Goal: Task Accomplishment & Management: Manage account settings

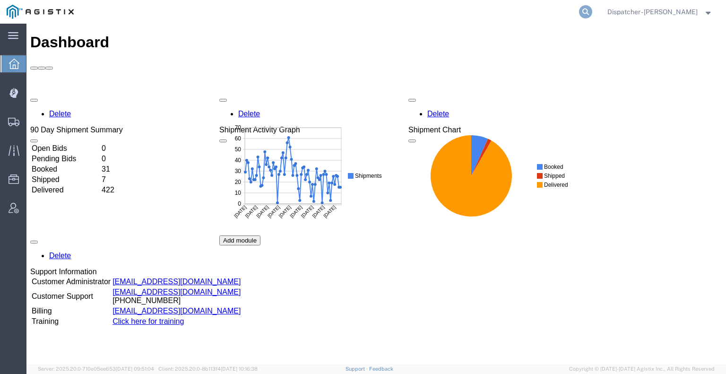
click at [581, 13] on icon at bounding box center [585, 11] width 13 height 13
click at [15, 98] on div at bounding box center [13, 92] width 26 height 19
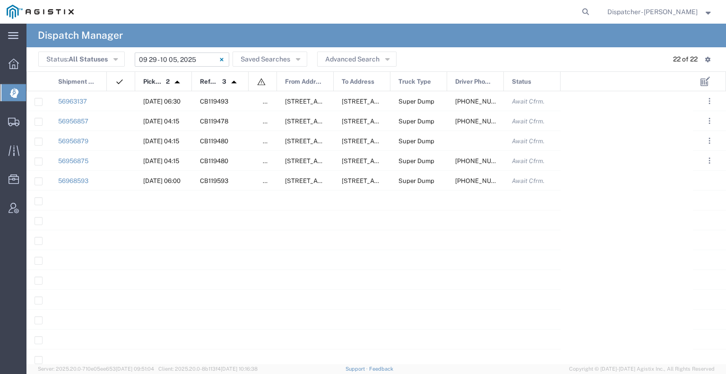
click at [198, 58] on input "[DATE] - [DATE]" at bounding box center [182, 59] width 95 height 14
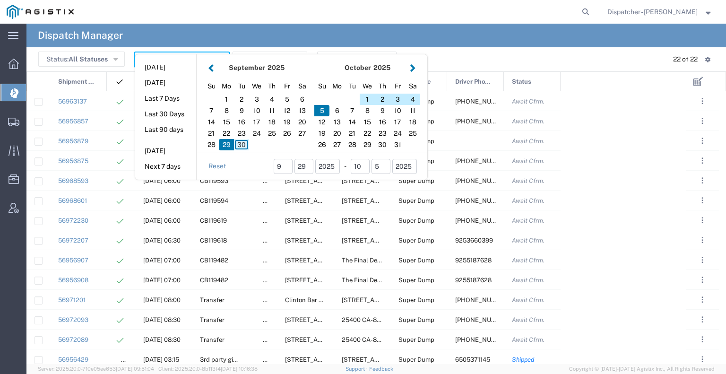
click at [242, 143] on div "30" at bounding box center [241, 144] width 15 height 11
type input "[DATE]"
type input "[DATE] - [DATE]"
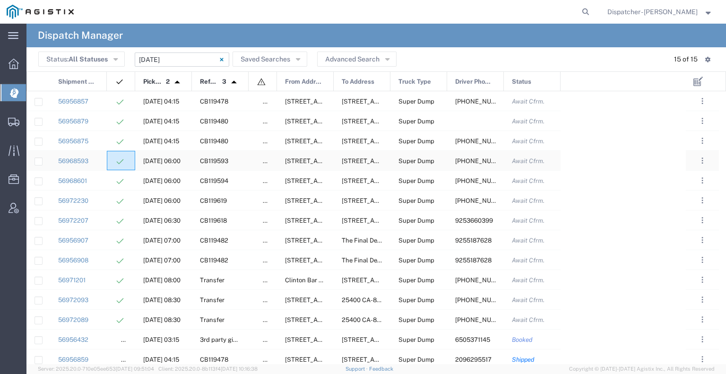
click at [112, 160] on div at bounding box center [121, 160] width 28 height 19
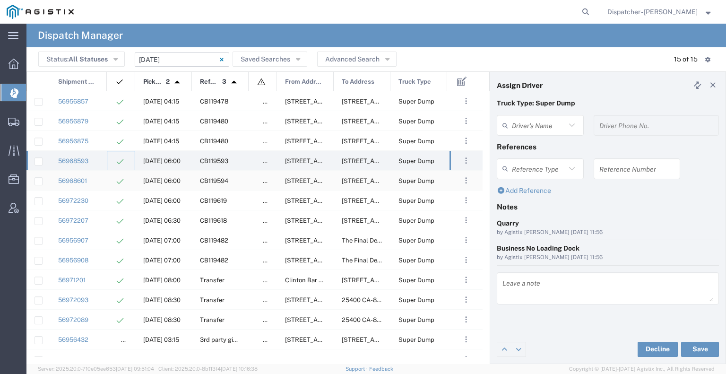
type input "[PERSON_NAME]"
type input "[PHONE_NUMBER]"
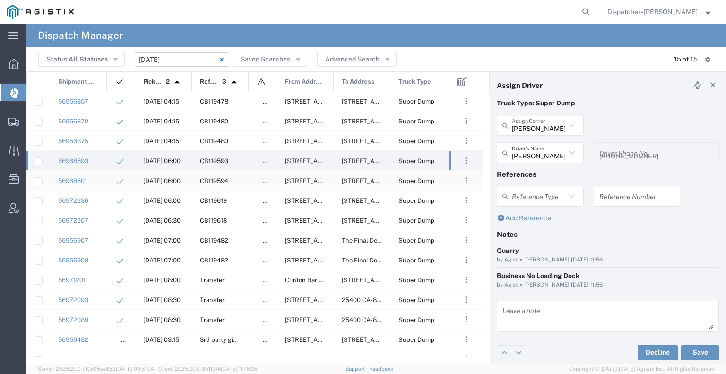
click at [110, 185] on div at bounding box center [121, 180] width 28 height 19
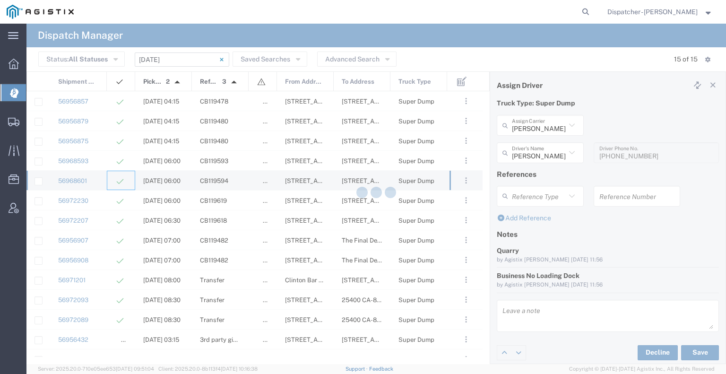
type input "[PERSON_NAME]"
type input "[PHONE_NUMBER]"
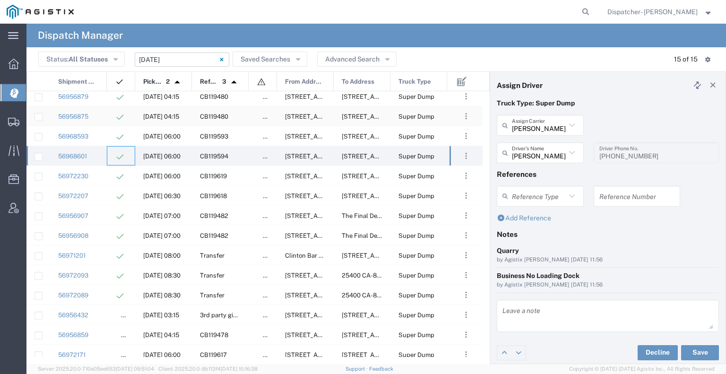
scroll to position [32, 0]
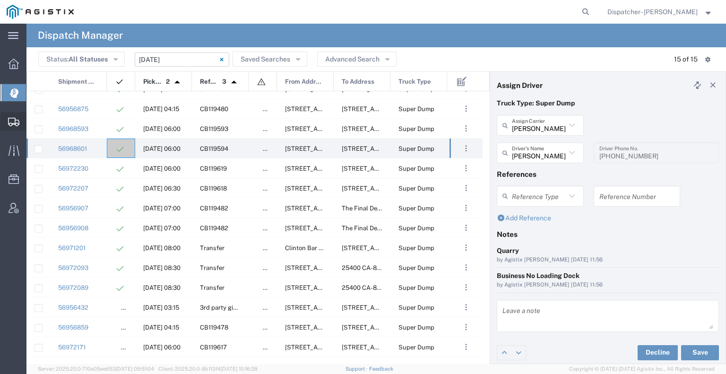
click at [17, 122] on icon at bounding box center [13, 122] width 11 height 9
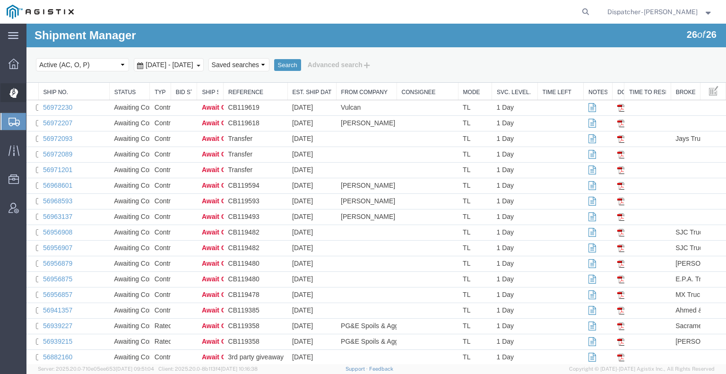
click at [16, 96] on icon at bounding box center [13, 93] width 9 height 10
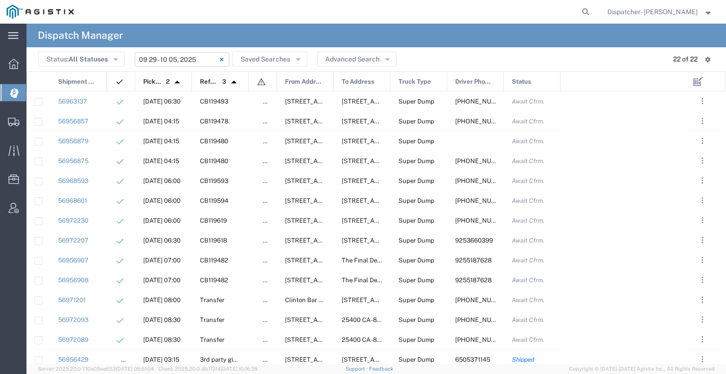
click at [196, 61] on input "[DATE] - [DATE]" at bounding box center [182, 59] width 95 height 14
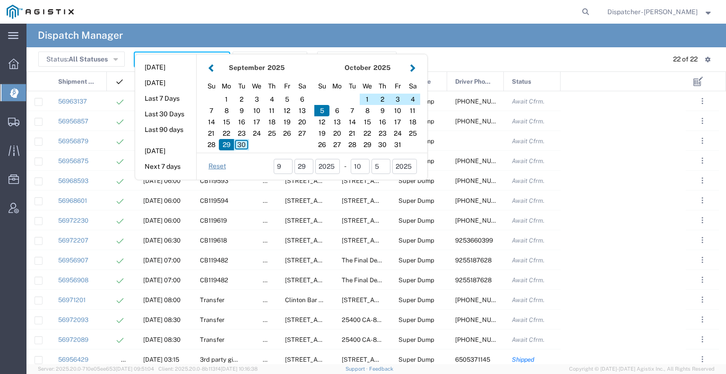
click at [197, 61] on div "[DATE] Su Mo Tu We Th Fr Sa 1 2 3 4 5 6 7 8 9 10 11 12 13 14 15 16 17 18 19 20 …" at bounding box center [312, 116] width 231 height 125
click at [213, 71] on button "button" at bounding box center [211, 67] width 10 height 13
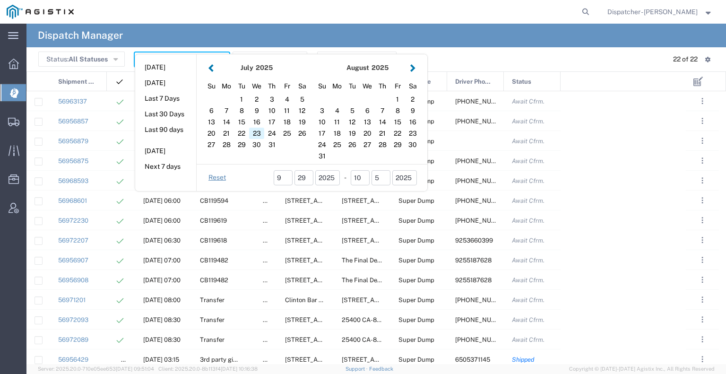
click at [253, 130] on div "23" at bounding box center [256, 133] width 15 height 11
type input "[DATE]"
type input "[DATE] - [DATE]"
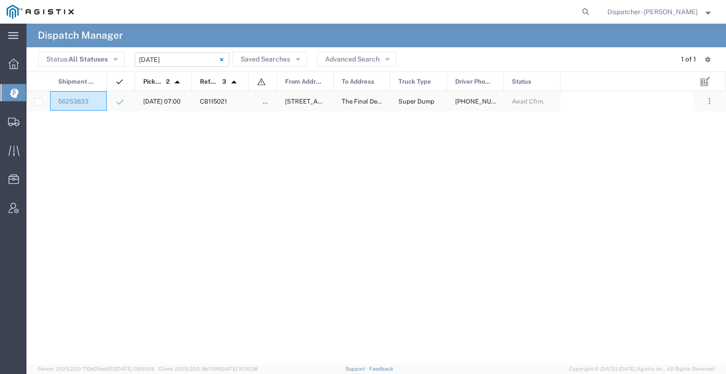
click at [105, 101] on div "56253833" at bounding box center [78, 100] width 57 height 19
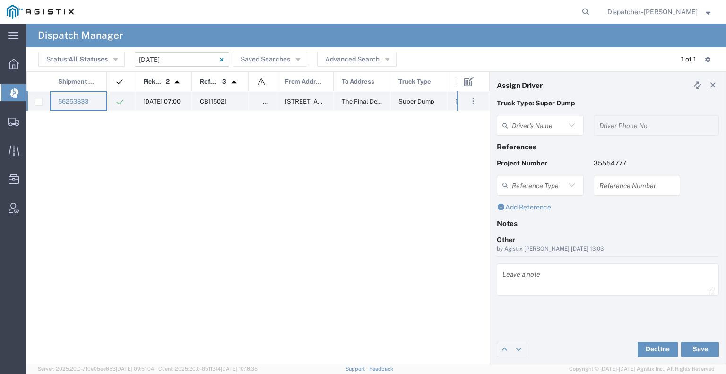
type input "[PERSON_NAME]"
type input "[PHONE_NUMBER]"
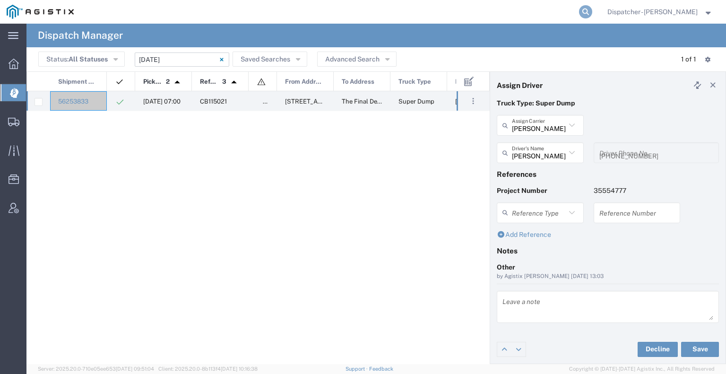
click at [586, 13] on icon at bounding box center [585, 11] width 13 height 13
type input "56267326"
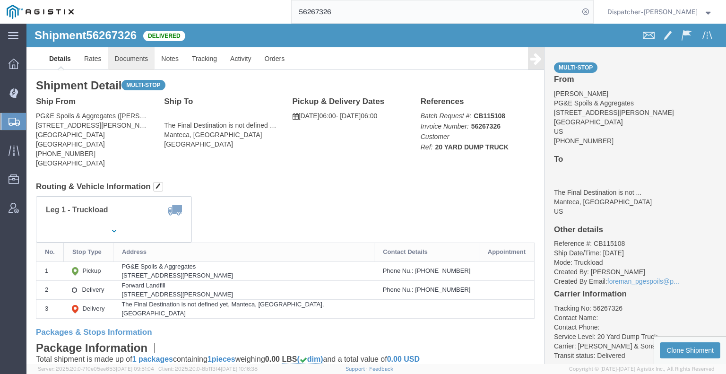
click link "Documents"
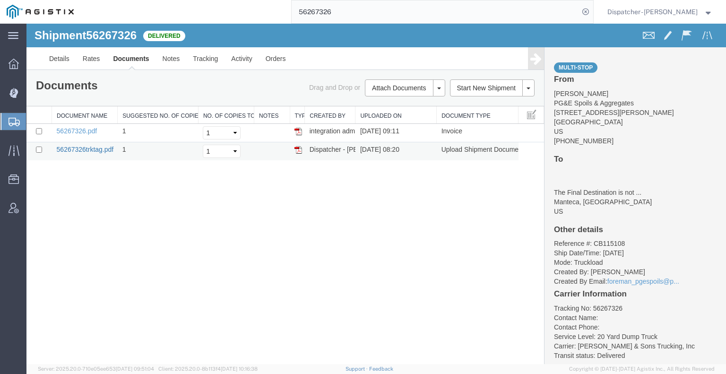
click at [94, 150] on link "56267326trktag.pdf" at bounding box center [85, 150] width 57 height 8
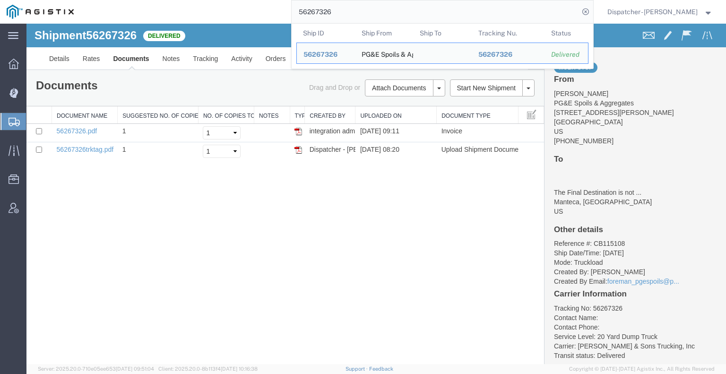
drag, startPoint x: 325, startPoint y: 1, endPoint x: 241, endPoint y: -12, distance: 85.6
click at [241, 0] on html "main_menu Created with Sketch. Collapse Menu Dashboard Dispatch Manager Shipmen…" at bounding box center [363, 187] width 726 height 374
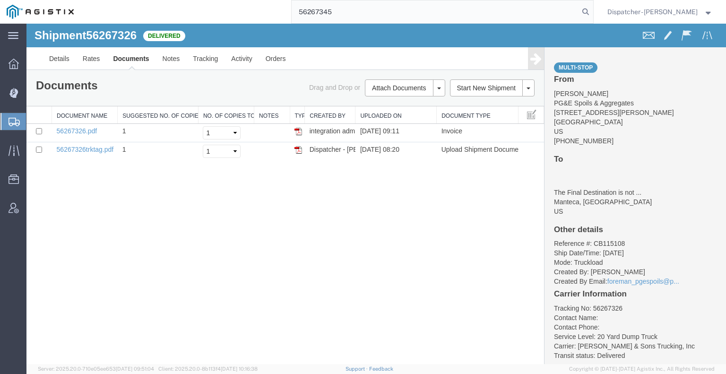
type input "56267345"
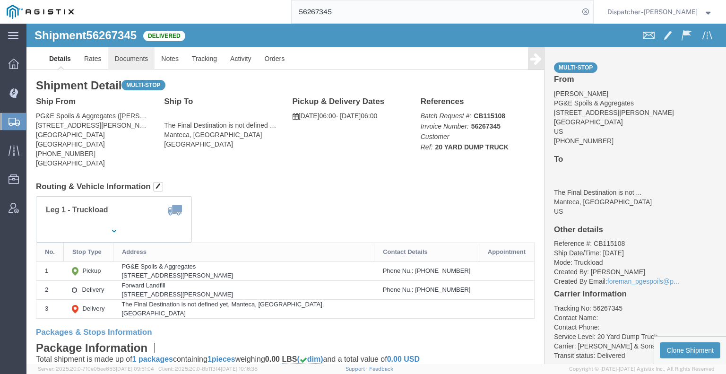
click link "Documents"
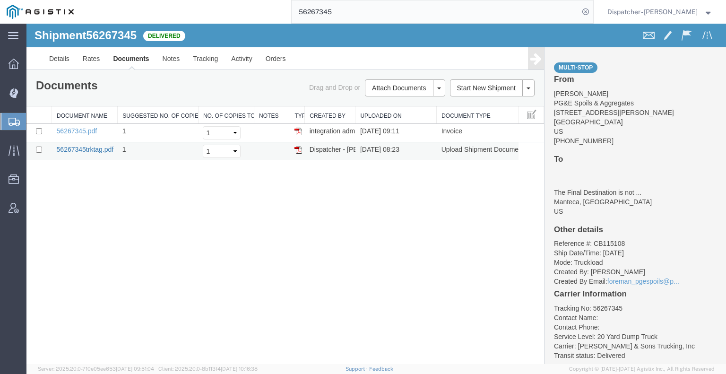
click at [86, 149] on link "56267345trktag.pdf" at bounding box center [85, 150] width 57 height 8
drag, startPoint x: 316, startPoint y: 17, endPoint x: 148, endPoint y: 17, distance: 167.9
click at [200, 17] on div "56267345" at bounding box center [336, 12] width 513 height 24
type input "56252723"
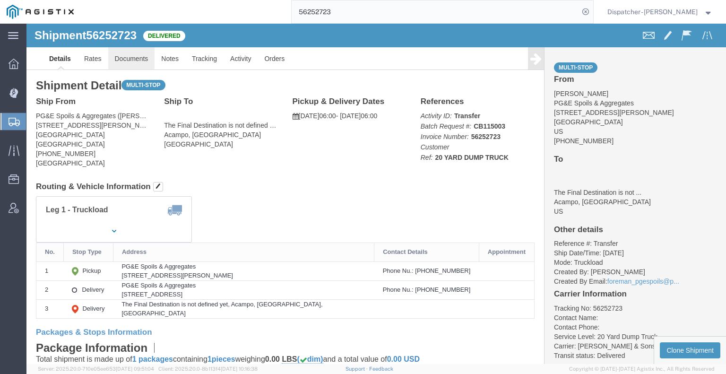
click link "Documents"
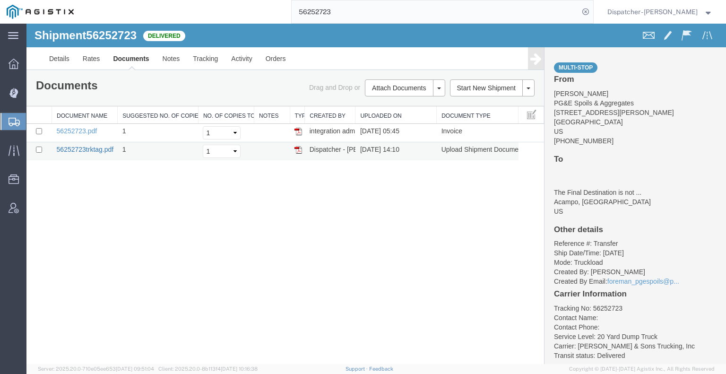
click at [103, 147] on link "56252723trktag.pdf" at bounding box center [85, 150] width 57 height 8
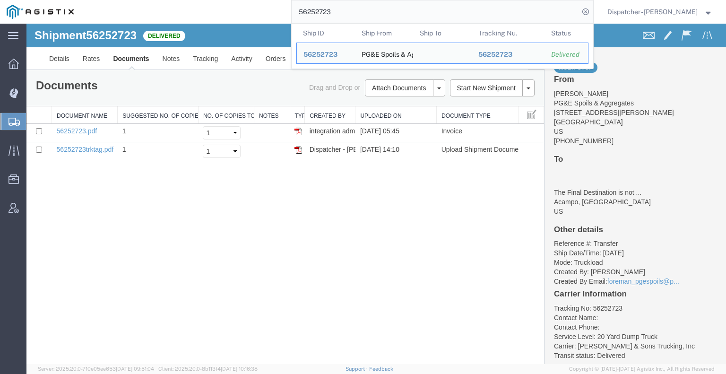
drag, startPoint x: 331, startPoint y: 8, endPoint x: 256, endPoint y: 11, distance: 75.2
click at [285, 8] on div "56252723 Ship ID Ship From Ship To Tracking Nu. Status Ship ID 56252723 Ship Fr…" at bounding box center [336, 12] width 513 height 24
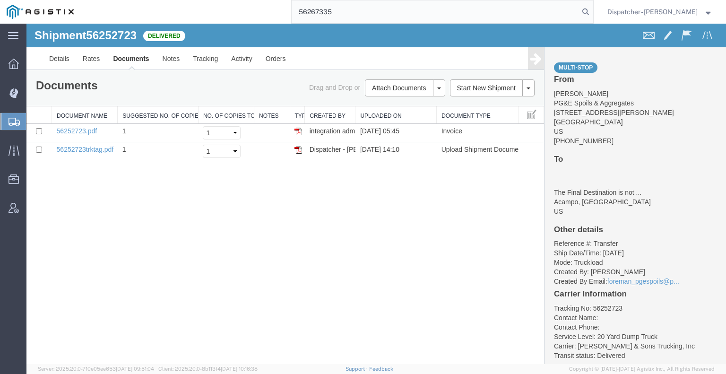
type input "56267335"
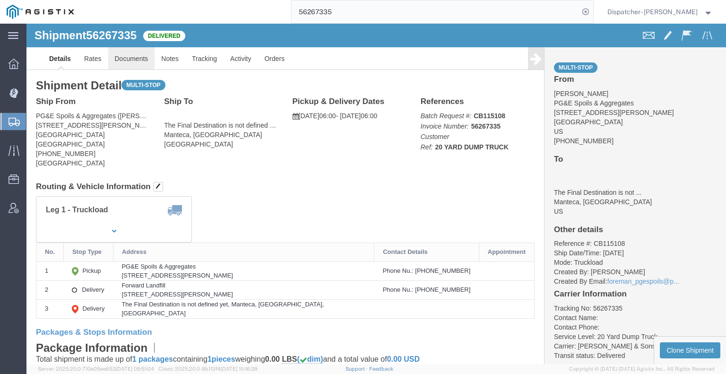
click link "Documents"
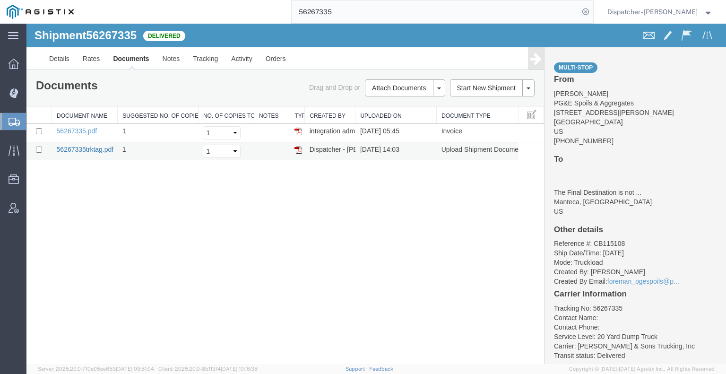
click at [111, 150] on link "56267335trktag.pdf" at bounding box center [85, 150] width 57 height 8
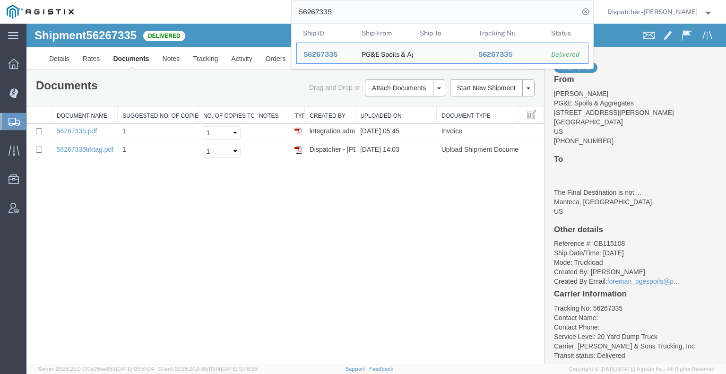
drag, startPoint x: 358, startPoint y: 12, endPoint x: 185, endPoint y: 20, distance: 173.3
click at [203, 17] on div "56267335 Ship ID Ship From Ship To Tracking Nu. Status Ship ID 56267335 Ship Fr…" at bounding box center [336, 12] width 513 height 24
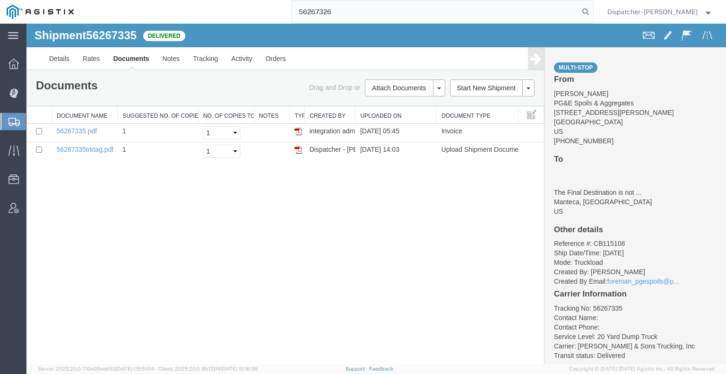
type input "56267326"
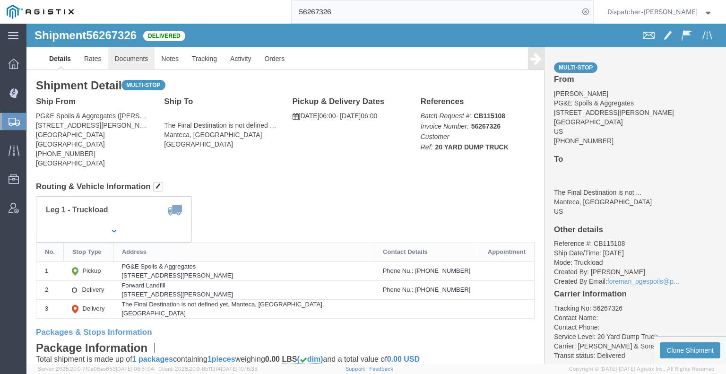
click link "Documents"
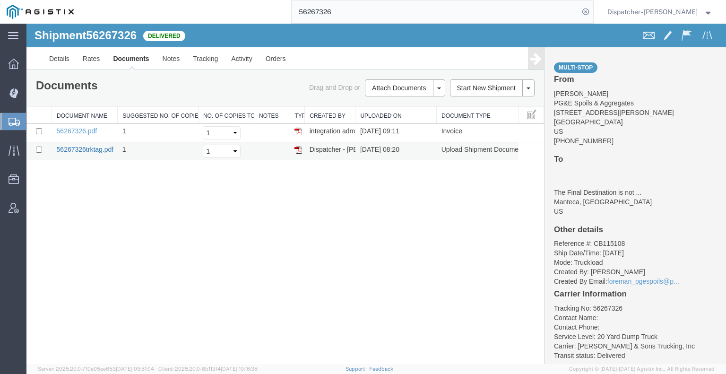
click at [81, 150] on link "56267326trktag.pdf" at bounding box center [85, 150] width 57 height 8
click at [9, 96] on icon at bounding box center [13, 93] width 9 height 10
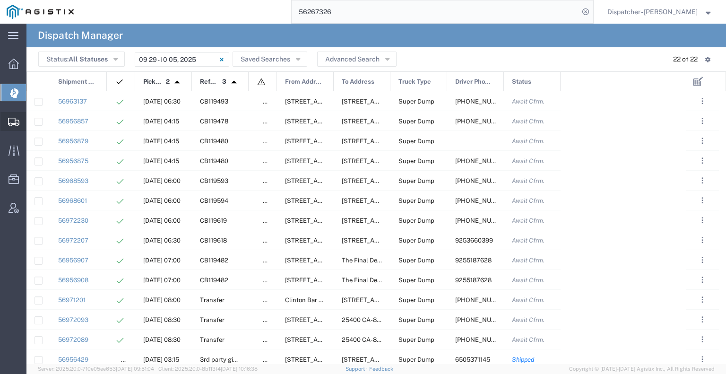
click at [6, 127] on div at bounding box center [13, 121] width 26 height 19
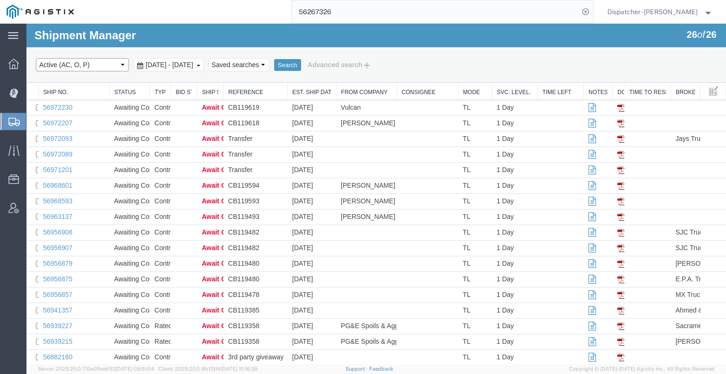
click at [93, 66] on select "Select status Active (AC, O, P) All Approved Awaiting Confirmation (AC) Booked …" at bounding box center [82, 64] width 93 height 13
select select "ALL"
click at [36, 58] on select "Select status Active (AC, O, P) All Approved Awaiting Confirmation (AC) Booked …" at bounding box center [82, 64] width 93 height 13
click at [178, 66] on span "[DATE] - [DATE]" at bounding box center [169, 65] width 52 height 8
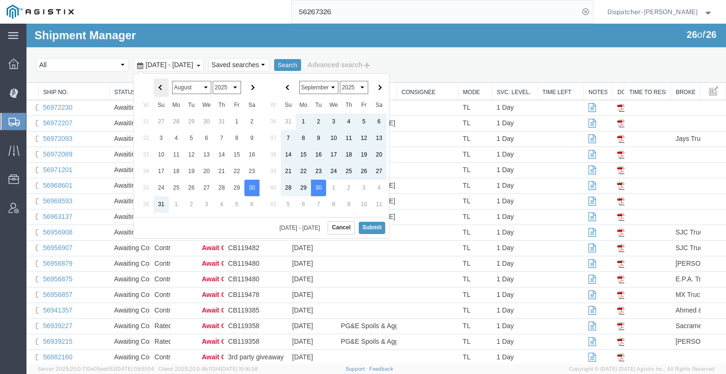
click at [161, 89] on span at bounding box center [160, 87] width 5 height 5
click at [314, 89] on select "January February March April May June July August September October November De…" at bounding box center [318, 87] width 39 height 13
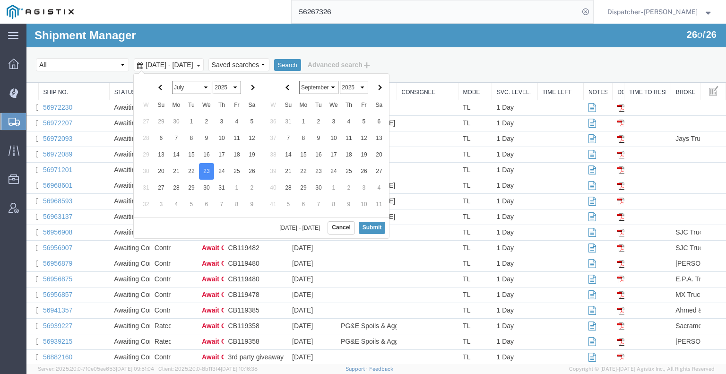
click at [321, 92] on select "January February March April May June July August September October November De…" at bounding box center [318, 87] width 39 height 13
click at [372, 227] on button "Submit" at bounding box center [372, 228] width 27 height 12
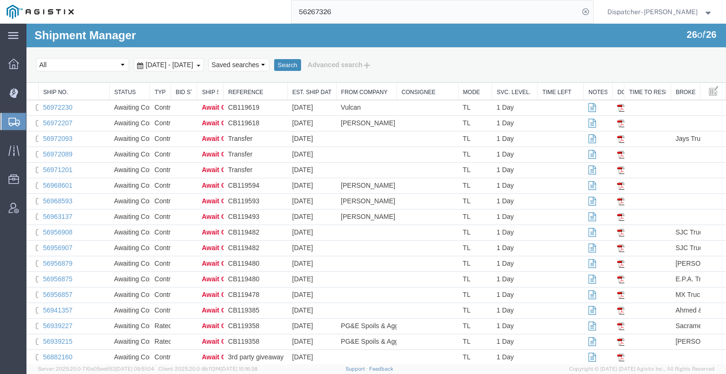
click at [301, 65] on button "Search" at bounding box center [287, 65] width 27 height 12
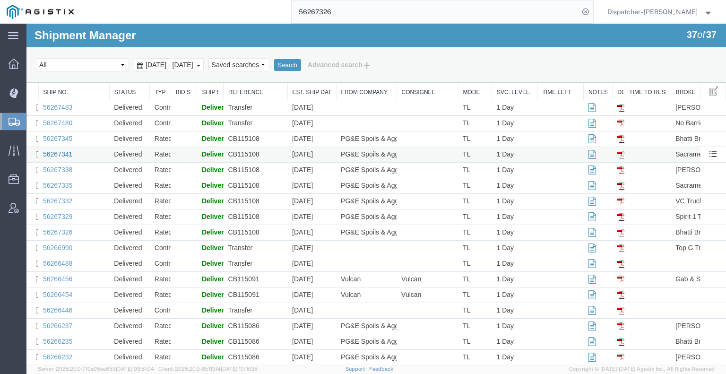
click at [48, 153] on link "56267341" at bounding box center [57, 154] width 29 height 8
click at [48, 153] on body "Shipment Manager 37 of 37 Search Select status Active (AC, O, P) All Approved A…" at bounding box center [376, 178] width 700 height 308
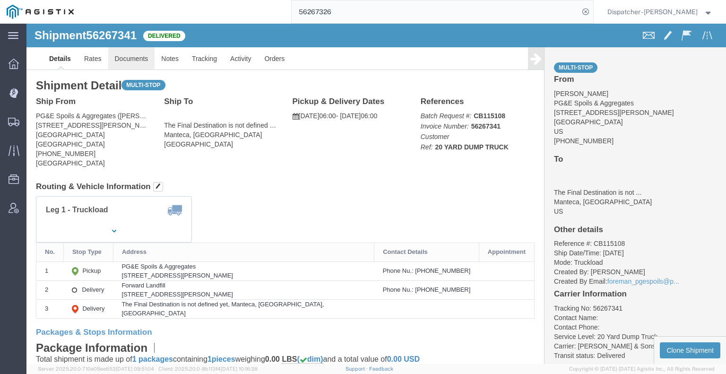
click link "Documents"
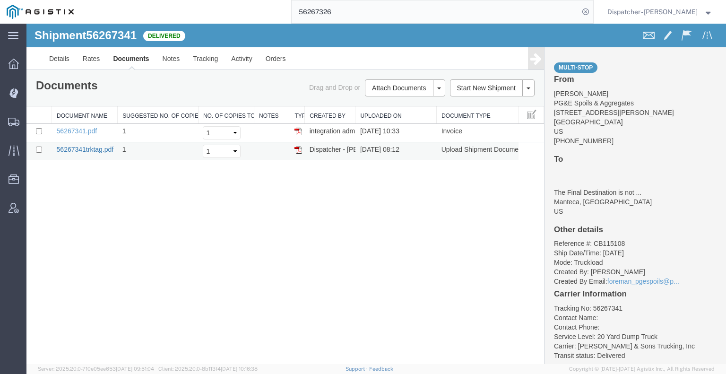
click at [94, 149] on link "56267341trktag.pdf" at bounding box center [85, 150] width 57 height 8
drag, startPoint x: 330, startPoint y: 17, endPoint x: 253, endPoint y: 18, distance: 76.1
click at [283, 16] on div "56267326" at bounding box center [336, 12] width 513 height 24
type input "56841298"
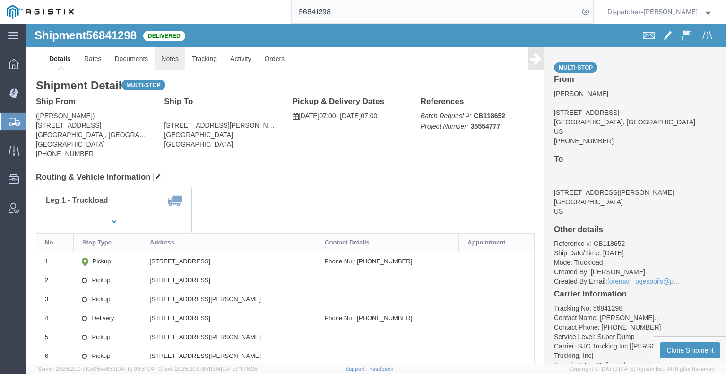
click link "Notes"
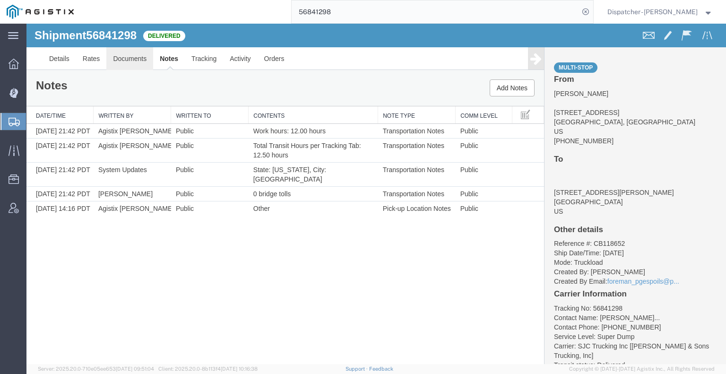
click at [131, 58] on link "Documents" at bounding box center [129, 58] width 47 height 23
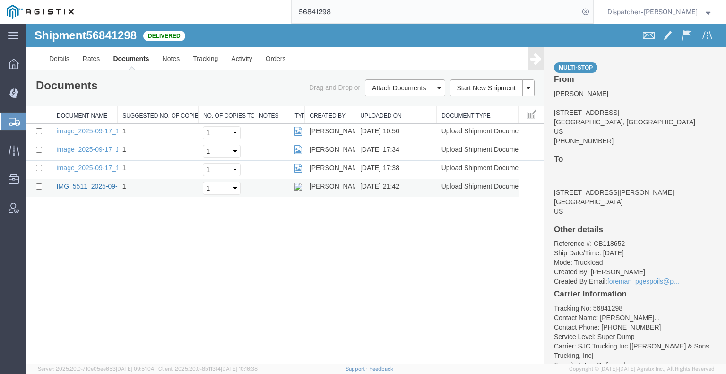
click at [73, 187] on link "IMG_5511_2025-09-17_21_42_33.jpeg" at bounding box center [115, 187] width 116 height 8
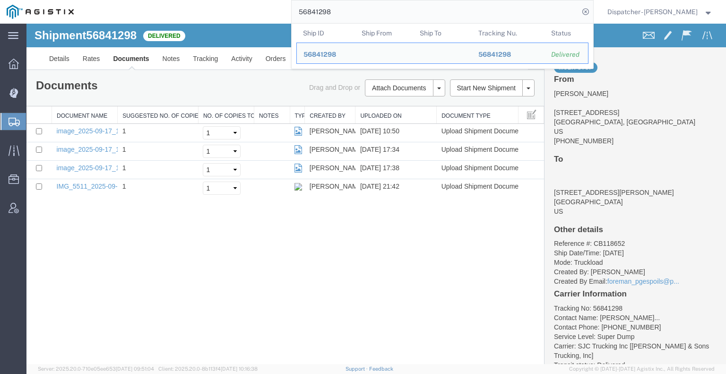
drag, startPoint x: 253, startPoint y: 19, endPoint x: 240, endPoint y: 23, distance: 14.2
click at [240, 22] on div "56841298 Ship ID Ship From Ship To Tracking Nu. Status Ship ID 56841298 Ship Fr…" at bounding box center [336, 12] width 513 height 24
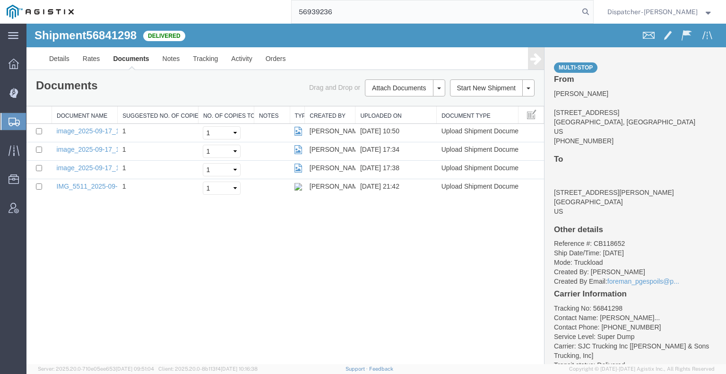
type input "56939236"
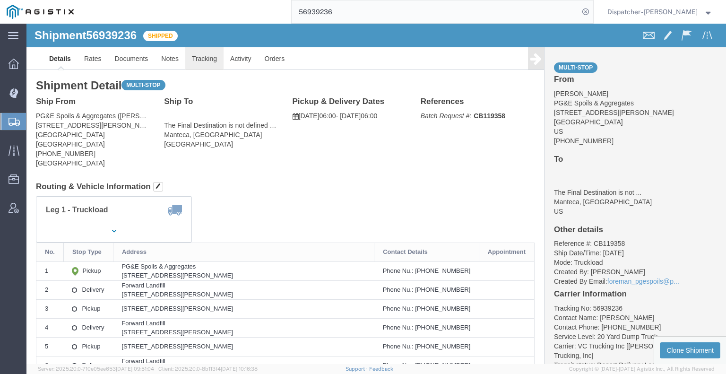
click link "Tracking"
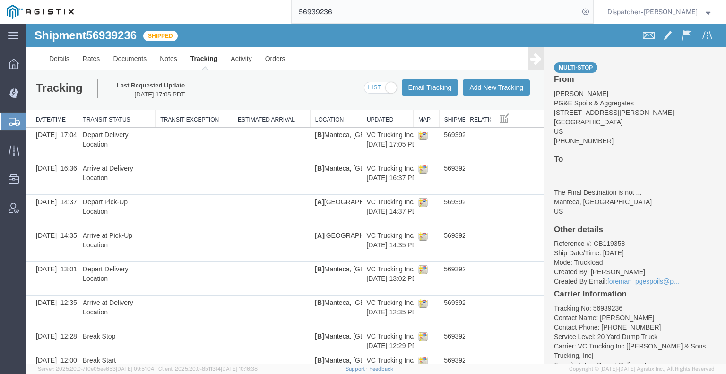
click at [531, 62] on icon at bounding box center [536, 58] width 11 height 13
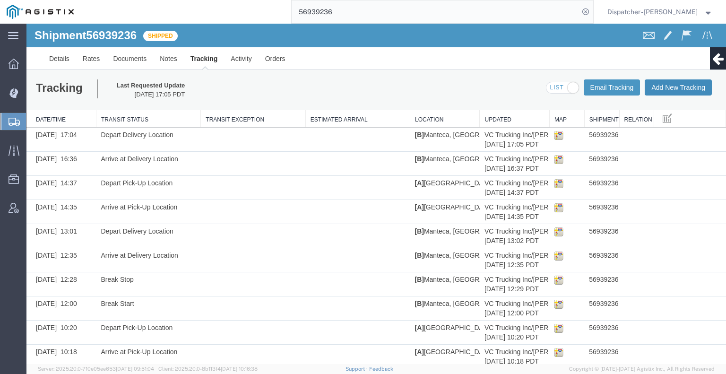
click at [661, 90] on button "Add New Tracking" at bounding box center [678, 87] width 67 height 16
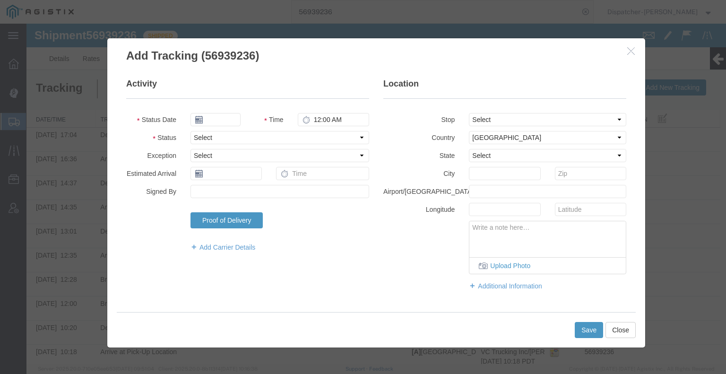
type input "[DATE]"
type input "6:00 AM"
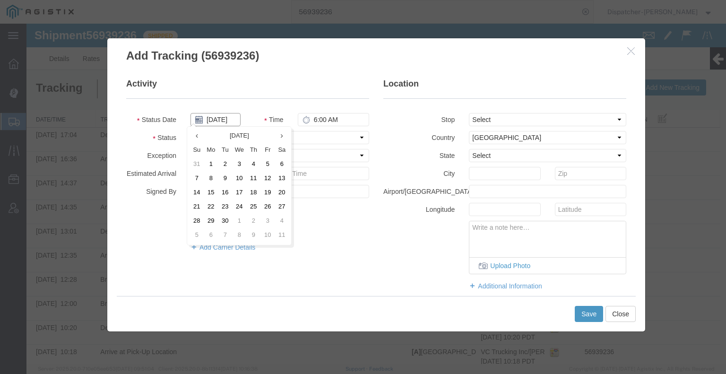
click at [217, 118] on input "[DATE]" at bounding box center [216, 119] width 50 height 13
drag, startPoint x: 263, startPoint y: 211, endPoint x: 267, endPoint y: 202, distance: 9.3
click at [263, 211] on td "26" at bounding box center [268, 207] width 14 height 14
type input "[DATE]"
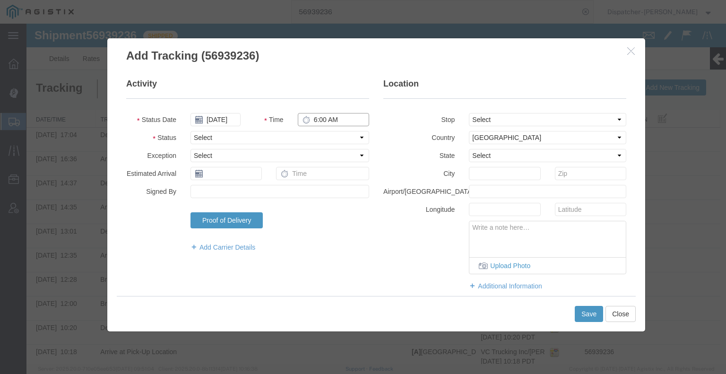
click at [338, 117] on input "6:00 AM" at bounding box center [333, 119] width 71 height 13
type input "7:30 PM"
click at [327, 140] on select "Select Arrival Notice Available Arrival Notice Imported Arrive at Delivery Loca…" at bounding box center [280, 137] width 179 height 13
select select "DELIVRED"
click at [191, 131] on select "Select Arrival Notice Available Arrival Notice Imported Arrive at Delivery Loca…" at bounding box center [280, 137] width 179 height 13
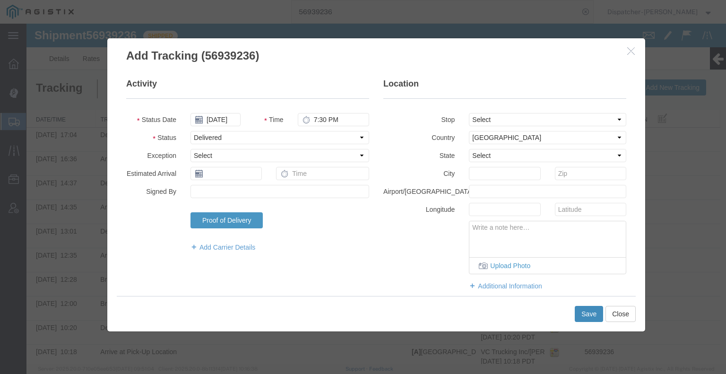
click at [584, 310] on button "Save" at bounding box center [589, 314] width 28 height 16
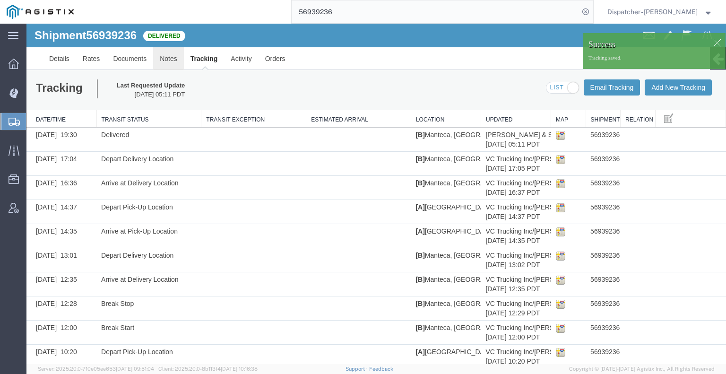
click at [164, 60] on link "Notes" at bounding box center [168, 58] width 31 height 23
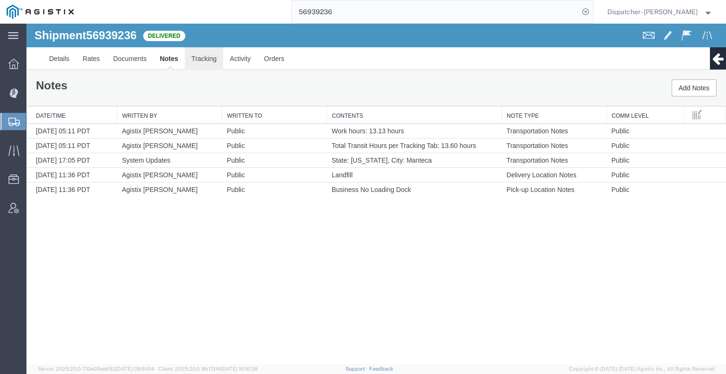
click at [192, 69] on link "Tracking" at bounding box center [204, 58] width 38 height 23
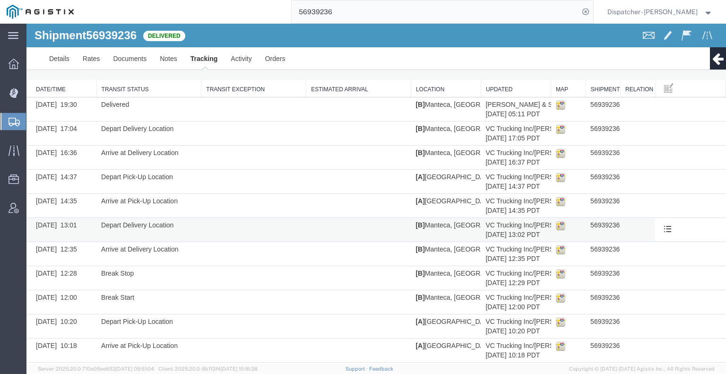
scroll to position [47, 0]
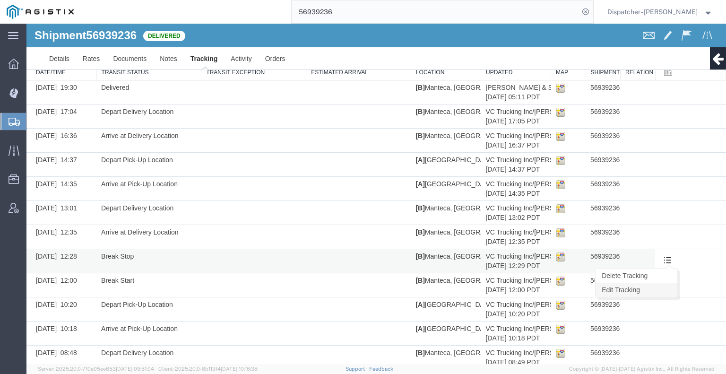
click at [660, 284] on link "Edit Tracking" at bounding box center [637, 290] width 82 height 14
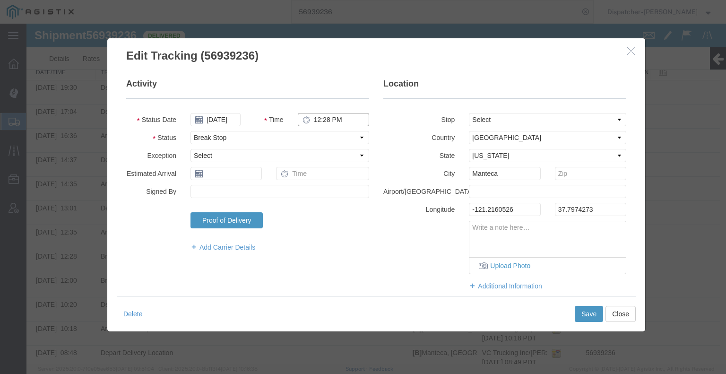
click at [327, 122] on input "12:28 PM" at bounding box center [333, 119] width 71 height 13
type input "12:30 PM"
click at [584, 319] on button "Save" at bounding box center [589, 314] width 28 height 16
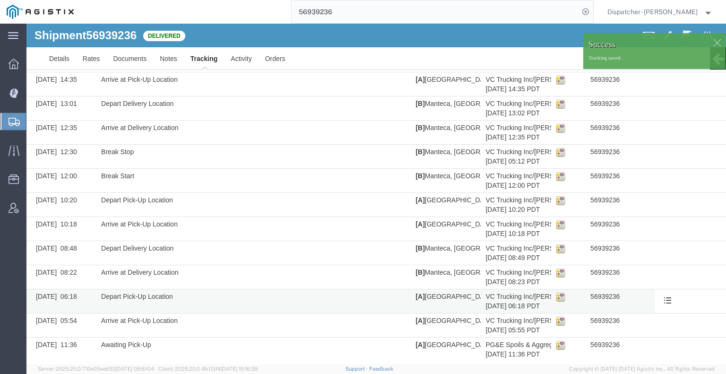
scroll to position [157, 0]
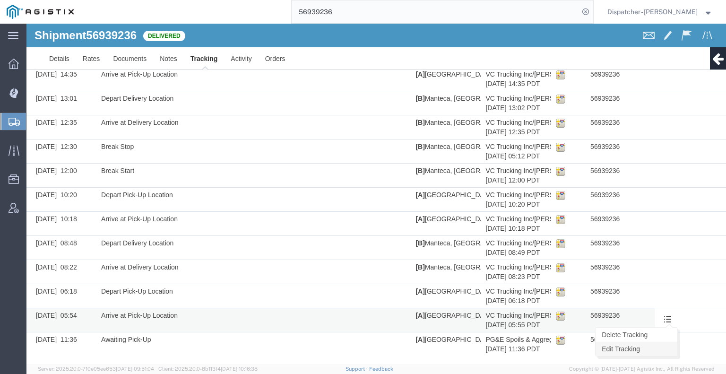
click at [651, 346] on link "Edit Tracking" at bounding box center [637, 349] width 82 height 14
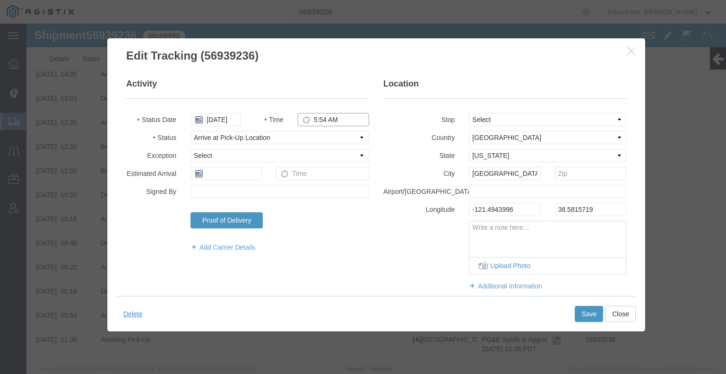
click at [322, 118] on input "5:54 AM" at bounding box center [333, 119] width 71 height 13
type input "6:00 AM"
click at [592, 315] on button "Save" at bounding box center [589, 314] width 28 height 16
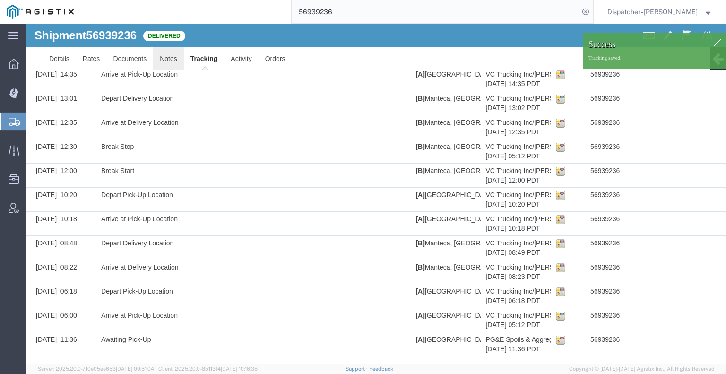
click at [173, 65] on link "Notes" at bounding box center [168, 58] width 31 height 23
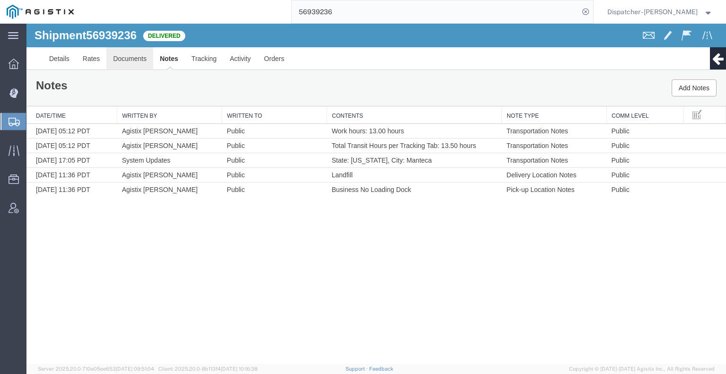
click at [115, 56] on link "Documents" at bounding box center [129, 58] width 47 height 23
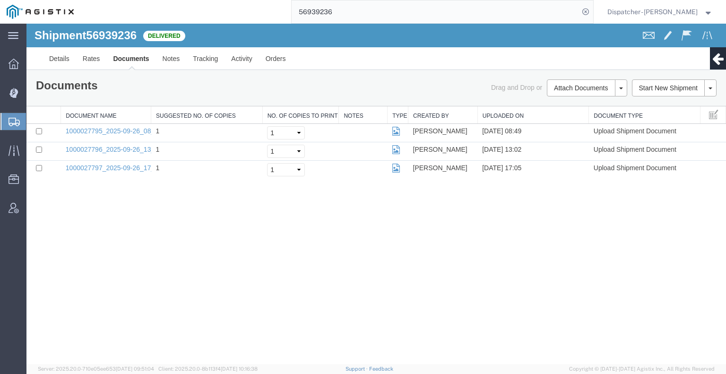
drag, startPoint x: 79, startPoint y: 315, endPoint x: 138, endPoint y: 262, distance: 79.0
click at [80, 315] on div "Shipment 56939236 3 of 3 Delivered Details Rates Documents Notes Tracking Activ…" at bounding box center [376, 194] width 700 height 340
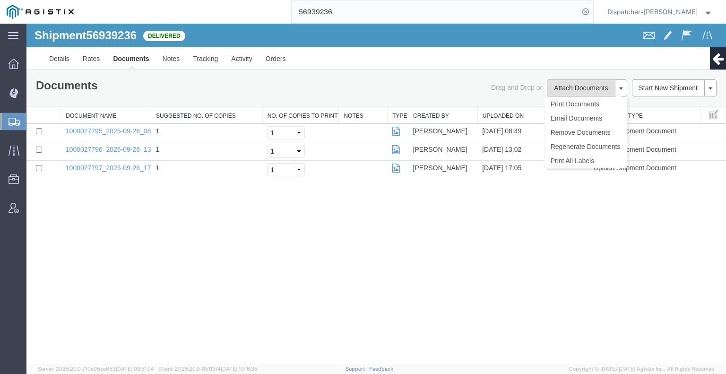
click at [568, 89] on button "Attach Documents" at bounding box center [581, 87] width 68 height 17
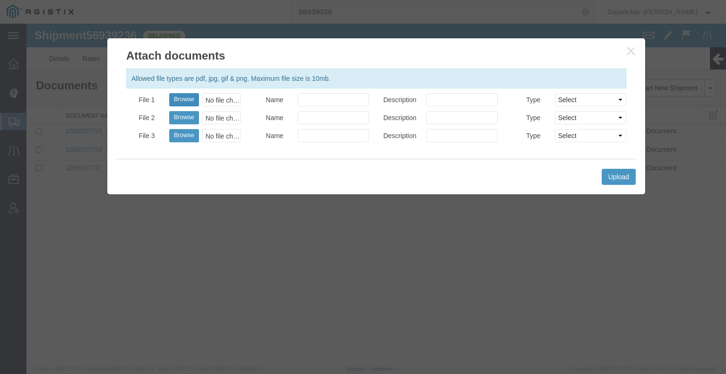
click at [177, 104] on button "Browse" at bounding box center [184, 99] width 30 height 13
type input "C:\fakepath\56939236trktag.pdf"
click at [614, 180] on button "Upload" at bounding box center [619, 177] width 34 height 16
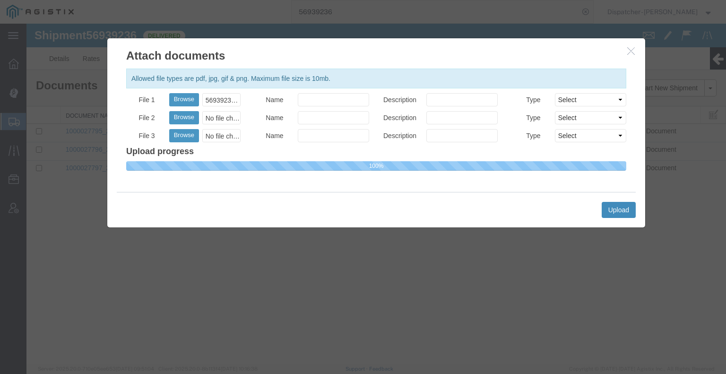
select select
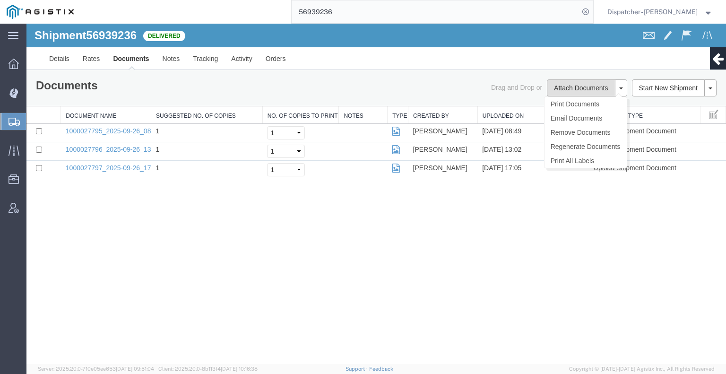
click at [579, 89] on button "Attach Documents" at bounding box center [581, 87] width 68 height 17
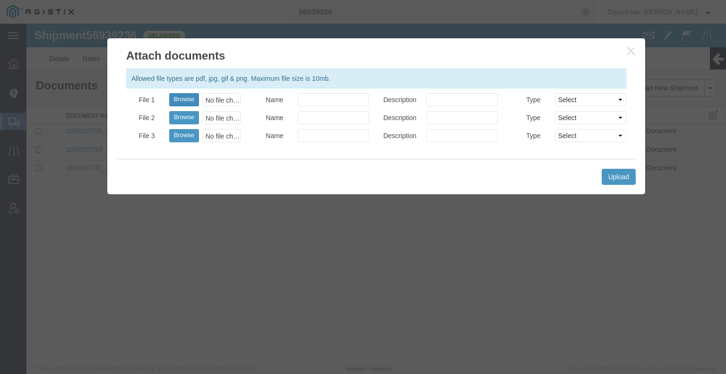
click at [191, 101] on button "Browse" at bounding box center [184, 99] width 30 height 13
type input "C:\fakepath\56939236trktag.pdf"
click at [617, 178] on button "Upload" at bounding box center [619, 177] width 34 height 16
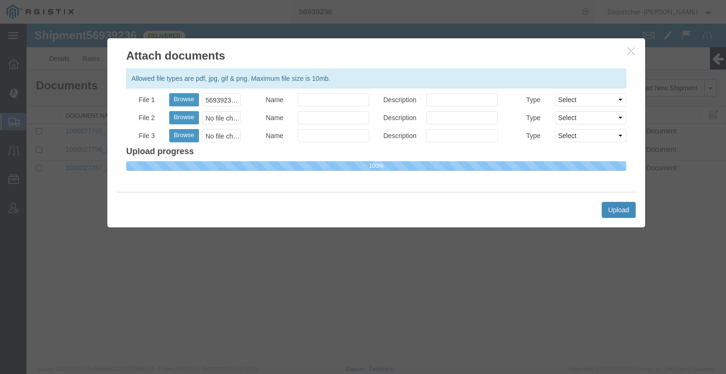
select select
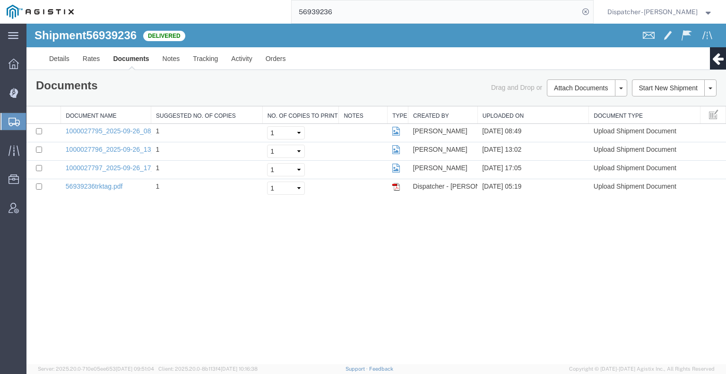
drag, startPoint x: 308, startPoint y: 9, endPoint x: 253, endPoint y: 8, distance: 55.8
click at [269, 8] on div "56939236" at bounding box center [336, 12] width 513 height 24
type input "56939220"
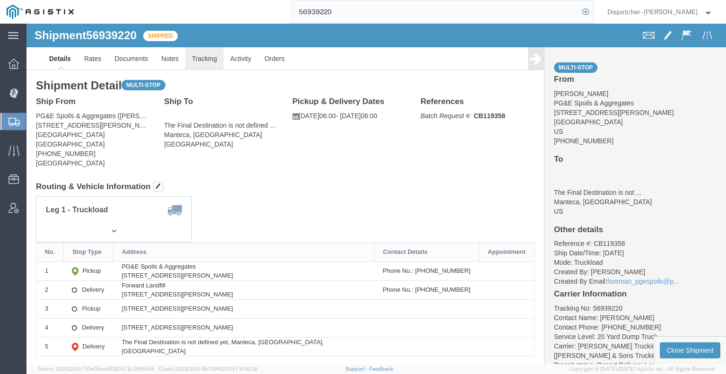
click link "Tracking"
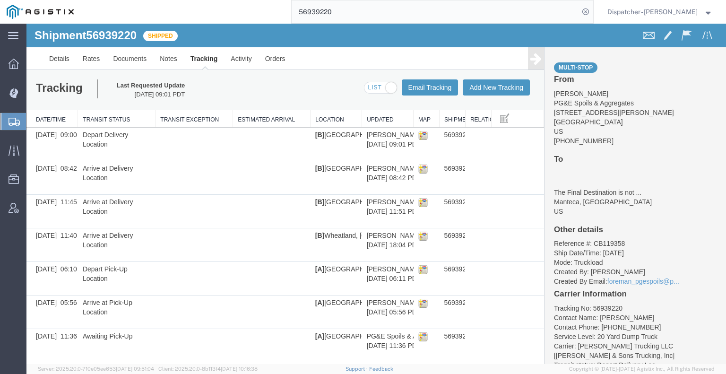
click at [545, 66] on div "Multi-stop From [PERSON_NAME] PG&E Spoils & Aggregates [STREET_ADDRESS][PERSON_…" at bounding box center [636, 205] width 182 height 317
click at [540, 61] on icon at bounding box center [536, 58] width 11 height 13
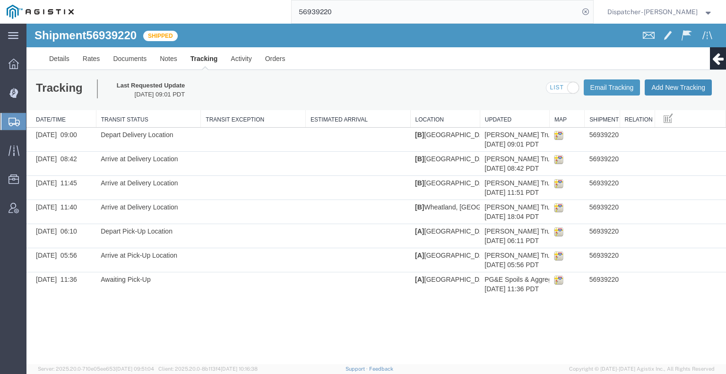
click at [666, 90] on button "Add New Tracking" at bounding box center [678, 87] width 67 height 16
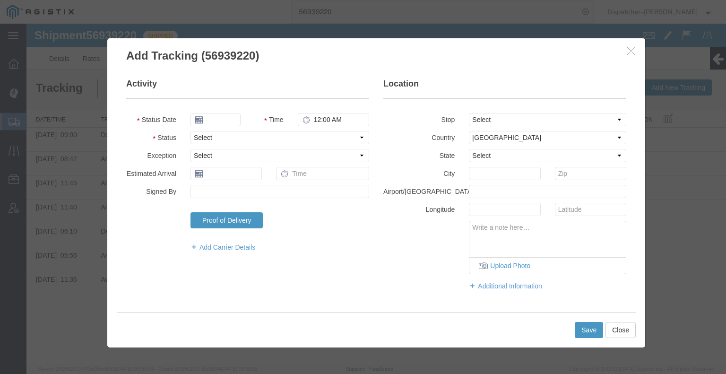
type input "[DATE]"
type input "6:00 AM"
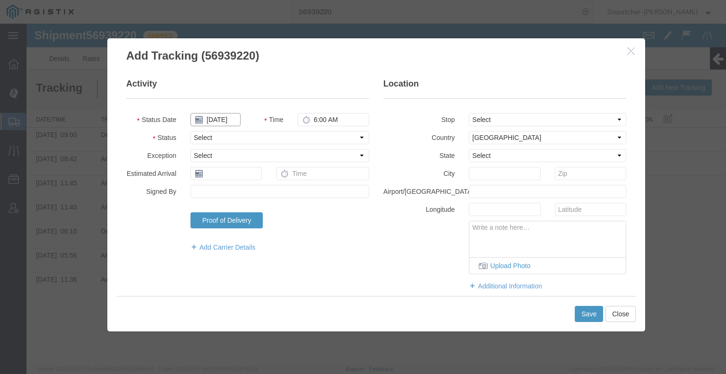
click at [226, 119] on input "[DATE]" at bounding box center [216, 119] width 50 height 13
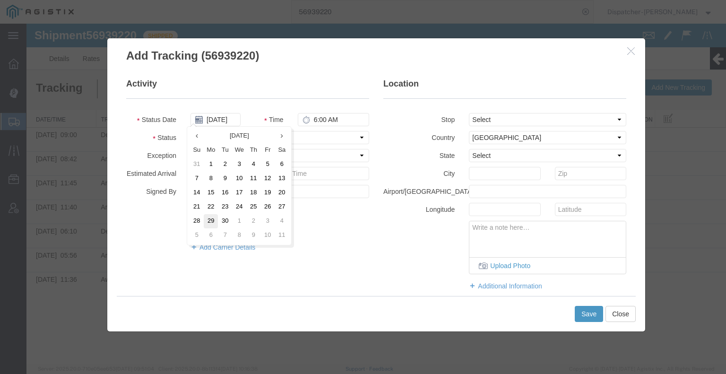
click at [210, 219] on td "29" at bounding box center [211, 221] width 14 height 14
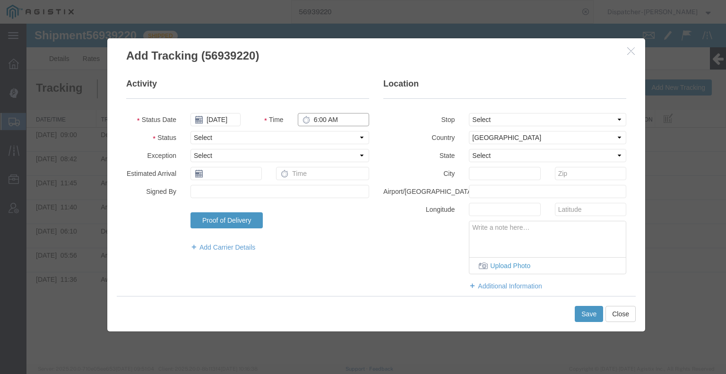
click at [322, 120] on input "6:00 AM" at bounding box center [333, 119] width 71 height 13
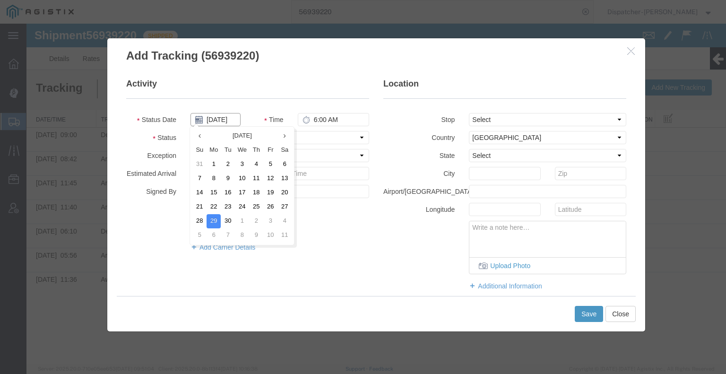
click at [227, 122] on input "[DATE]" at bounding box center [216, 119] width 50 height 13
click at [270, 211] on td "26" at bounding box center [270, 207] width 14 height 14
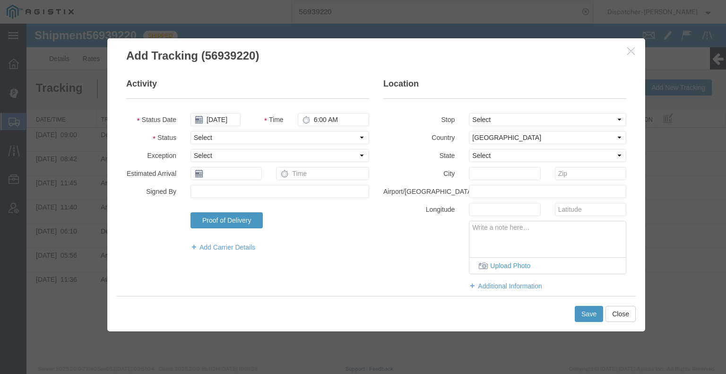
type input "[DATE]"
click at [313, 117] on input "6:00 AM" at bounding box center [333, 119] width 71 height 13
type input "3:30 PM"
click at [306, 131] on select "Select Arrival Notice Available Arrival Notice Imported Arrive at Delivery Loca…" at bounding box center [280, 137] width 179 height 13
select select "BREAKSTART"
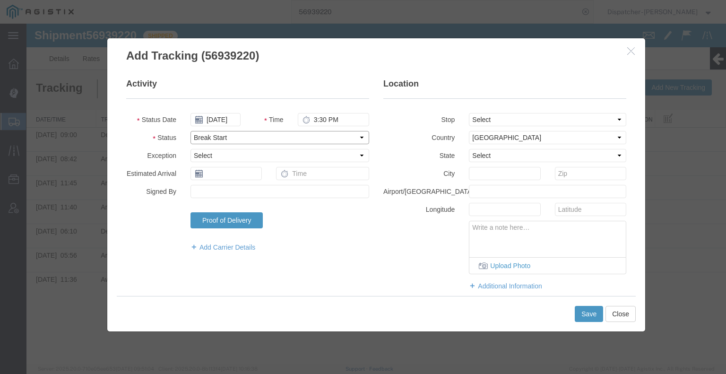
click at [191, 131] on select "Select Arrival Notice Available Arrival Notice Imported Arrive at Delivery Loca…" at bounding box center [280, 137] width 179 height 13
click at [584, 323] on div "Save Close" at bounding box center [376, 313] width 519 height 35
click at [585, 314] on button "Save" at bounding box center [589, 314] width 28 height 16
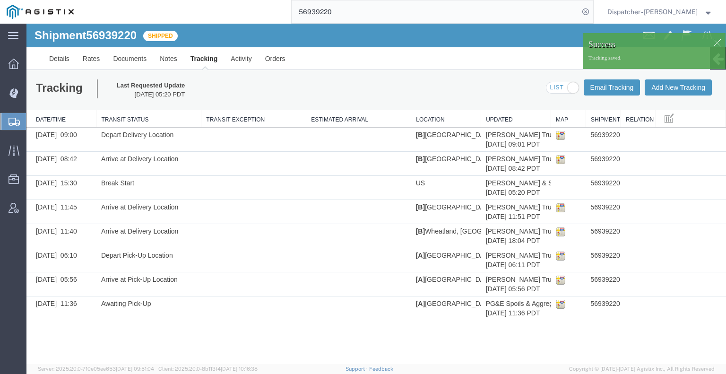
click at [26, 24] on link "Edit Tracking" at bounding box center [26, 24] width 0 height 0
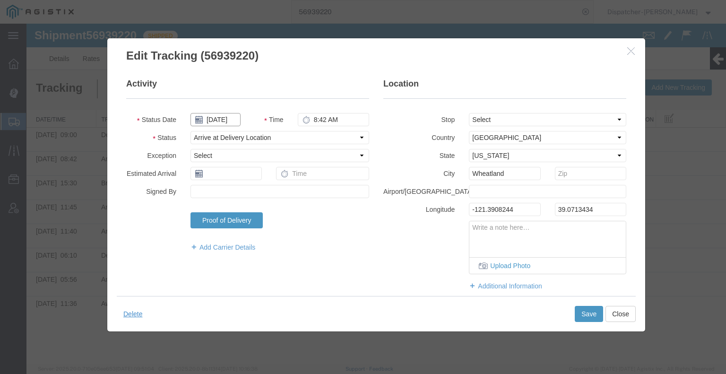
click at [223, 119] on input "[DATE]" at bounding box center [216, 119] width 50 height 13
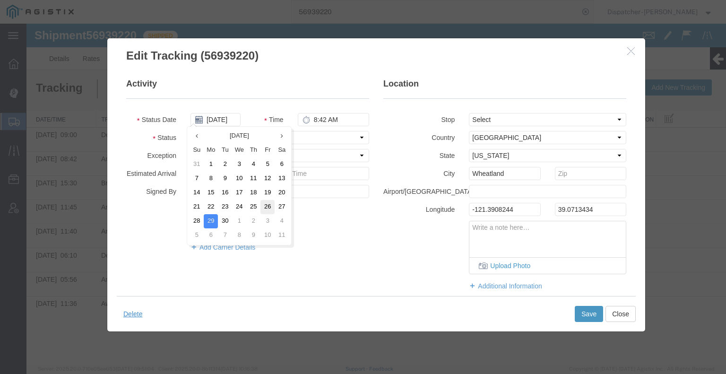
click at [262, 207] on td "26" at bounding box center [268, 207] width 14 height 14
type input "[DATE]"
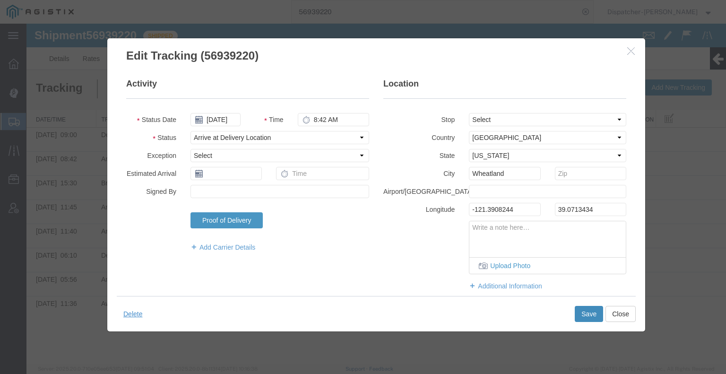
click at [589, 314] on button "Save" at bounding box center [589, 314] width 28 height 16
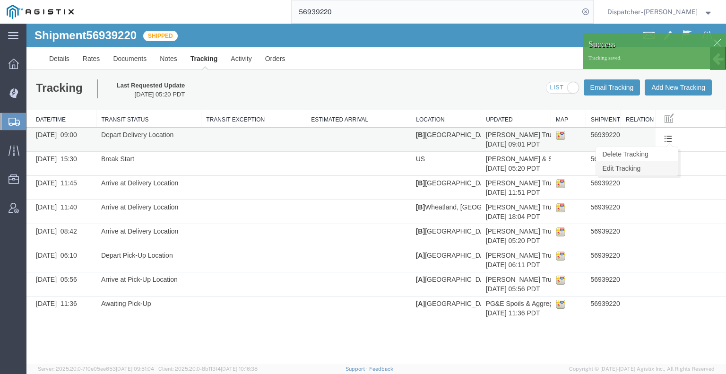
click at [659, 165] on link "Edit Tracking" at bounding box center [637, 168] width 82 height 14
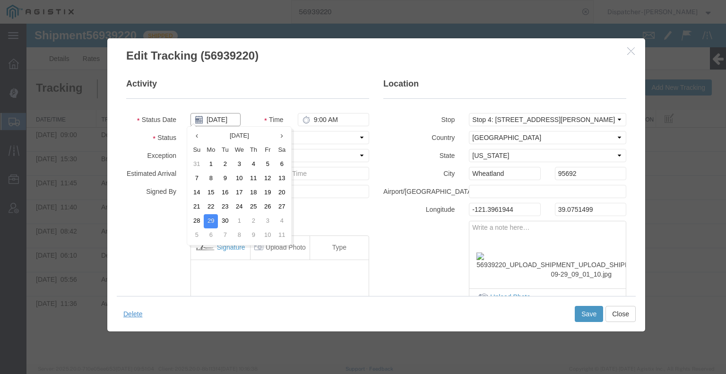
click at [221, 117] on input "[DATE]" at bounding box center [216, 119] width 50 height 13
click at [269, 212] on td "26" at bounding box center [268, 207] width 14 height 14
type input "[DATE]"
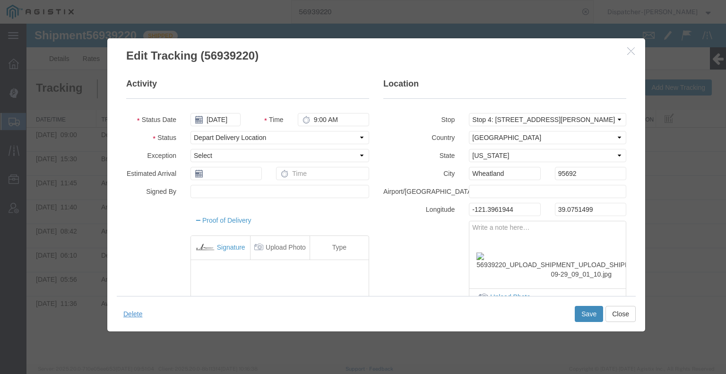
click at [595, 317] on button "Save" at bounding box center [589, 314] width 28 height 16
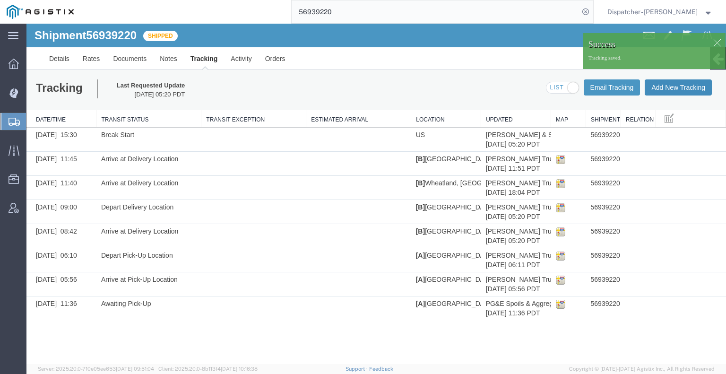
click at [673, 86] on button "Add New Tracking" at bounding box center [678, 87] width 67 height 16
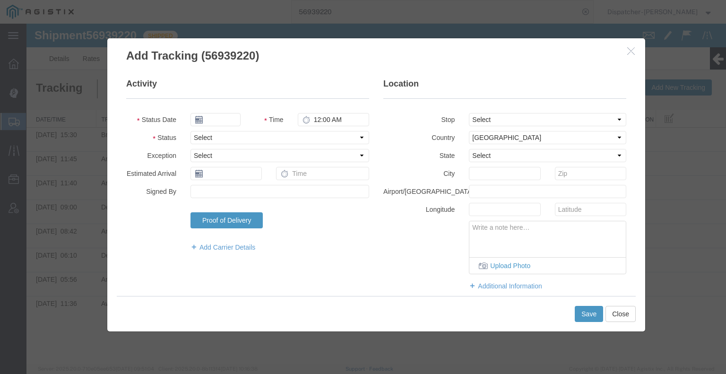
type input "[DATE]"
type input "6:00 AM"
click at [218, 113] on input "[DATE]" at bounding box center [216, 119] width 50 height 13
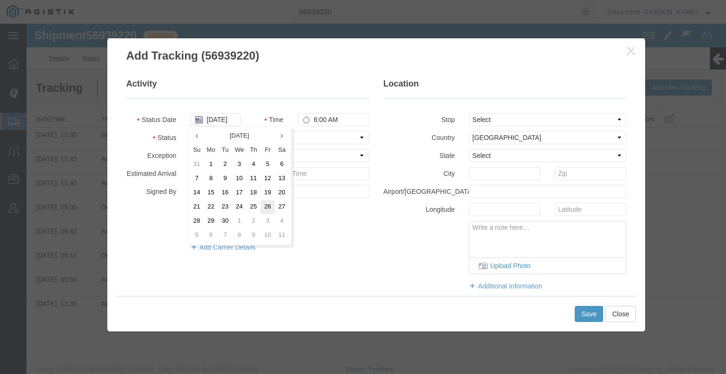
click at [262, 211] on td "26" at bounding box center [268, 207] width 14 height 14
type input "[DATE]"
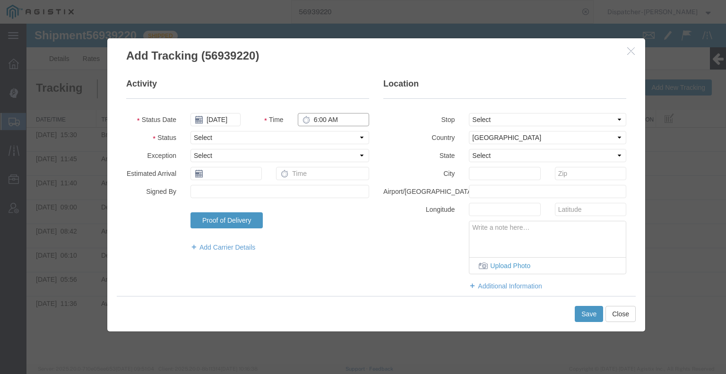
click at [316, 119] on input "6:00 AM" at bounding box center [333, 119] width 71 height 13
type input "4:00 PM"
click at [320, 137] on select "Select Arrival Notice Available Arrival Notice Imported Arrive at Delivery Loca…" at bounding box center [280, 137] width 179 height 13
select select "BREAKSTOP"
click at [191, 131] on select "Select Arrival Notice Available Arrival Notice Imported Arrive at Delivery Loca…" at bounding box center [280, 137] width 179 height 13
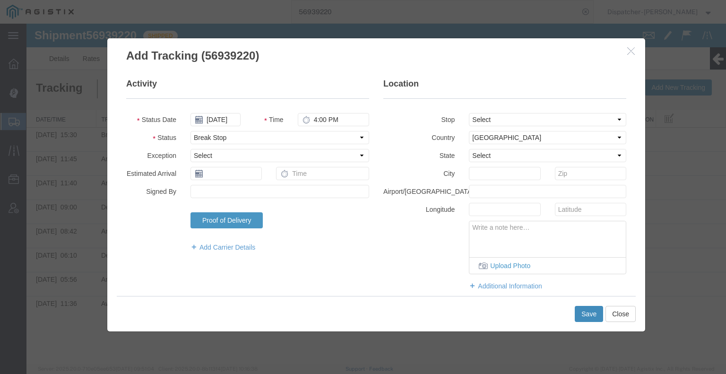
click at [586, 310] on button "Save" at bounding box center [589, 314] width 28 height 16
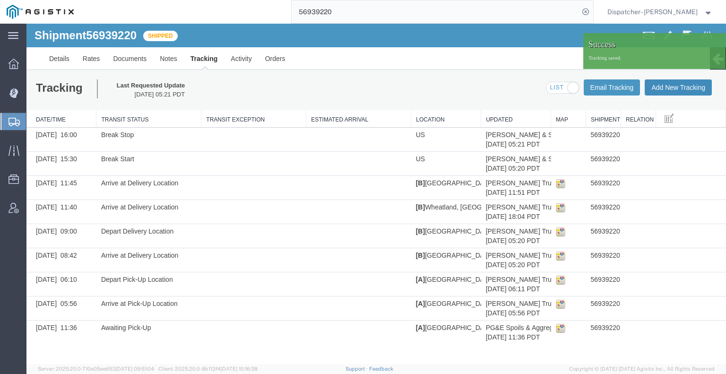
click at [654, 87] on button "Add New Tracking" at bounding box center [678, 87] width 67 height 16
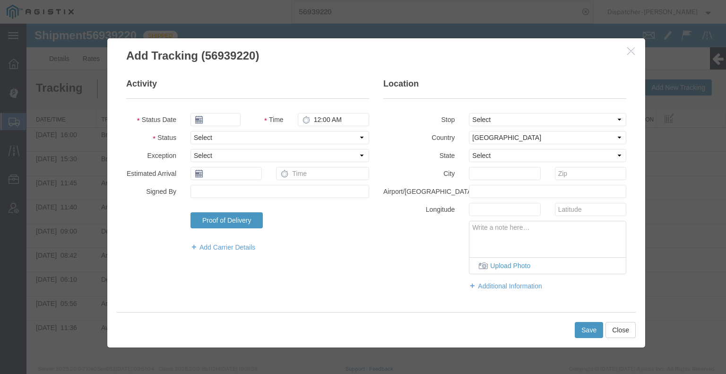
type input "[DATE]"
type input "6:00 AM"
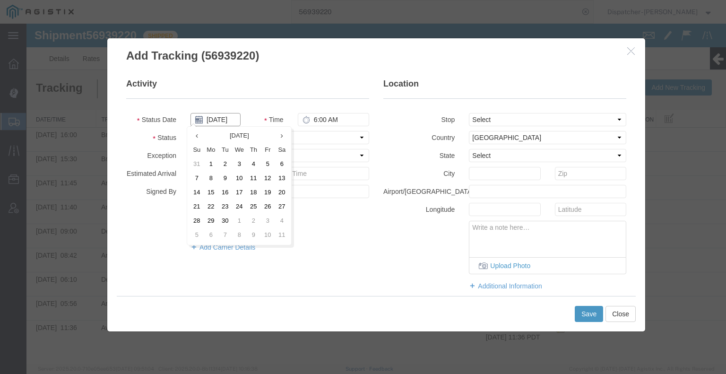
click at [221, 117] on input "[DATE]" at bounding box center [216, 119] width 50 height 13
click at [268, 209] on td "26" at bounding box center [268, 207] width 14 height 14
type input "[DATE]"
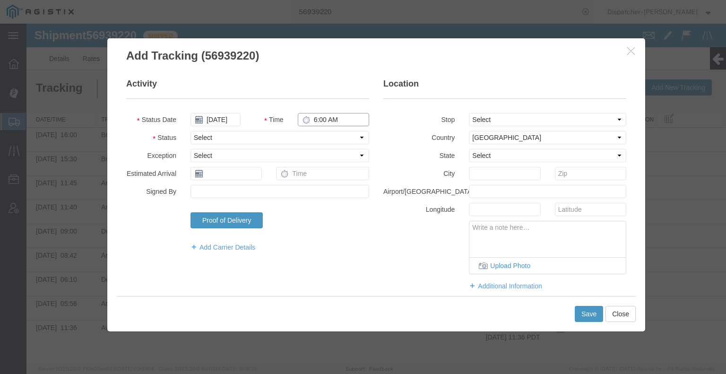
click at [327, 119] on input "6:00 AM" at bounding box center [333, 119] width 71 height 13
type input "6:00 PM"
click at [326, 144] on fieldset "Activity Status Date [DATE] Time 6:00 PM Status Select Arrival Notice Available…" at bounding box center [247, 169] width 243 height 183
click at [324, 141] on select "Select Arrival Notice Available Arrival Notice Imported Arrive at Delivery Loca…" at bounding box center [280, 137] width 179 height 13
select select "DELIVRED"
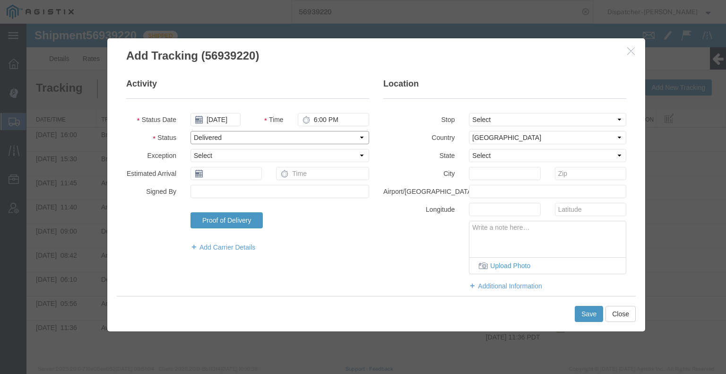
click at [191, 131] on select "Select Arrival Notice Available Arrival Notice Imported Arrive at Delivery Loca…" at bounding box center [280, 137] width 179 height 13
click at [582, 314] on button "Save" at bounding box center [589, 314] width 28 height 16
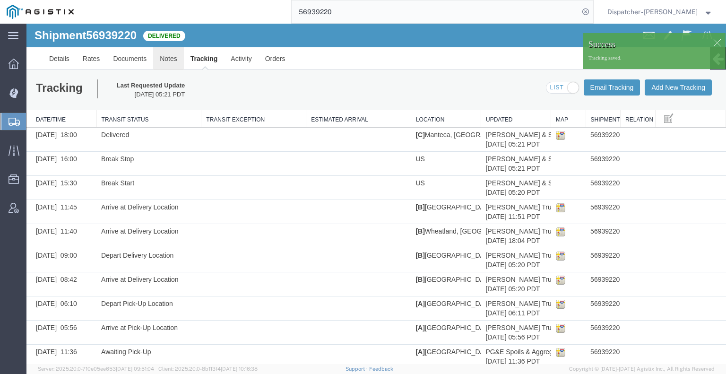
click at [165, 61] on link "Notes" at bounding box center [168, 58] width 31 height 23
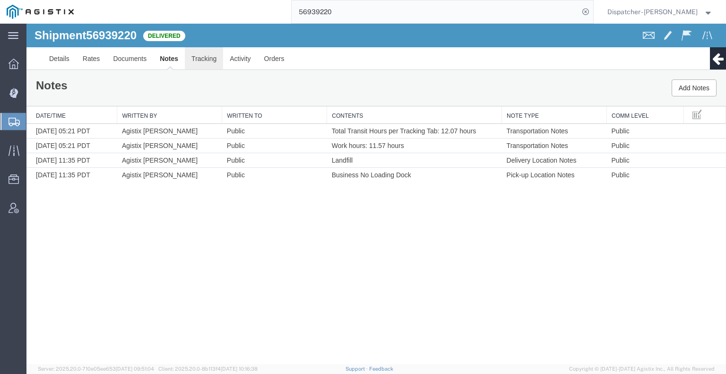
click at [206, 59] on link "Tracking" at bounding box center [204, 58] width 38 height 23
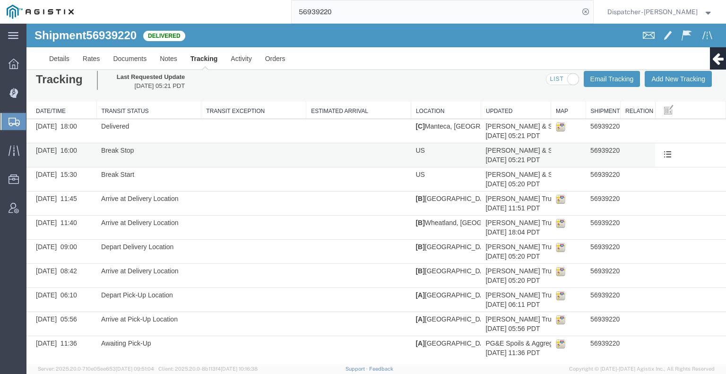
scroll to position [13, 0]
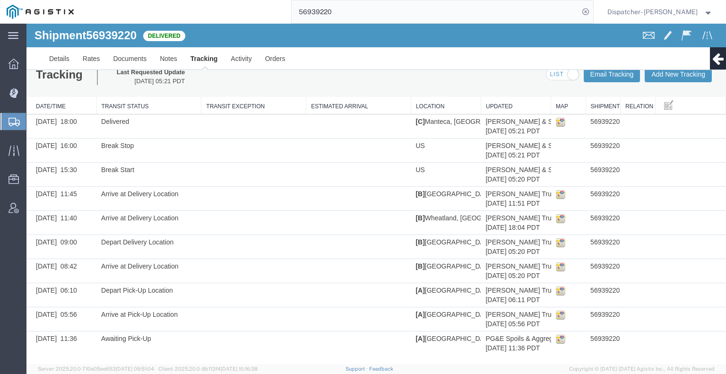
click at [26, 24] on link "Edit Tracking" at bounding box center [26, 24] width 0 height 0
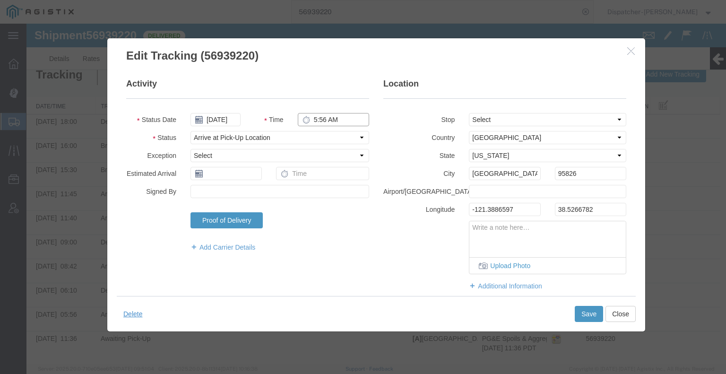
click at [333, 115] on input "5:56 AM" at bounding box center [333, 119] width 71 height 13
type input "6:00 AM"
click at [584, 316] on button "Save" at bounding box center [589, 314] width 28 height 16
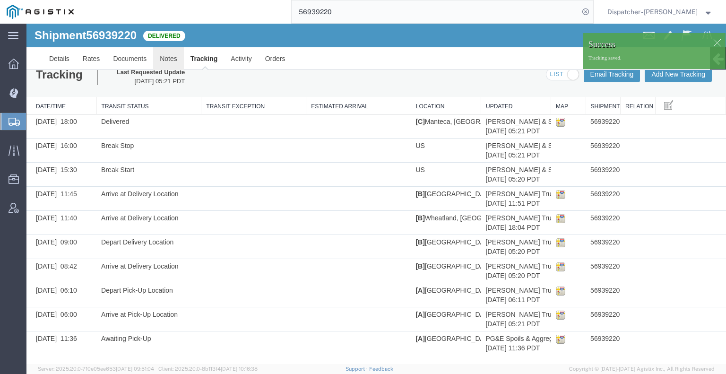
click at [162, 61] on link "Notes" at bounding box center [168, 58] width 31 height 23
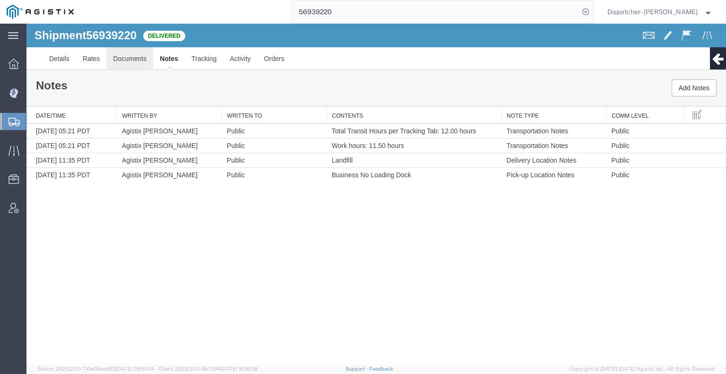
click at [131, 61] on link "Documents" at bounding box center [129, 58] width 47 height 23
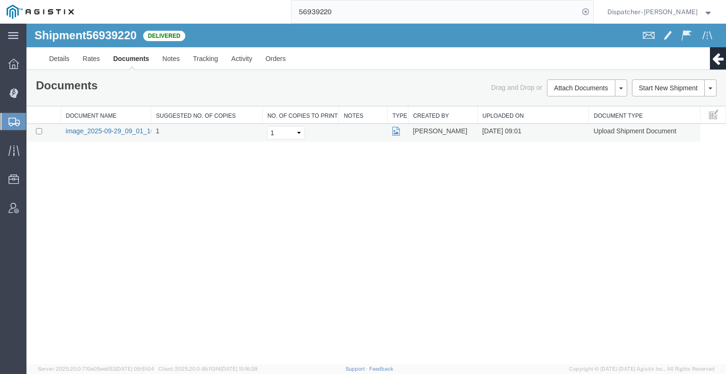
click at [105, 132] on link "image_2025-09-29_09_01_10.jpg" at bounding box center [115, 131] width 99 height 8
click at [110, 239] on div "Shipment 56939220 1 of 1 Delivered Details Rates Documents Notes Tracking Activ…" at bounding box center [376, 194] width 700 height 340
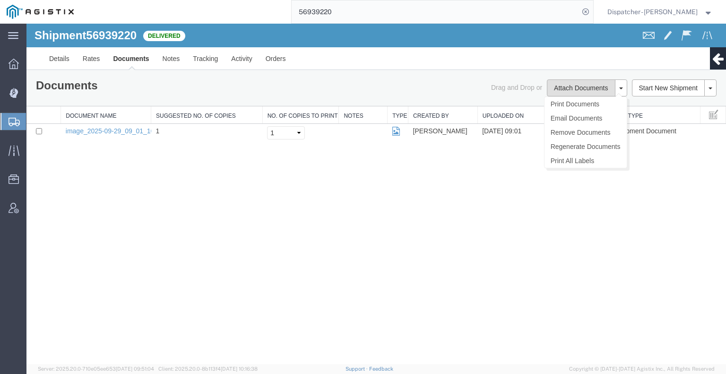
click at [552, 87] on button "Attach Documents" at bounding box center [581, 87] width 68 height 17
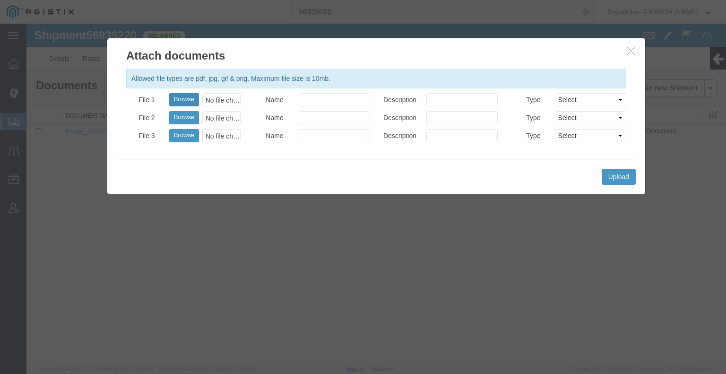
click at [187, 102] on button "Browse" at bounding box center [184, 99] width 30 height 13
type input "C:\fakepath\56939220trktag.pdf"
click at [609, 177] on button "Upload" at bounding box center [619, 177] width 34 height 16
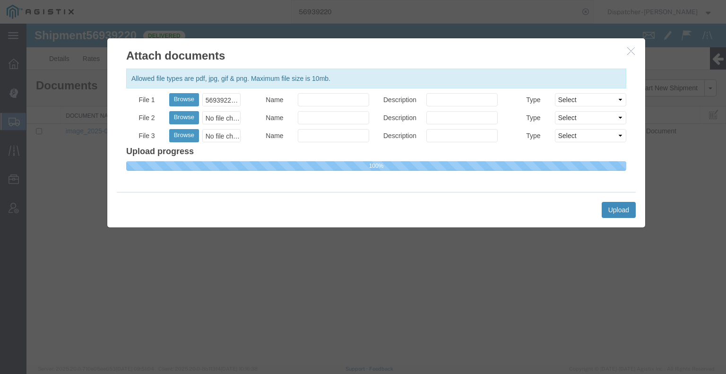
select select
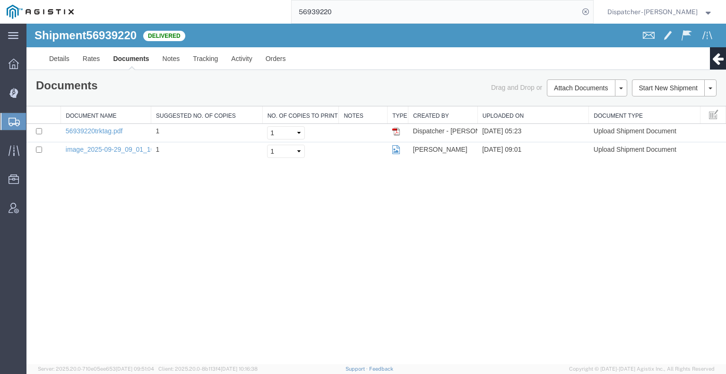
drag, startPoint x: 325, startPoint y: 15, endPoint x: 247, endPoint y: 13, distance: 78.5
click at [278, 14] on div "56939220" at bounding box center [336, 12] width 513 height 24
type input "56941017"
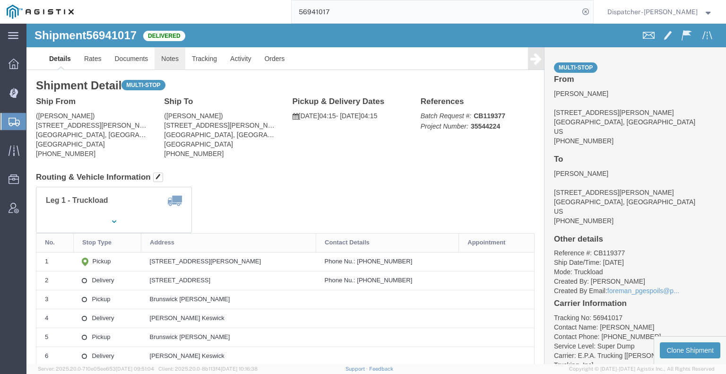
click link "Notes"
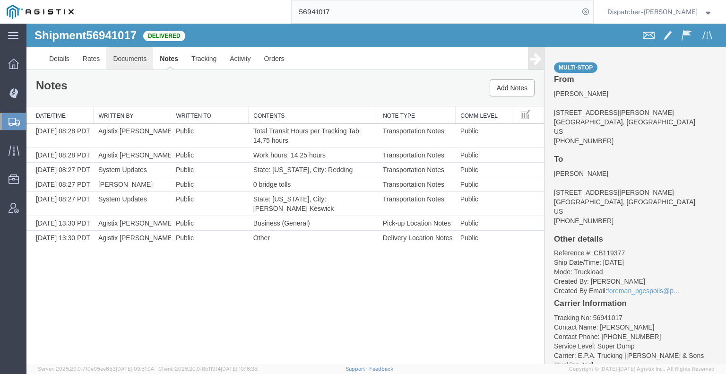
click at [131, 58] on link "Documents" at bounding box center [129, 58] width 47 height 23
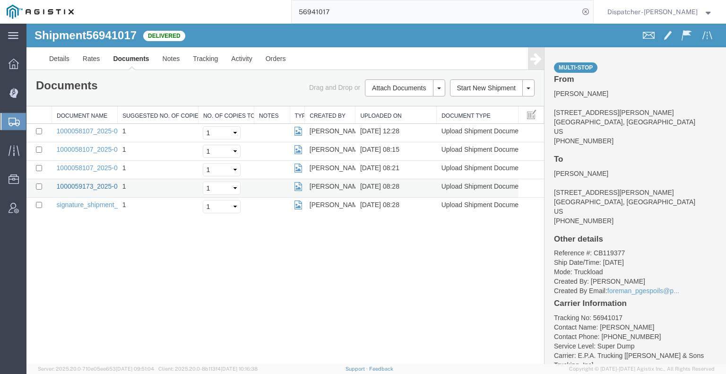
click at [80, 183] on link "1000059173_2025-09-29_08_27_52.jpg" at bounding box center [116, 187] width 118 height 8
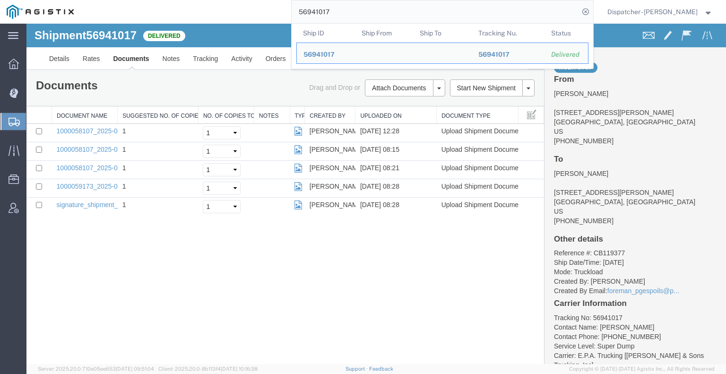
drag, startPoint x: 356, startPoint y: 16, endPoint x: 167, endPoint y: 13, distance: 188.7
click at [203, 15] on div "56941017 Ship ID Ship From Ship To Tracking Nu. Status Ship ID 56941017 Ship Fr…" at bounding box center [336, 12] width 513 height 24
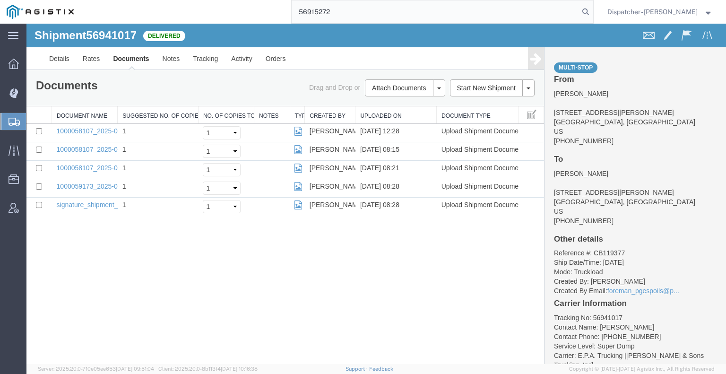
type input "56915272"
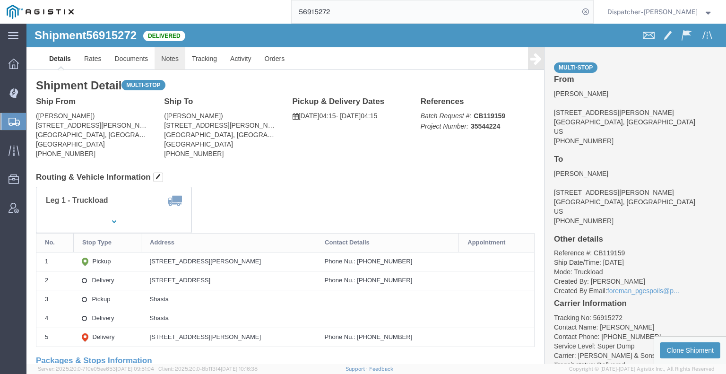
click link "Notes"
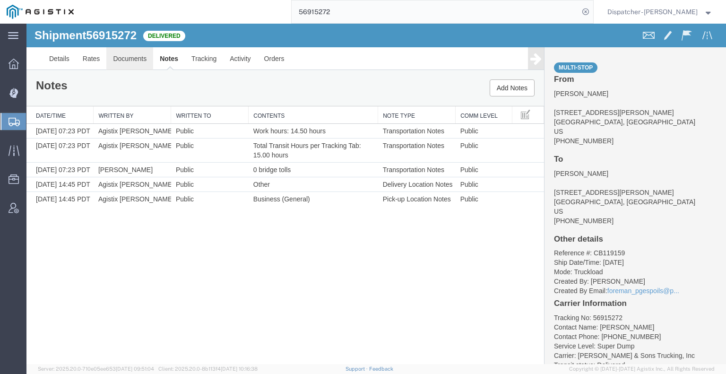
click at [121, 55] on link "Documents" at bounding box center [129, 58] width 47 height 23
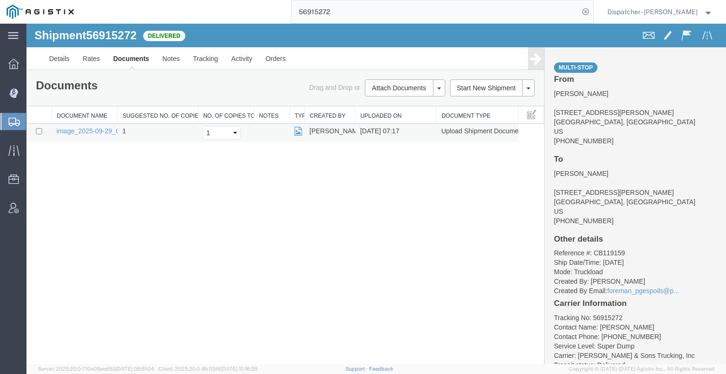
click at [103, 126] on td "image_2025-09-29_07_17_44.jpg" at bounding box center [85, 133] width 66 height 18
click at [133, 208] on div "Shipment 56915272 1 of 1 Delivered Details Rates Documents Notes Tracking Activ…" at bounding box center [376, 194] width 700 height 340
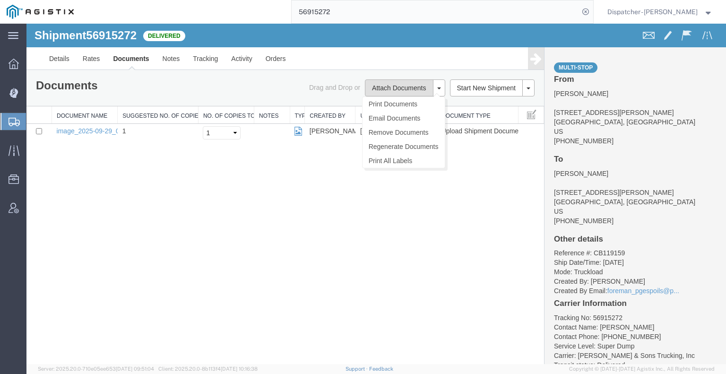
click at [420, 85] on button "Attach Documents" at bounding box center [399, 87] width 68 height 17
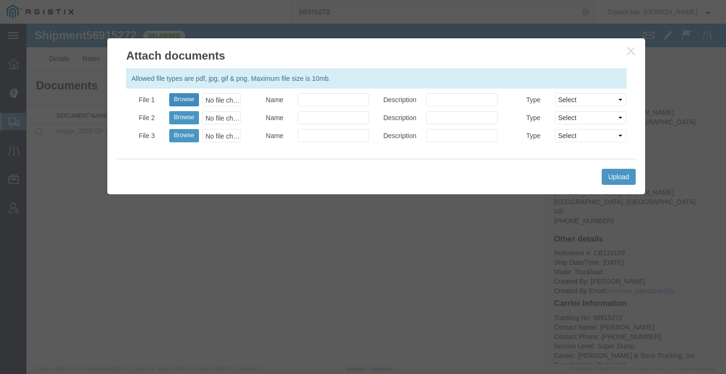
click at [180, 98] on button "Browse" at bounding box center [184, 99] width 30 height 13
type input "C:\fakepath\56915272trktag.pdf"
click at [616, 174] on button "Upload" at bounding box center [619, 177] width 34 height 16
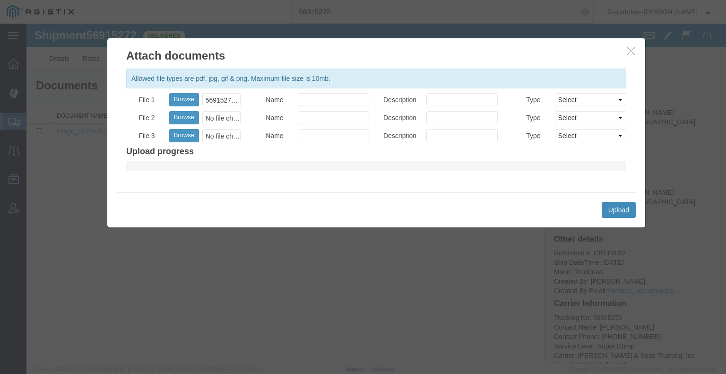
select select
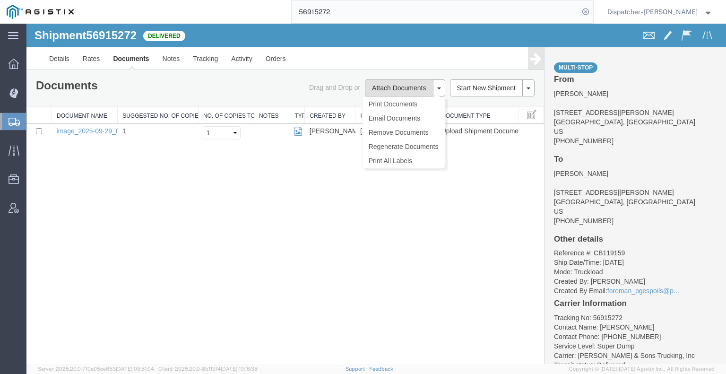
click at [386, 91] on button "Attach Documents" at bounding box center [399, 87] width 68 height 17
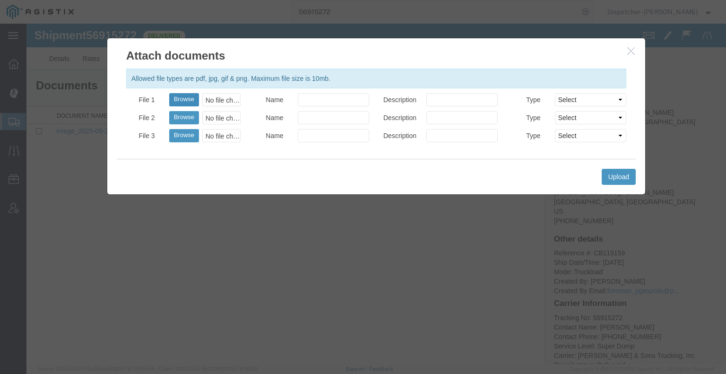
click at [191, 98] on button "Browse" at bounding box center [184, 99] width 30 height 13
type input "C:\fakepath\56915272trktag.pdf"
click at [614, 177] on button "Upload" at bounding box center [619, 177] width 34 height 16
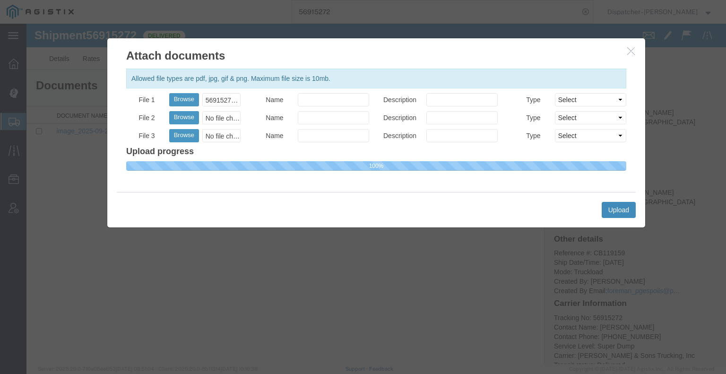
select select
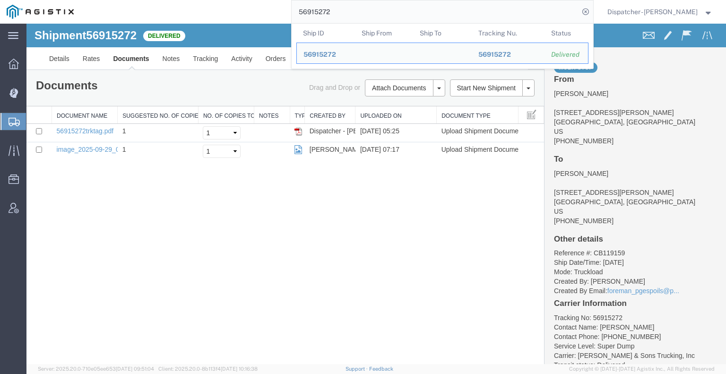
drag, startPoint x: 345, startPoint y: 14, endPoint x: 201, endPoint y: 1, distance: 144.8
click at [261, 11] on div "56915272 Ship ID Ship From Ship To Tracking Nu. Status Ship ID 56915272 Ship Fr…" at bounding box center [336, 12] width 513 height 24
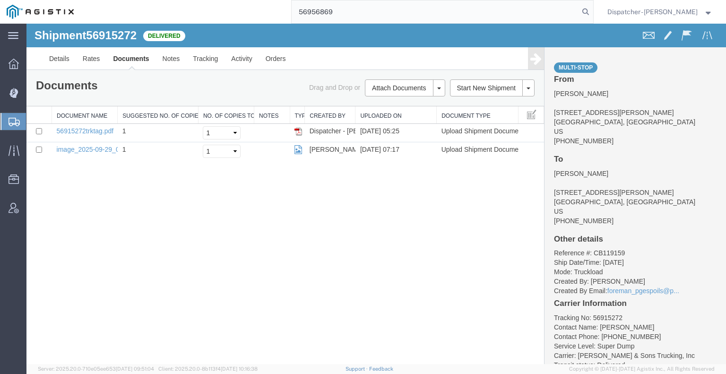
type input "56956869"
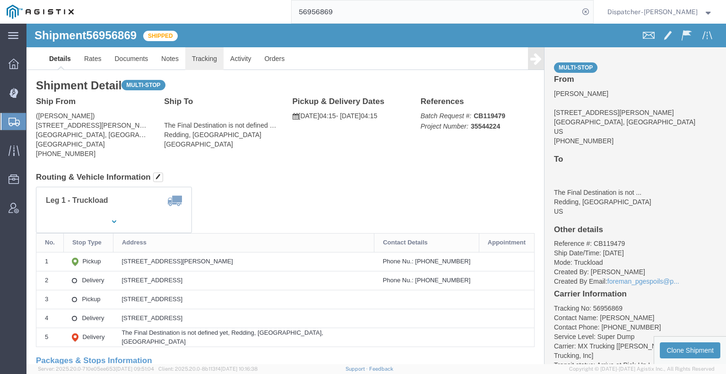
click link "Tracking"
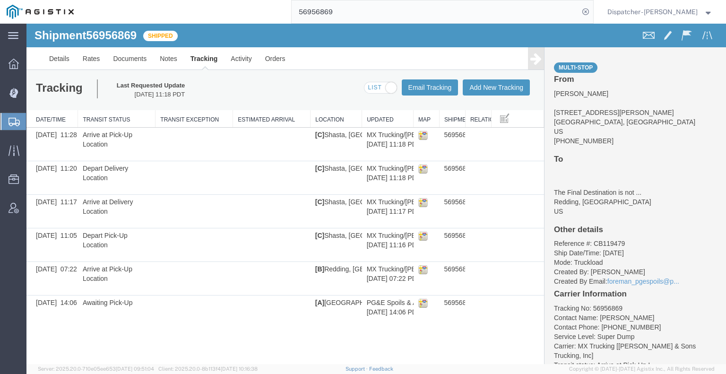
drag, startPoint x: 532, startPoint y: 56, endPoint x: 532, endPoint y: 69, distance: 12.3
click at [532, 56] on icon at bounding box center [536, 58] width 11 height 13
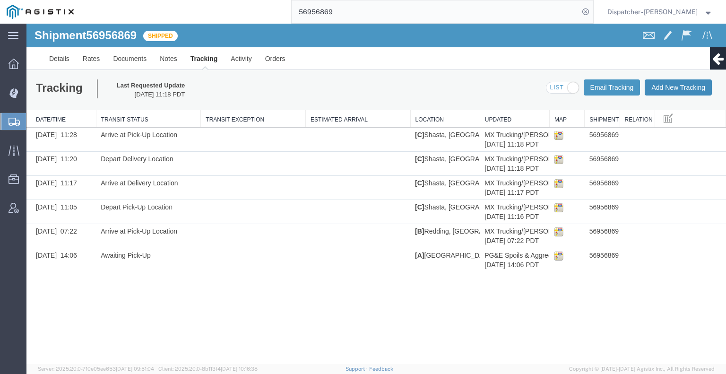
click at [662, 87] on button "Add New Tracking" at bounding box center [678, 87] width 67 height 16
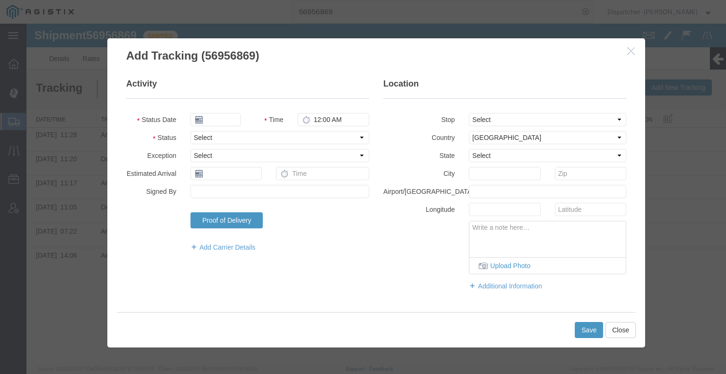
type input "[DATE]"
type input "6:00 AM"
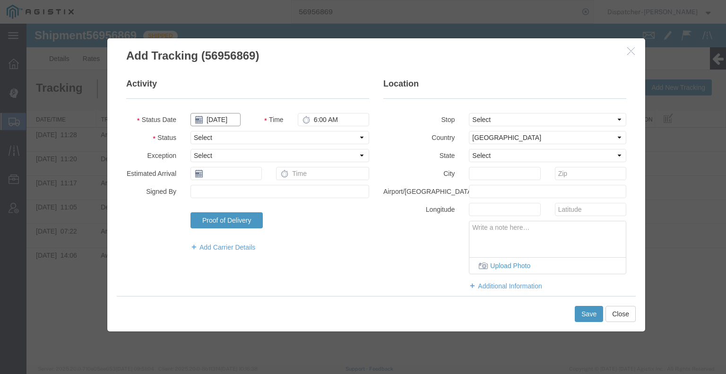
click at [217, 125] on input "[DATE]" at bounding box center [216, 119] width 50 height 13
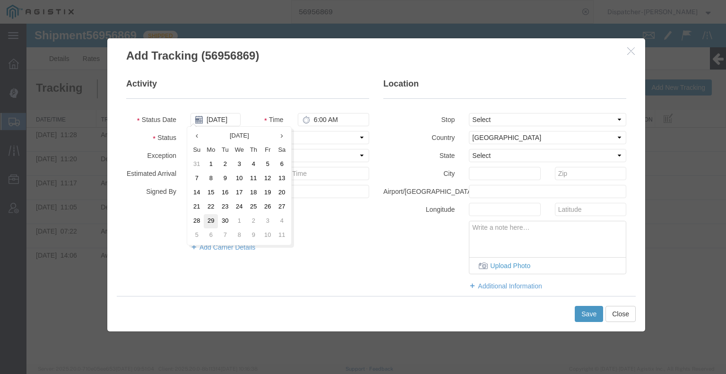
click at [208, 220] on td "29" at bounding box center [211, 221] width 14 height 14
type input "[DATE]"
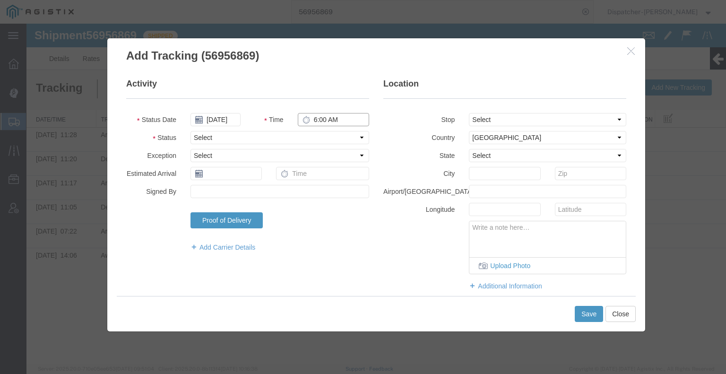
click at [320, 120] on input "6:00 AM" at bounding box center [333, 119] width 71 height 13
type input "3:00 PM"
click at [314, 136] on select "Select Arrival Notice Available Arrival Notice Imported Arrive at Delivery Loca…" at bounding box center [280, 137] width 179 height 13
select select "BREAKSTART"
click at [191, 131] on select "Select Arrival Notice Available Arrival Notice Imported Arrive at Delivery Loca…" at bounding box center [280, 137] width 179 height 13
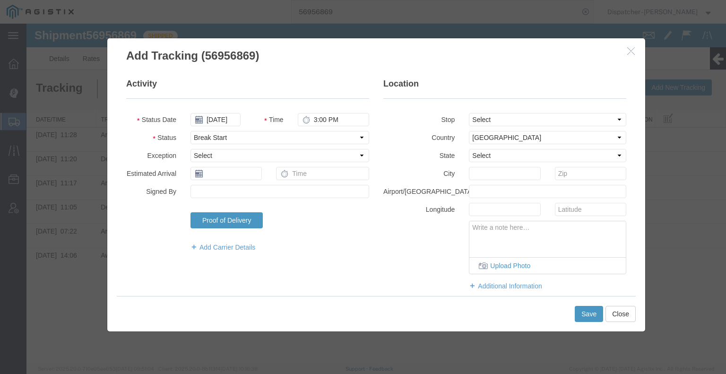
click at [607, 323] on div "Save Close" at bounding box center [376, 313] width 519 height 35
click at [591, 321] on button "Save" at bounding box center [589, 314] width 28 height 16
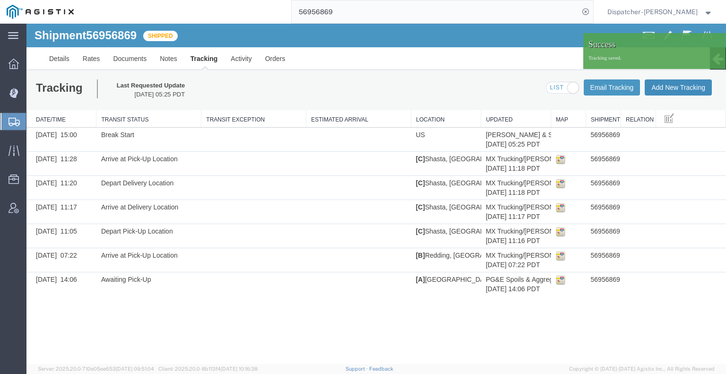
click at [678, 88] on button "Add New Tracking" at bounding box center [678, 87] width 67 height 16
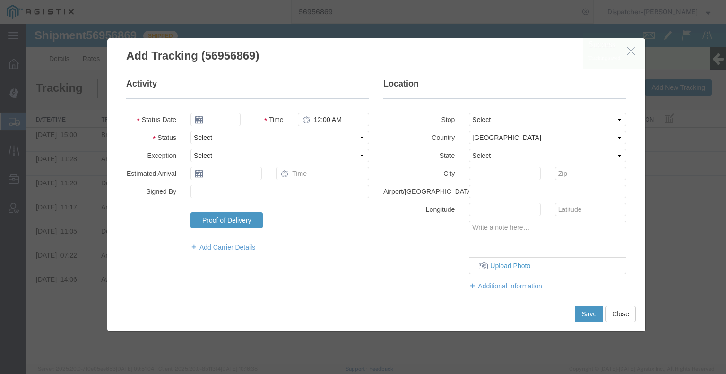
type input "[DATE]"
type input "6:00 AM"
click at [214, 119] on input "[DATE]" at bounding box center [216, 119] width 50 height 13
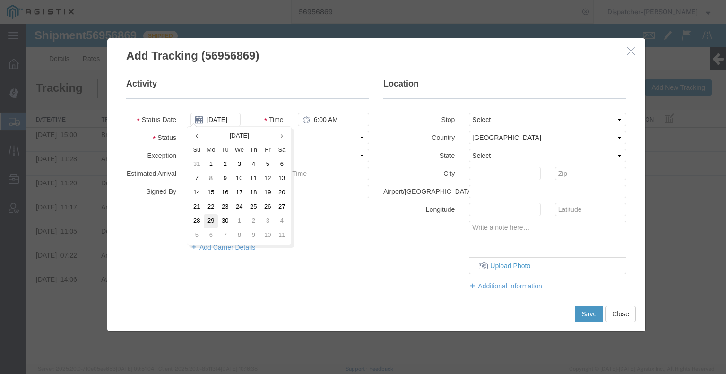
click at [211, 220] on td "29" at bounding box center [211, 221] width 14 height 14
type input "[DATE]"
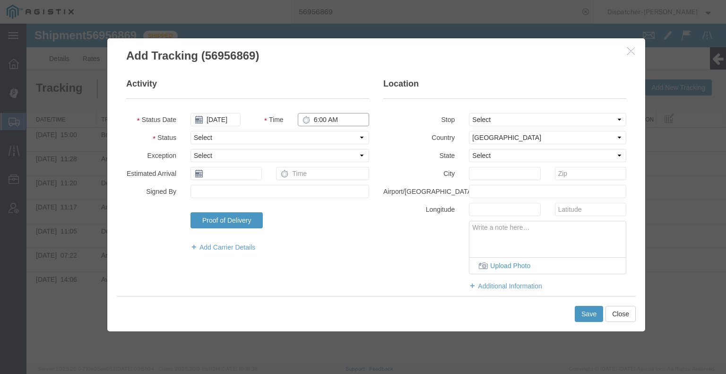
click at [323, 117] on input "6:00 AM" at bounding box center [333, 119] width 71 height 13
type input "3:30 PM"
click at [320, 136] on select "Select Arrival Notice Available Arrival Notice Imported Arrive at Delivery Loca…" at bounding box center [280, 137] width 179 height 13
select select "BREAKSTOP"
click at [191, 131] on select "Select Arrival Notice Available Arrival Notice Imported Arrive at Delivery Loca…" at bounding box center [280, 137] width 179 height 13
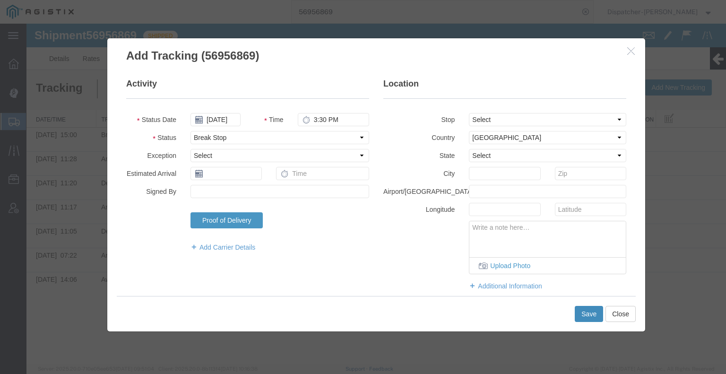
click at [587, 315] on button "Save" at bounding box center [589, 314] width 28 height 16
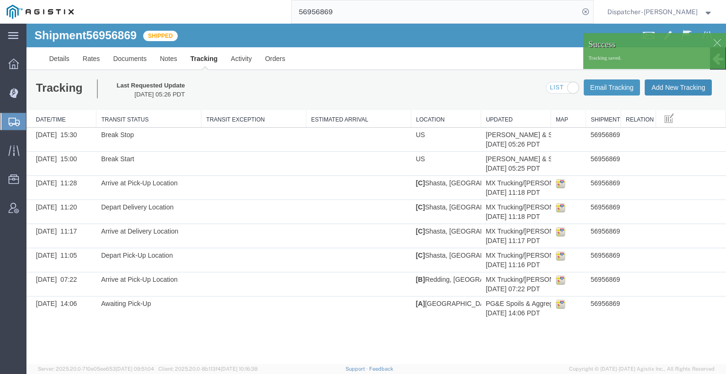
click at [672, 88] on button "Add New Tracking" at bounding box center [678, 87] width 67 height 16
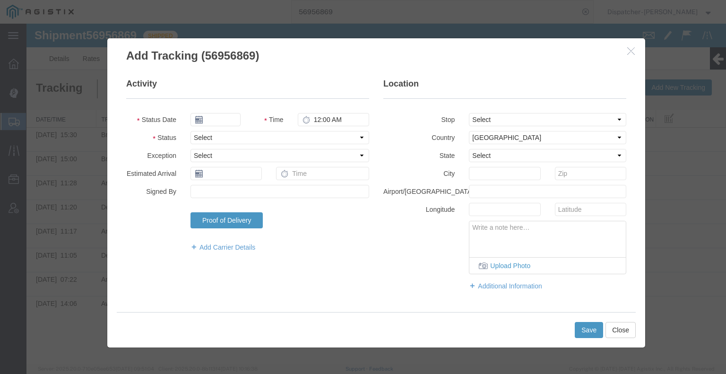
type input "[DATE]"
type input "6:00 AM"
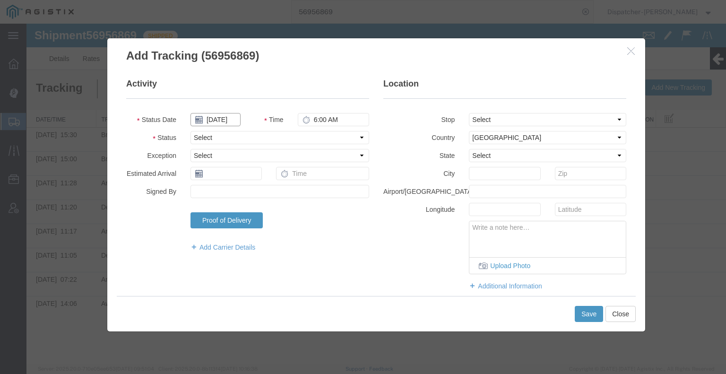
click at [210, 118] on input "[DATE]" at bounding box center [216, 119] width 50 height 13
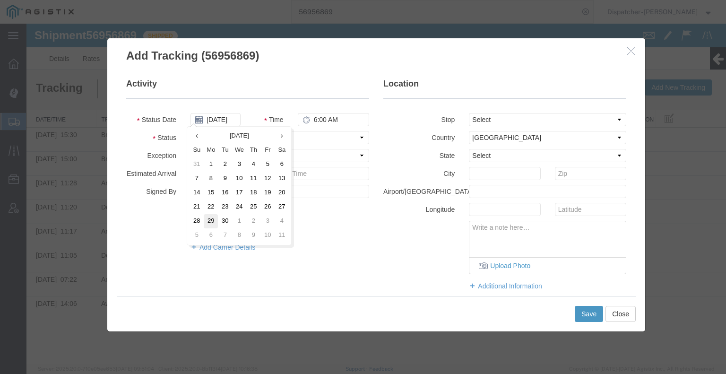
click at [210, 220] on td "29" at bounding box center [211, 221] width 14 height 14
type input "[DATE]"
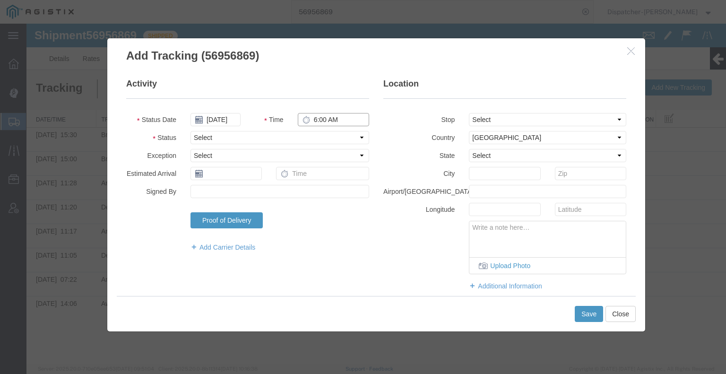
click at [327, 114] on input "6:00 AM" at bounding box center [333, 119] width 71 height 13
type input "6:45 PM"
click at [316, 136] on select "Select Arrival Notice Available Arrival Notice Imported Arrive at Delivery Loca…" at bounding box center [280, 137] width 179 height 13
select select "DELIVRED"
click at [191, 131] on select "Select Arrival Notice Available Arrival Notice Imported Arrive at Delivery Loca…" at bounding box center [280, 137] width 179 height 13
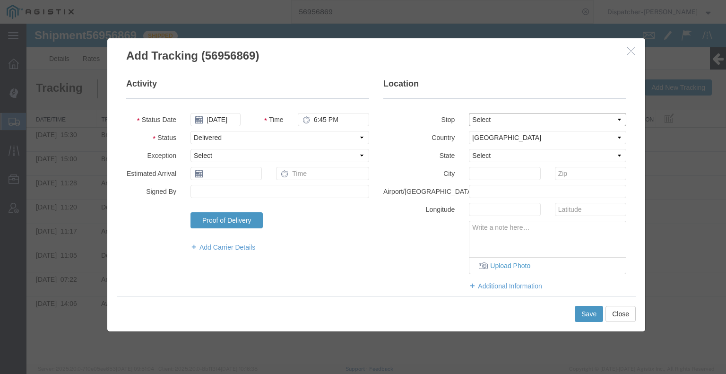
drag, startPoint x: 571, startPoint y: 122, endPoint x: 621, endPoint y: 267, distance: 153.0
click at [571, 128] on fieldset "Location Stop Select From: [STREET_ADDRESS][PERSON_NAME] Stop 2: [STREET_ADDRES…" at bounding box center [505, 189] width 243 height 222
click at [592, 313] on button "Save" at bounding box center [589, 314] width 28 height 16
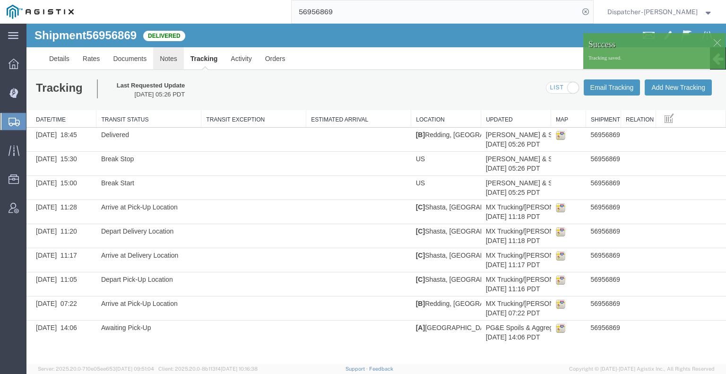
click at [167, 63] on link "Notes" at bounding box center [168, 58] width 31 height 23
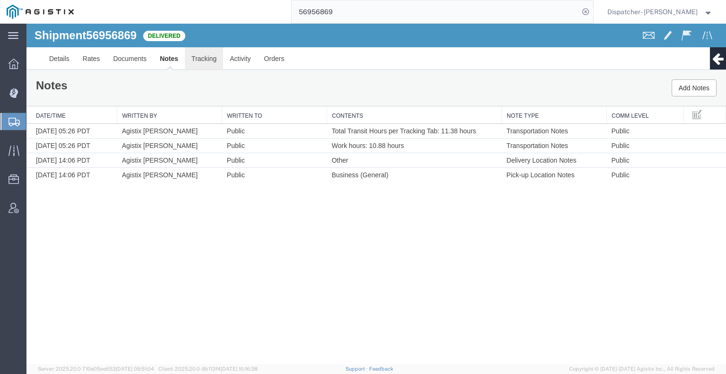
click at [208, 59] on link "Tracking" at bounding box center [204, 58] width 38 height 23
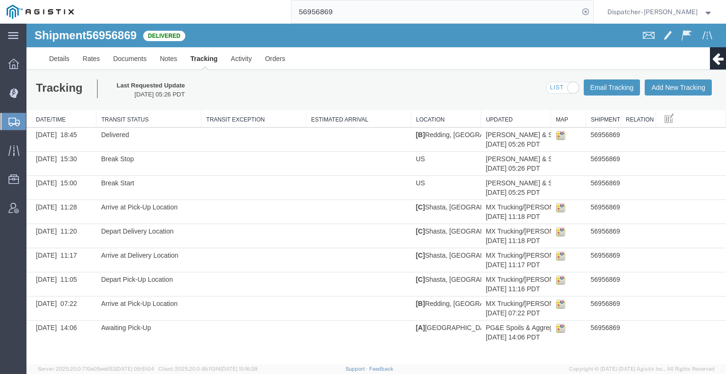
click at [26, 24] on link "Edit Tracking" at bounding box center [26, 24] width 0 height 0
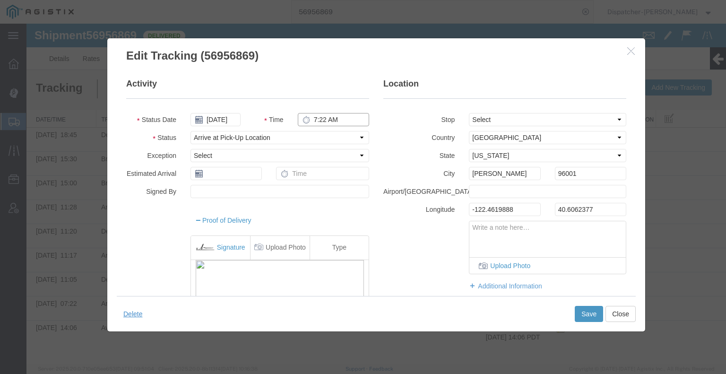
click at [316, 119] on input "7:22 AM" at bounding box center [333, 119] width 71 height 13
type input "4:15 AM"
click at [595, 311] on button "Save" at bounding box center [589, 314] width 28 height 16
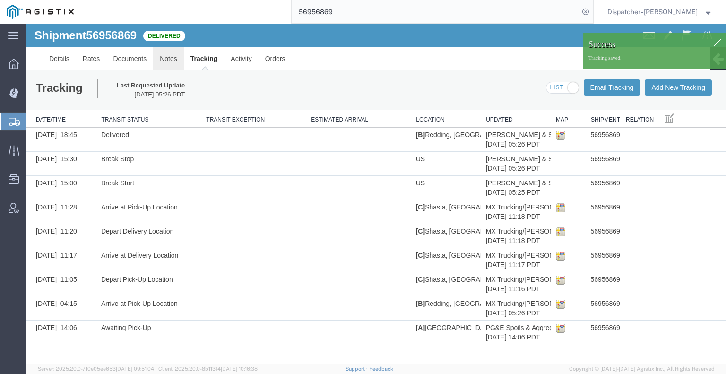
click at [165, 58] on link "Notes" at bounding box center [168, 58] width 31 height 23
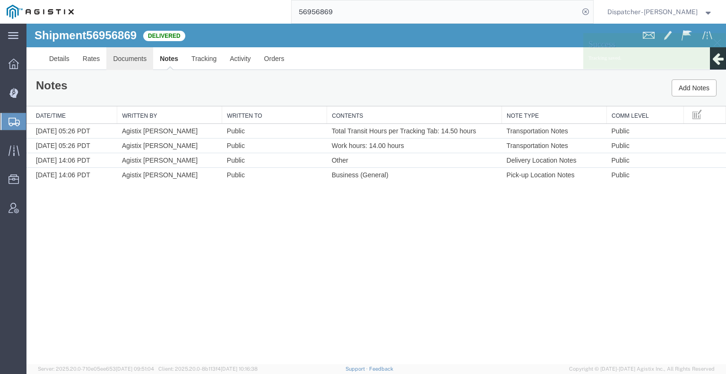
click at [131, 63] on link "Documents" at bounding box center [129, 58] width 47 height 23
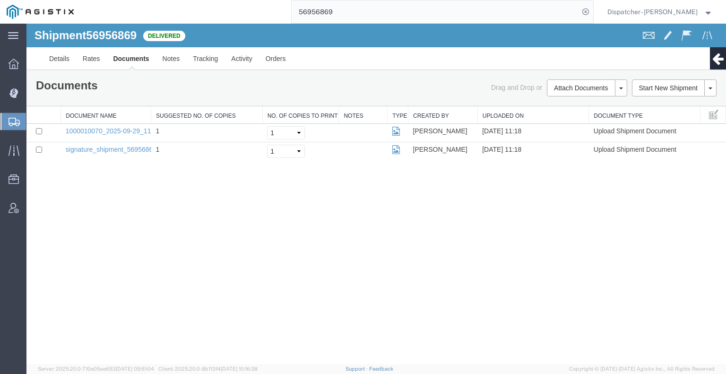
click at [71, 258] on div "Shipment 56956869 2 of 2 Delivered Details Rates Documents Notes Tracking Activ…" at bounding box center [376, 194] width 700 height 340
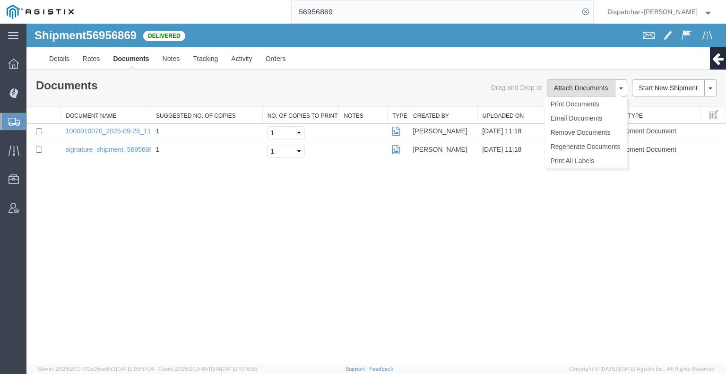
click at [567, 91] on button "Attach Documents" at bounding box center [581, 87] width 68 height 17
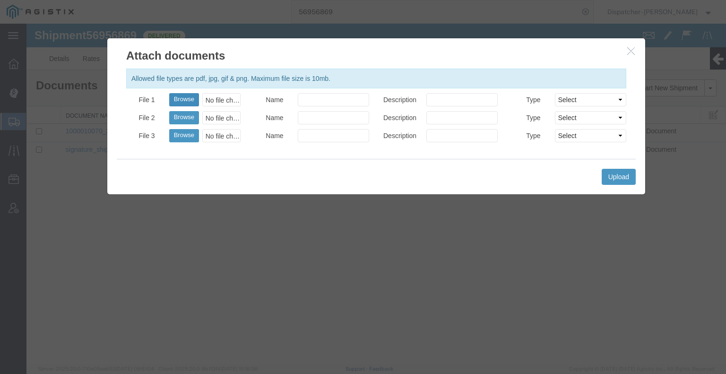
click at [190, 98] on button "Browse" at bounding box center [184, 99] width 30 height 13
type input "C:\fakepath\56956869trktag.pdf"
click at [615, 183] on button "Upload" at bounding box center [619, 177] width 34 height 16
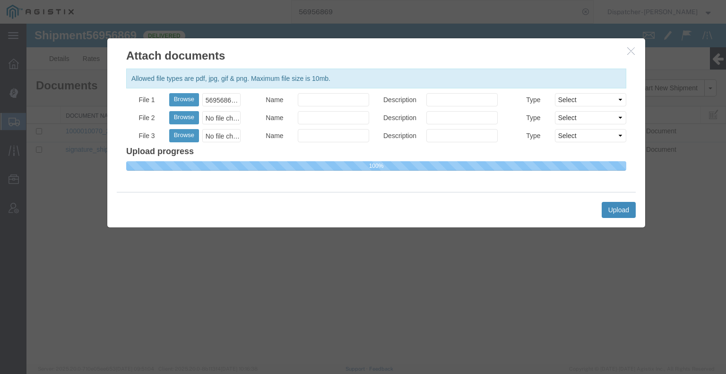
select select
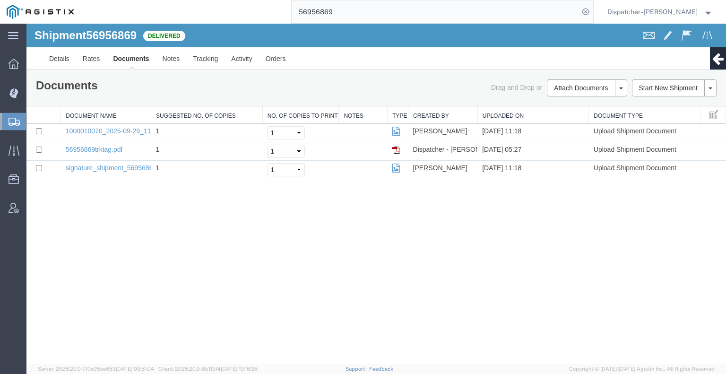
drag, startPoint x: 331, startPoint y: 13, endPoint x: 240, endPoint y: -8, distance: 93.3
click at [240, 0] on html "main_menu Created with Sketch. Collapse Menu Dashboard Dispatch Manager Shipmen…" at bounding box center [363, 187] width 726 height 374
type input "56956917"
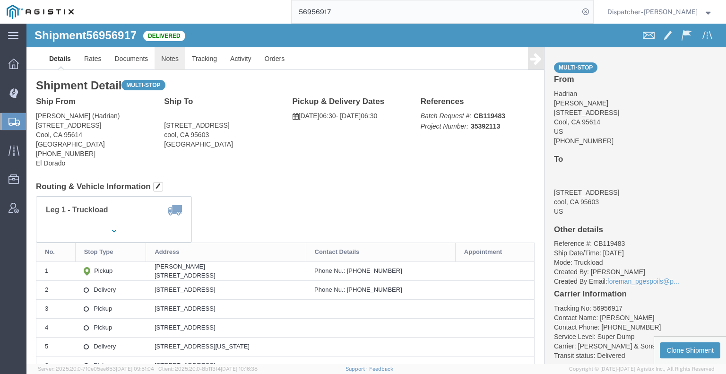
click link "Notes"
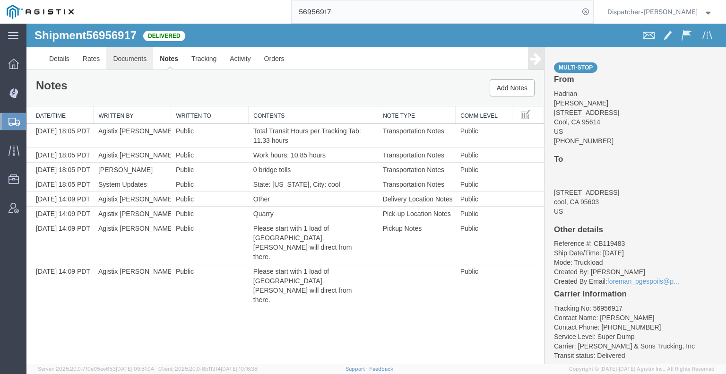
click at [129, 62] on link "Documents" at bounding box center [129, 58] width 47 height 23
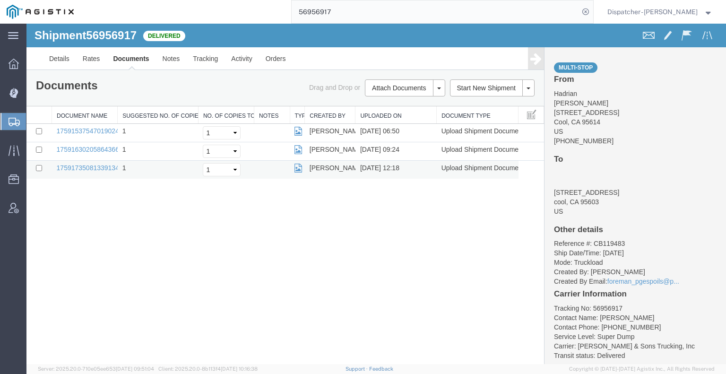
click at [71, 162] on td "175917350813391349900467203659_2025-09-29_12_18_54.jpg" at bounding box center [85, 170] width 66 height 18
click at [95, 165] on link "175917350813391349900467203659_2025-09-29_12_18_54.jpg" at bounding box center [153, 168] width 192 height 8
click at [98, 148] on link "17591630205864366586032821459976_2025-09-29_09_24_12.jpg" at bounding box center [156, 150] width 199 height 8
click at [81, 128] on link "17591537547019024159570050888037_2025-09-29_06_49_45.jpg" at bounding box center [156, 131] width 199 height 8
click at [61, 229] on div "Shipment 56956917 3 of 3 Delivered Details Rates Documents Notes Tracking Activ…" at bounding box center [376, 194] width 700 height 340
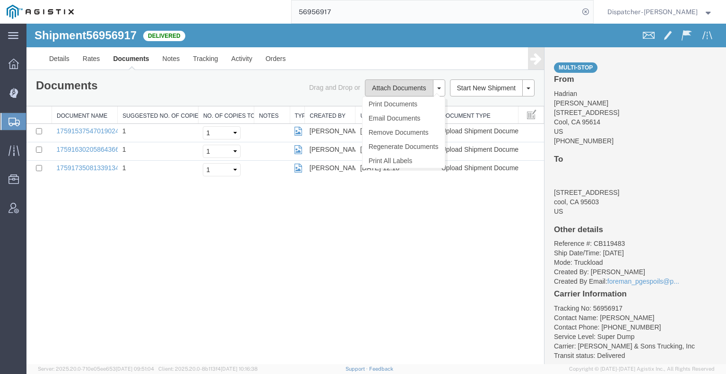
drag, startPoint x: 390, startPoint y: 86, endPoint x: 367, endPoint y: 94, distance: 23.8
click at [390, 86] on button "Attach Documents" at bounding box center [399, 87] width 68 height 17
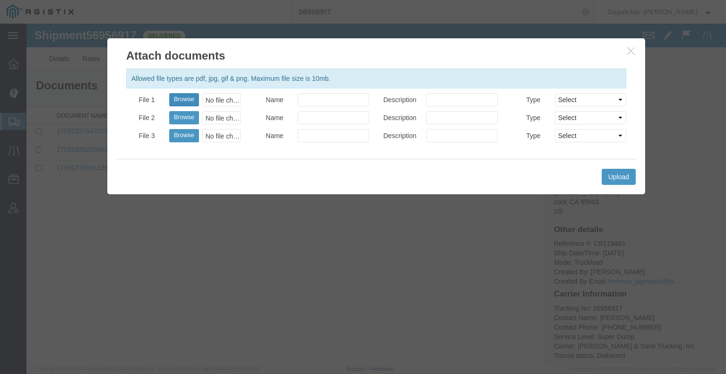
click at [176, 94] on button "Browse" at bounding box center [184, 99] width 30 height 13
type input "C:\fakepath\56956917trktag.pdf"
click at [611, 179] on button "Upload" at bounding box center [619, 177] width 34 height 16
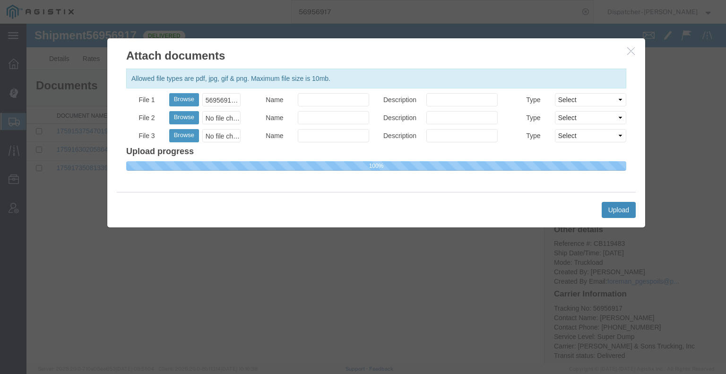
select select
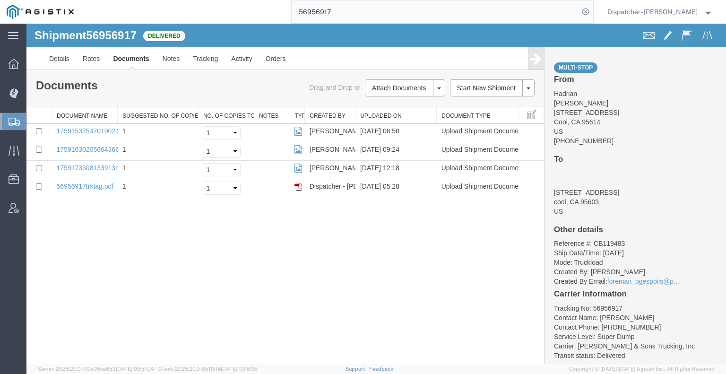
drag, startPoint x: 331, startPoint y: 14, endPoint x: 215, endPoint y: 2, distance: 116.4
click at [236, 7] on div "56956917" at bounding box center [336, 12] width 513 height 24
type input "56956932"
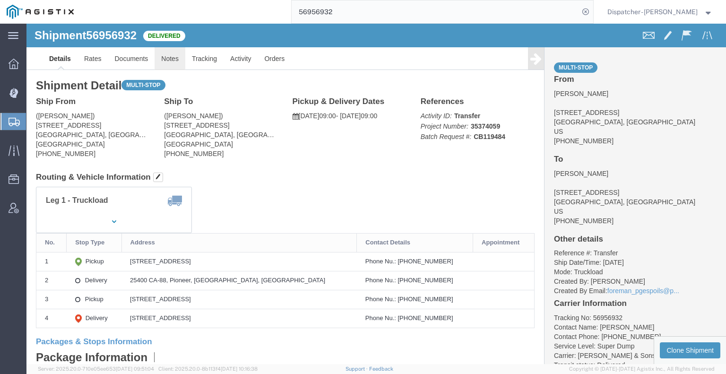
click link "Notes"
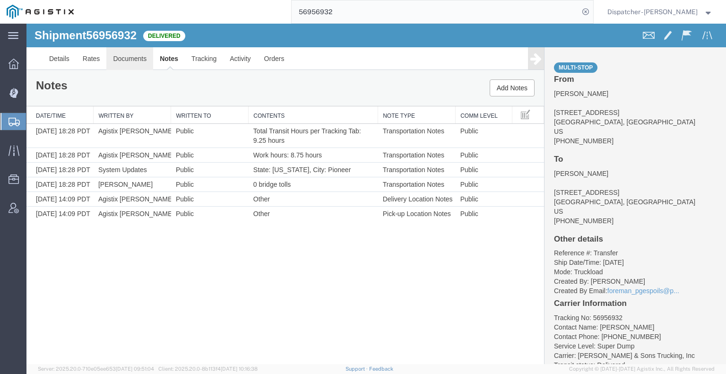
click at [119, 64] on link "Documents" at bounding box center [129, 58] width 47 height 23
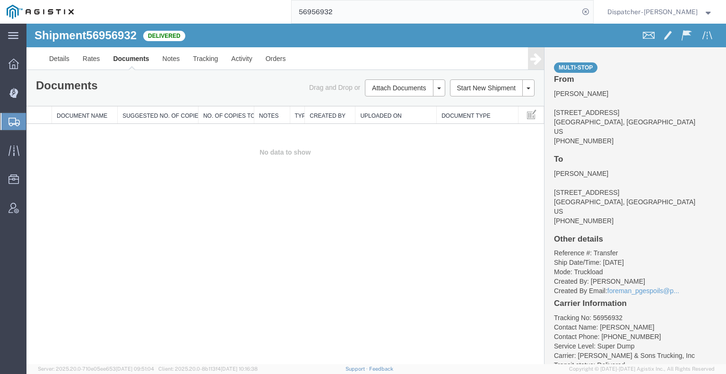
click at [85, 168] on td "No data to show" at bounding box center [285, 152] width 518 height 57
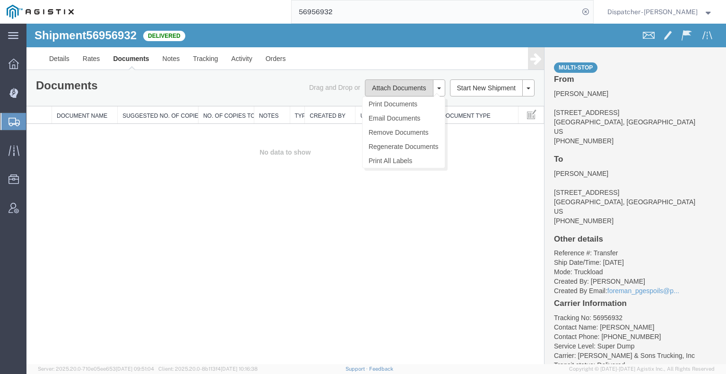
click at [390, 87] on button "Attach Documents" at bounding box center [399, 87] width 68 height 17
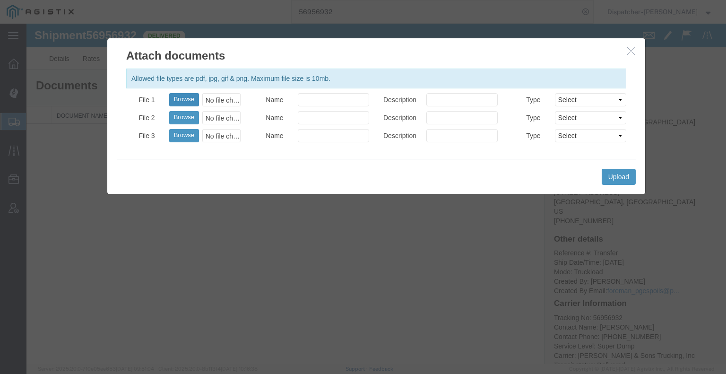
click at [175, 102] on button "Browse" at bounding box center [184, 99] width 30 height 13
type input "C:\fakepath\56956932trktag.pdf"
click at [628, 180] on button "Upload" at bounding box center [619, 177] width 34 height 16
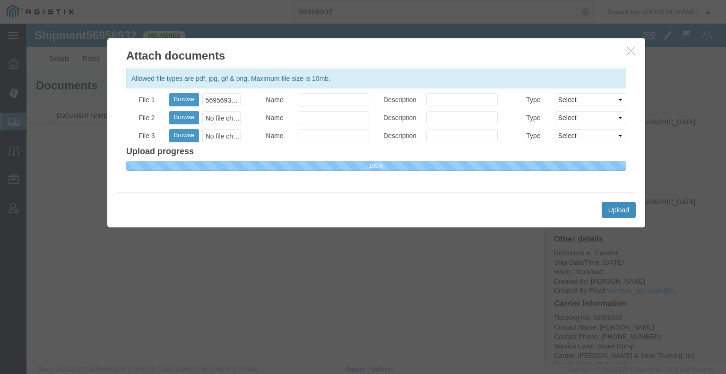
select select
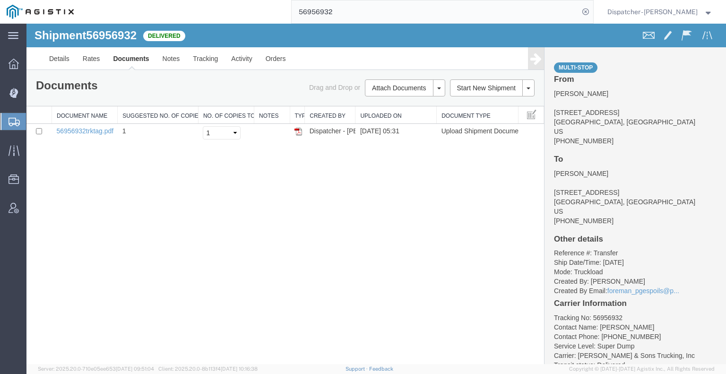
drag, startPoint x: 335, startPoint y: 13, endPoint x: 278, endPoint y: 9, distance: 57.4
click at [292, 9] on input "56956932" at bounding box center [436, 11] width 288 height 23
type input "56956894"
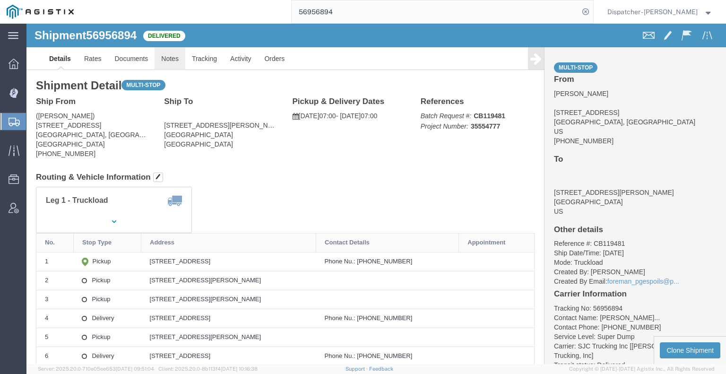
click link "Notes"
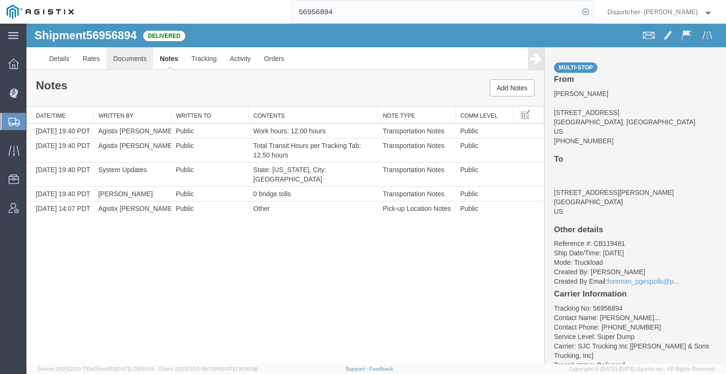
click at [138, 61] on link "Documents" at bounding box center [129, 58] width 47 height 23
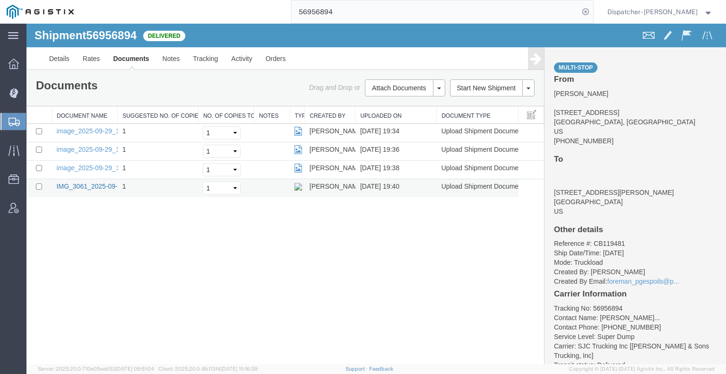
click at [107, 183] on link "IMG_3061_2025-09-29_19_40_26.jpeg" at bounding box center [115, 187] width 116 height 8
drag, startPoint x: 299, startPoint y: 16, endPoint x: 272, endPoint y: 16, distance: 26.5
click at [274, 16] on div "56956894" at bounding box center [336, 12] width 513 height 24
type input "56956841"
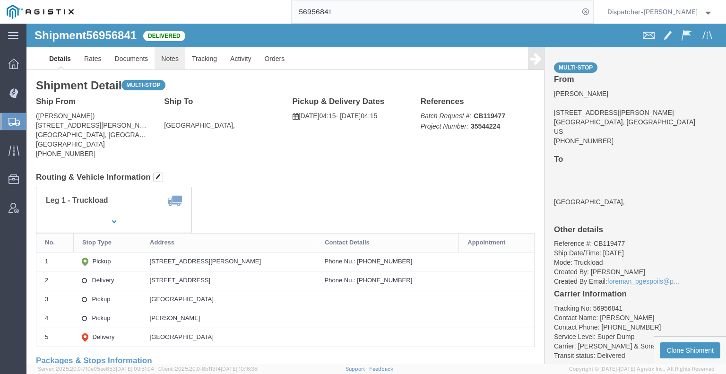
click link "Notes"
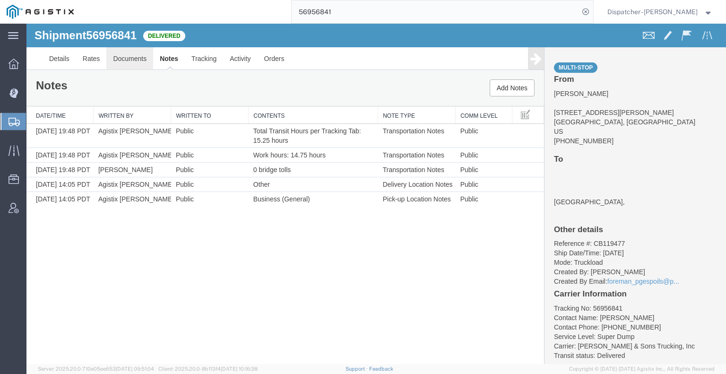
click at [148, 65] on link "Documents" at bounding box center [129, 58] width 47 height 23
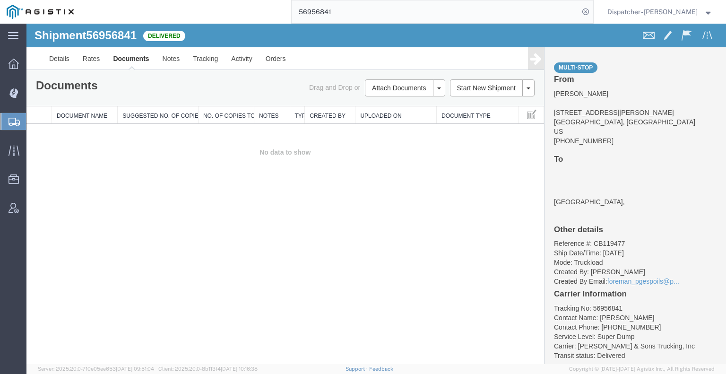
click at [117, 254] on div "Shipment 56956841 0 of 0 Delivered Details Rates Documents Notes Tracking Activ…" at bounding box center [376, 194] width 700 height 340
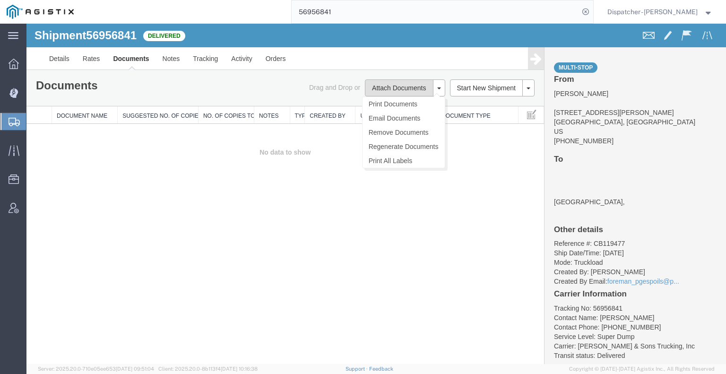
click at [401, 88] on button "Attach Documents" at bounding box center [399, 87] width 68 height 17
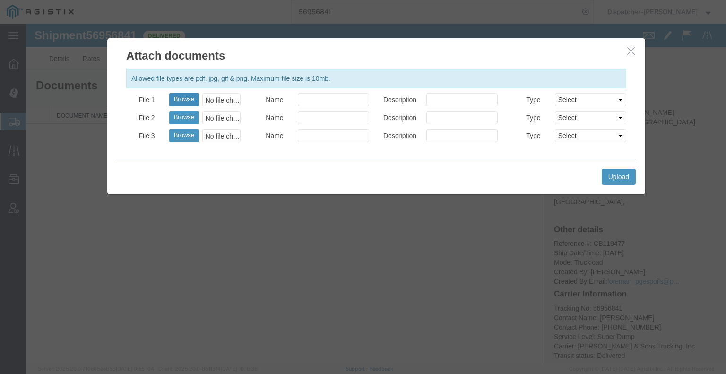
click at [184, 100] on button "Browse" at bounding box center [184, 99] width 30 height 13
type input "C:\fakepath\56956841trktag.pdf"
click at [608, 183] on button "Upload" at bounding box center [619, 177] width 34 height 16
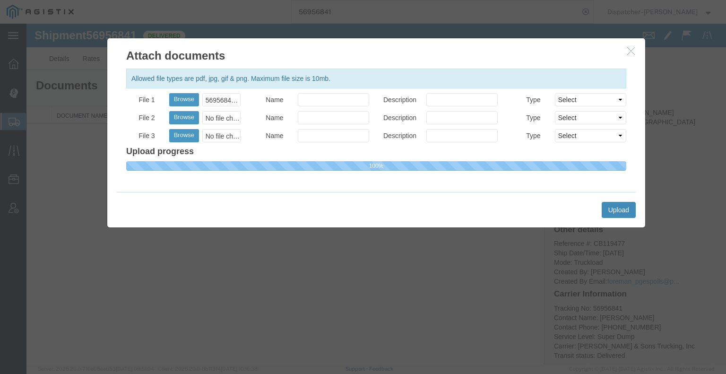
select select
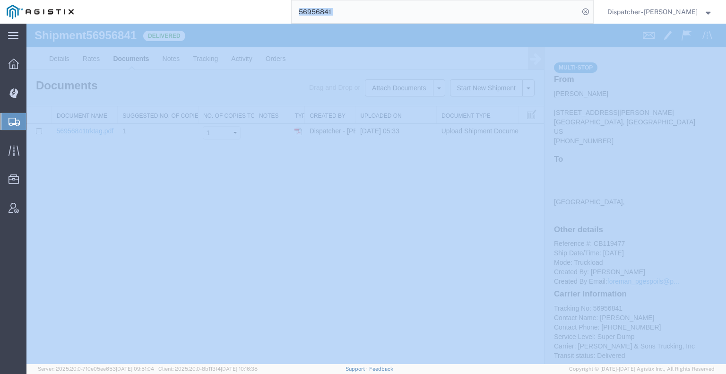
drag, startPoint x: 297, startPoint y: 47, endPoint x: 271, endPoint y: 24, distance: 34.8
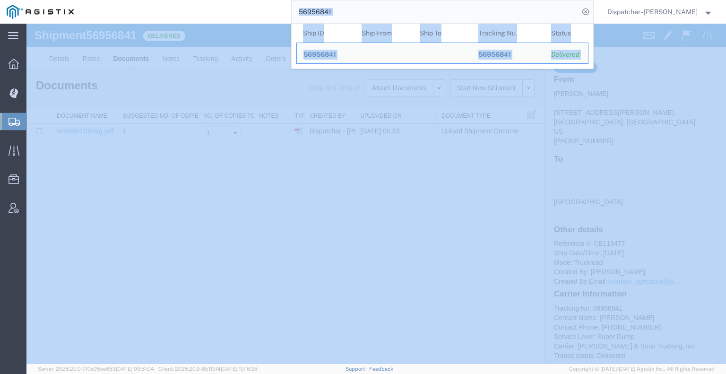
click at [339, 11] on input "56956841" at bounding box center [436, 11] width 288 height 23
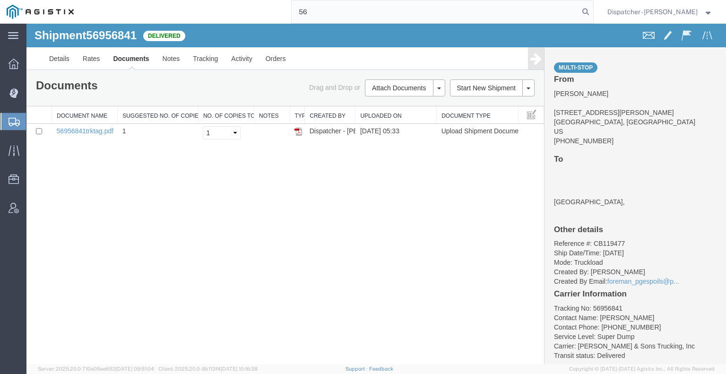
type input "5"
type input "56956891"
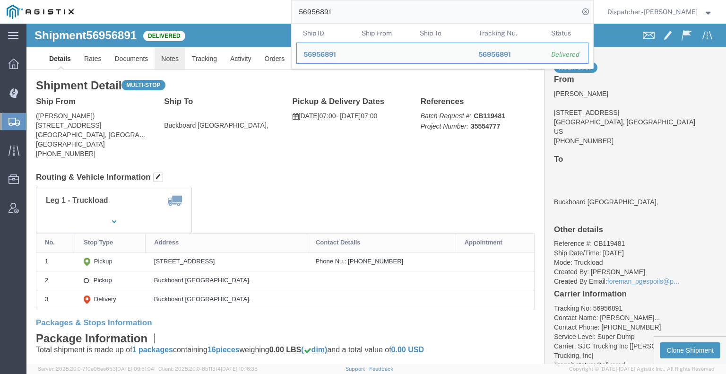
click link "Notes"
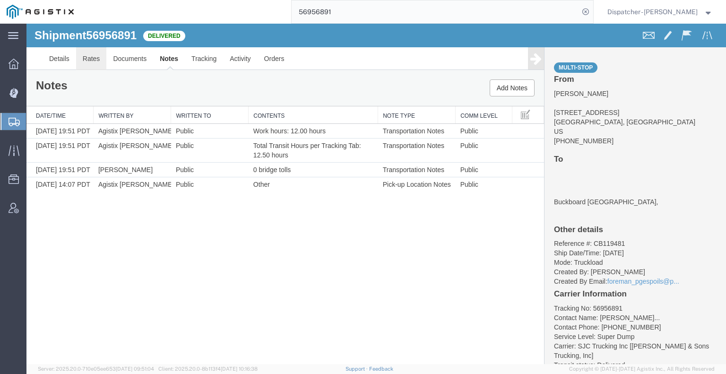
click at [98, 65] on link "Rates" at bounding box center [91, 58] width 31 height 23
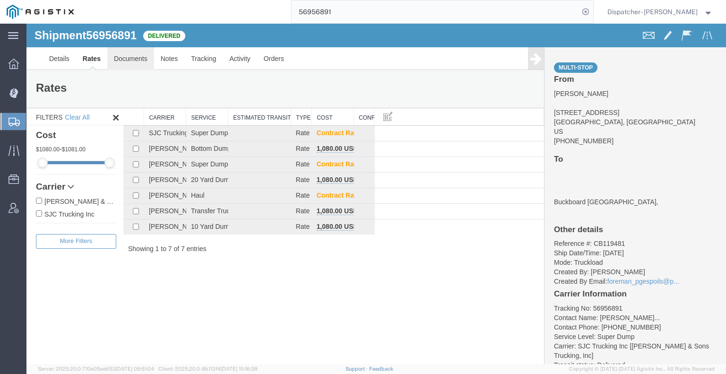
click at [121, 61] on link "Documents" at bounding box center [130, 58] width 47 height 23
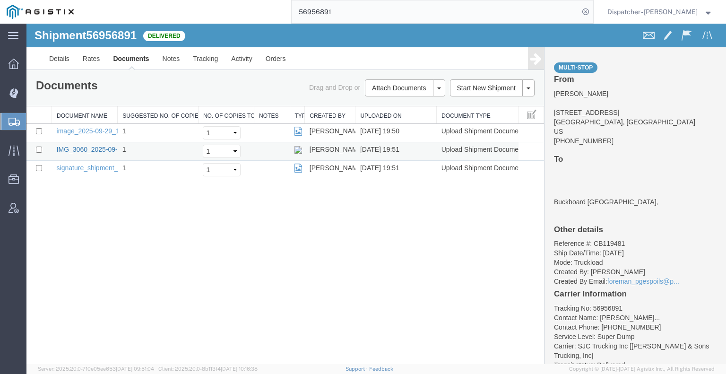
click at [111, 147] on link "IMG_3060_2025-09-29_19_51_06.jpeg" at bounding box center [115, 150] width 116 height 8
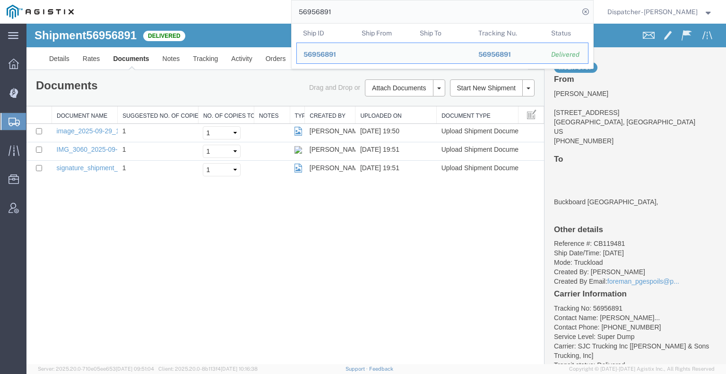
drag, startPoint x: 286, startPoint y: 9, endPoint x: 218, endPoint y: 7, distance: 68.6
click at [257, 9] on div "56956891 Ship ID Ship From Ship To Tracking Nu. Status Ship ID 56956891 Ship Fr…" at bounding box center [336, 12] width 513 height 24
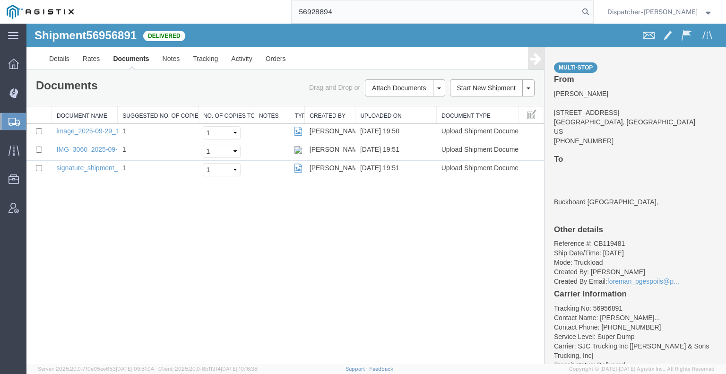
type input "56928894"
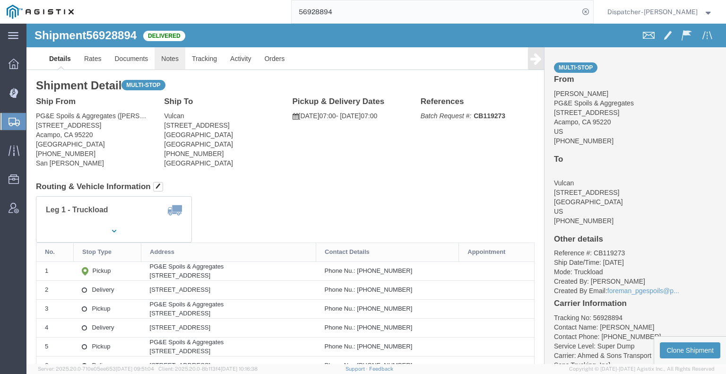
click link "Notes"
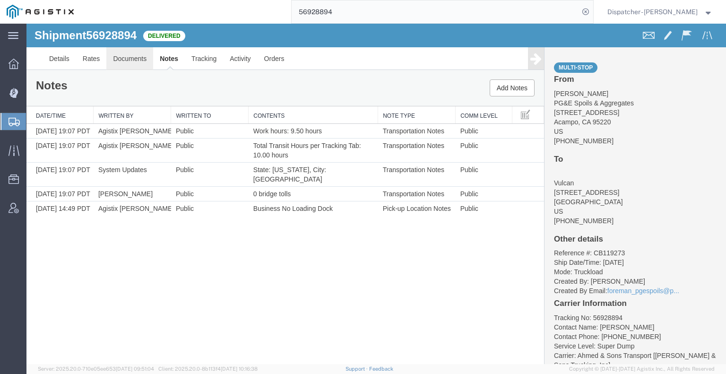
click at [140, 54] on link "Documents" at bounding box center [129, 58] width 47 height 23
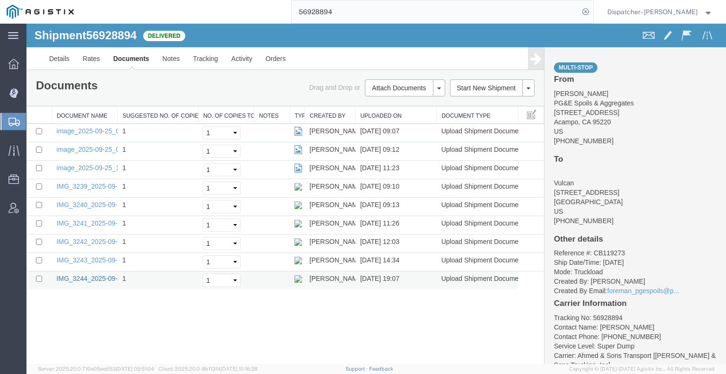
click at [74, 276] on link "IMG_3244_2025-09-25_19_07_49.jpeg" at bounding box center [115, 279] width 116 height 8
click at [65, 260] on link "IMG_3243_2025-09-25_14_34_23.jpeg" at bounding box center [115, 260] width 116 height 8
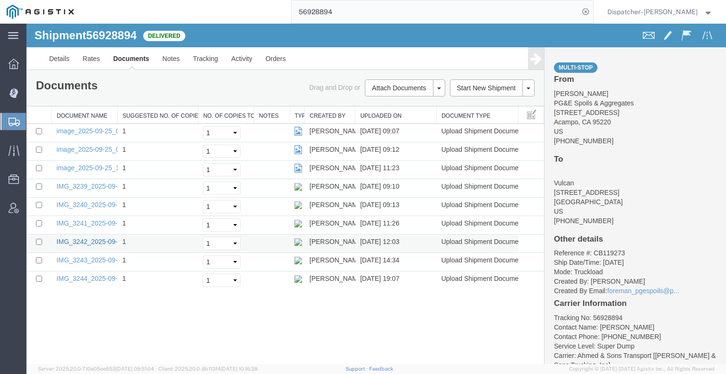
click at [94, 239] on link "IMG_3242_2025-09-25_12_03_26.jpeg" at bounding box center [115, 242] width 116 height 8
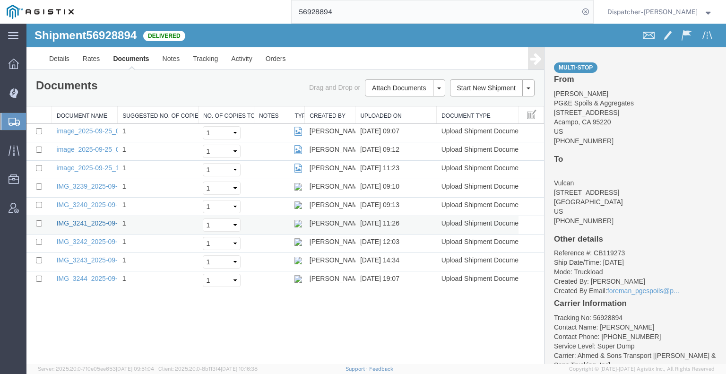
click at [69, 224] on link "IMG_3241_2025-09-25_11_25_47.jpeg" at bounding box center [115, 223] width 116 height 8
drag, startPoint x: 354, startPoint y: 18, endPoint x: 270, endPoint y: 0, distance: 85.7
click at [277, 1] on div "56928894" at bounding box center [336, 12] width 513 height 24
type input "56928897"
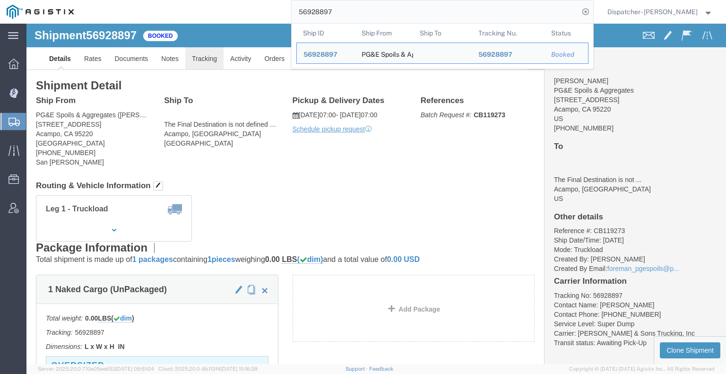
click link "Tracking"
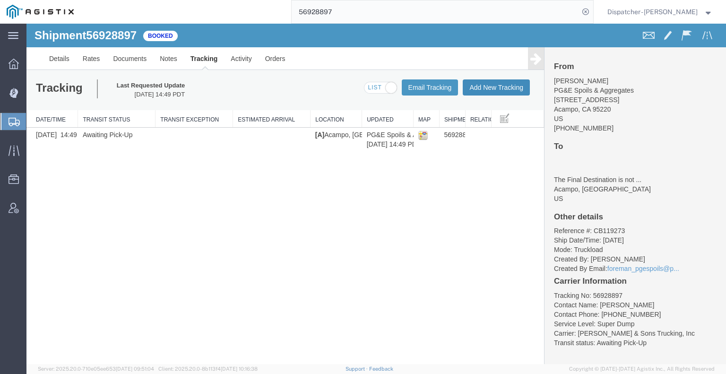
click at [505, 88] on button "Add New Tracking" at bounding box center [496, 87] width 67 height 16
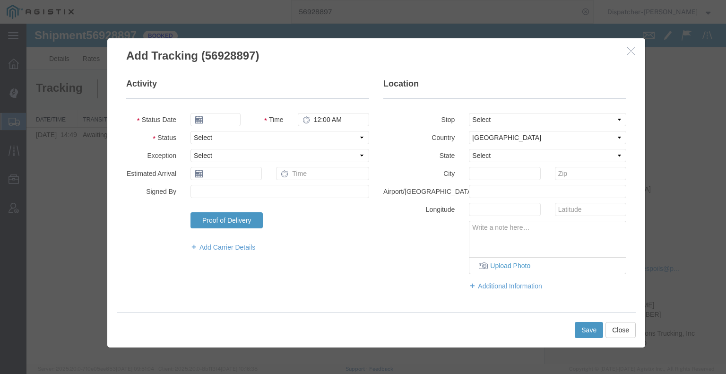
type input "[DATE]"
type input "6:00 AM"
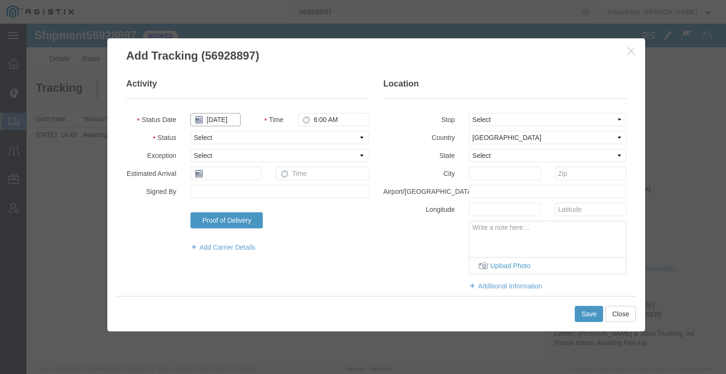
click at [208, 122] on input "[DATE]" at bounding box center [216, 119] width 50 height 13
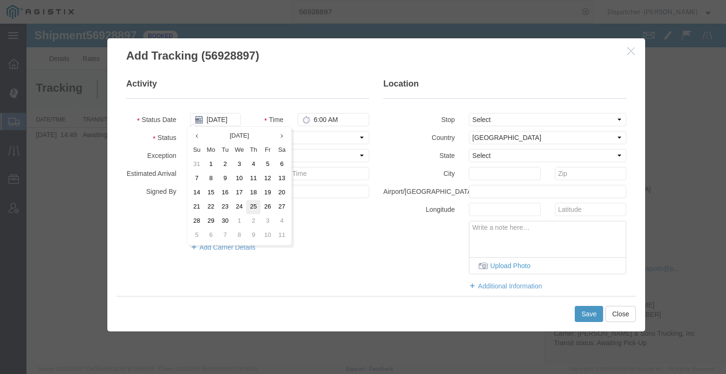
click at [251, 208] on td "25" at bounding box center [253, 207] width 14 height 14
type input "[DATE]"
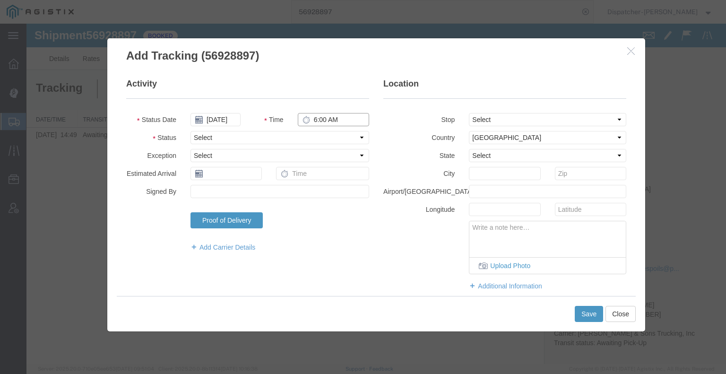
click at [335, 122] on input "6:00 AM" at bounding box center [333, 119] width 71 height 13
type input "7:00 AM"
click at [335, 141] on select "Select Arrival Notice Available Arrival Notice Imported Arrive at Delivery Loca…" at bounding box center [280, 137] width 179 height 13
select select "ARVPULOC"
click at [191, 131] on select "Select Arrival Notice Available Arrival Notice Imported Arrive at Delivery Loca…" at bounding box center [280, 137] width 179 height 13
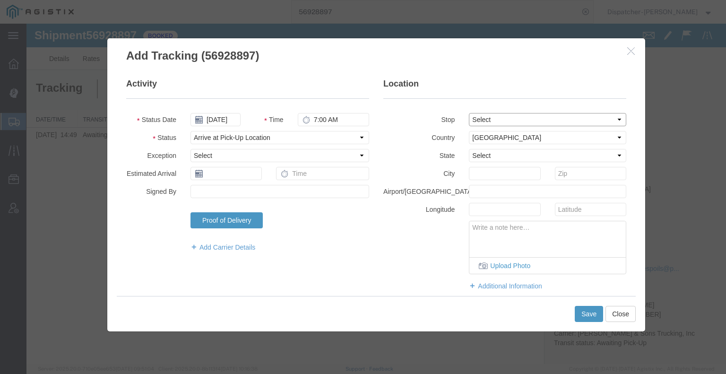
click at [497, 122] on select "Select From: [STREET_ADDRESS] To: The Final Destination is not defined yet, Aca…" at bounding box center [547, 119] width 157 height 13
select select "{"pickupDeliveryInfoId": "123159248","pickupOrDelivery": "P","stopNum": "1","lo…"
click at [469, 113] on select "Select From: [STREET_ADDRESS] To: The Final Destination is not defined yet, Aca…" at bounding box center [547, 119] width 157 height 13
select select "CA"
type input "Acampo"
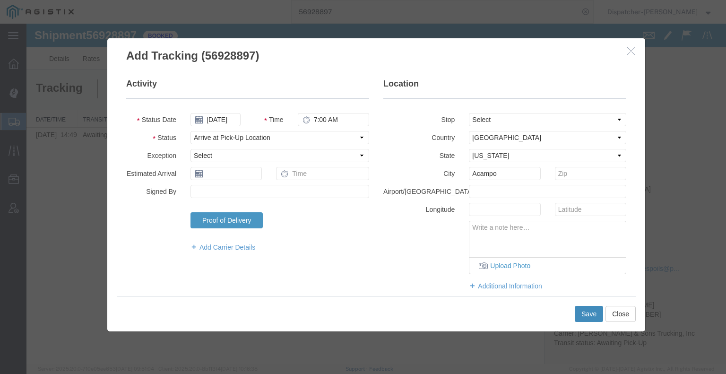
click at [592, 310] on button "Save" at bounding box center [589, 314] width 28 height 16
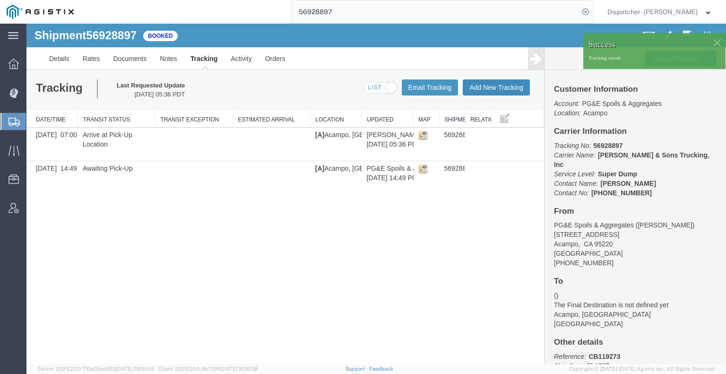
click at [501, 90] on button "Add New Tracking" at bounding box center [496, 87] width 67 height 16
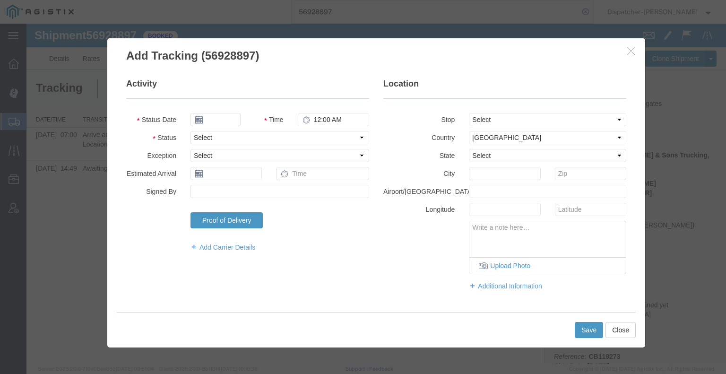
type input "[DATE]"
type input "6:00 AM"
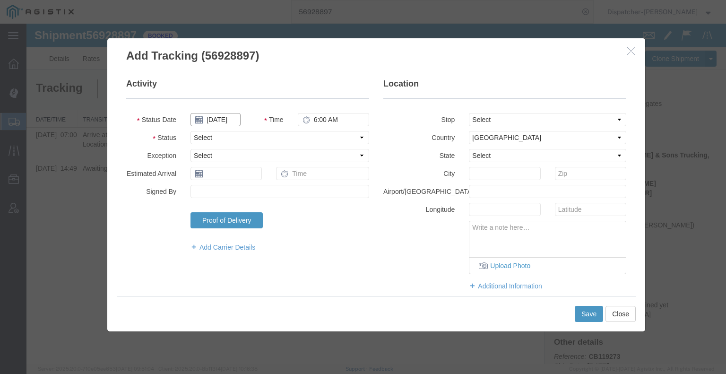
click at [223, 115] on input "[DATE]" at bounding box center [216, 119] width 50 height 13
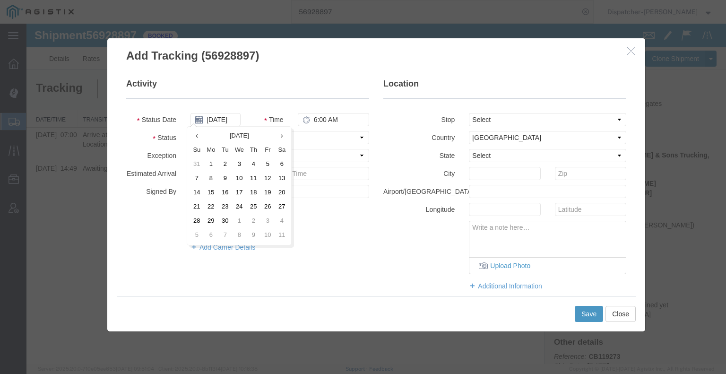
click at [255, 207] on td "25" at bounding box center [253, 207] width 14 height 14
type input "[DATE]"
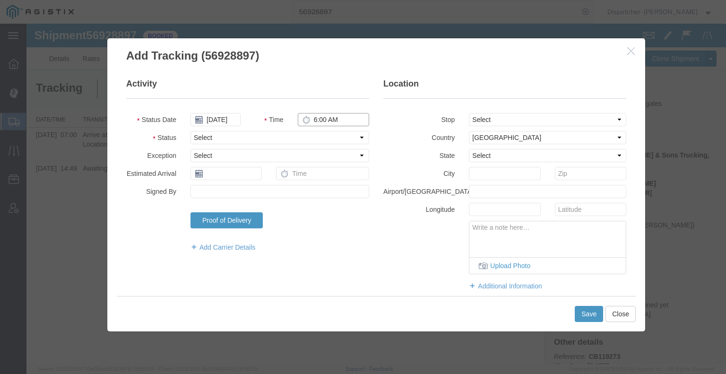
click at [321, 116] on input "6:00 AM" at bounding box center [333, 119] width 71 height 13
type input "4:30 PM"
click at [335, 139] on select "Select Arrival Notice Available Arrival Notice Imported Arrive at Delivery Loca…" at bounding box center [280, 137] width 179 height 13
select select "DELIVRED"
click at [191, 131] on select "Select Arrival Notice Available Arrival Notice Imported Arrive at Delivery Loca…" at bounding box center [280, 137] width 179 height 13
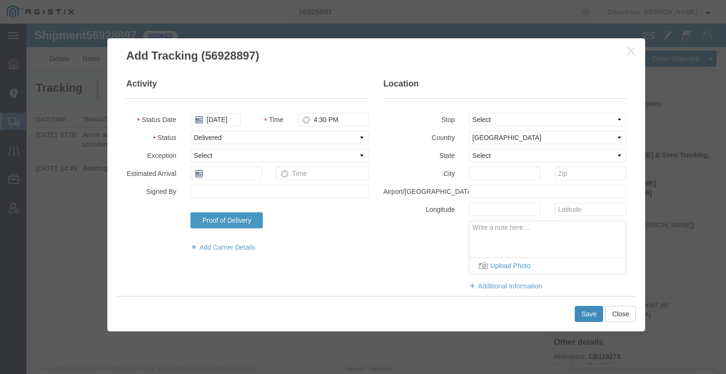
click at [595, 318] on button "Save" at bounding box center [589, 314] width 28 height 16
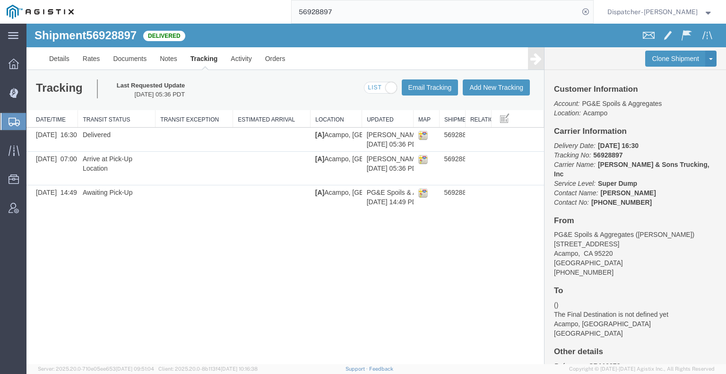
click at [533, 58] on icon at bounding box center [536, 58] width 11 height 13
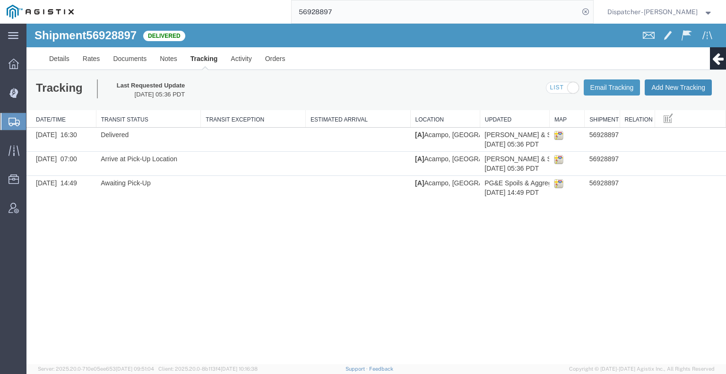
click at [677, 85] on button "Add New Tracking" at bounding box center [678, 87] width 67 height 16
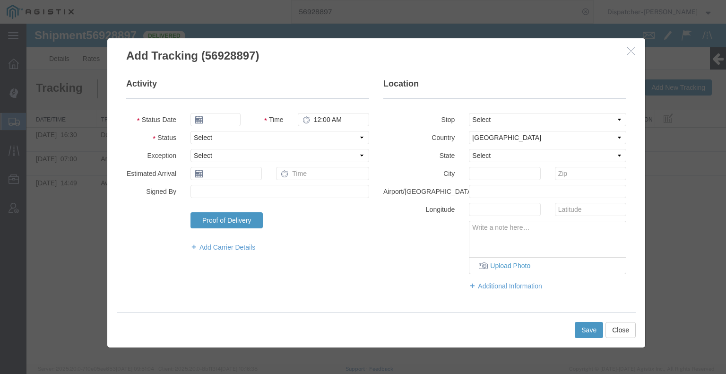
type input "[DATE]"
type input "6:00 AM"
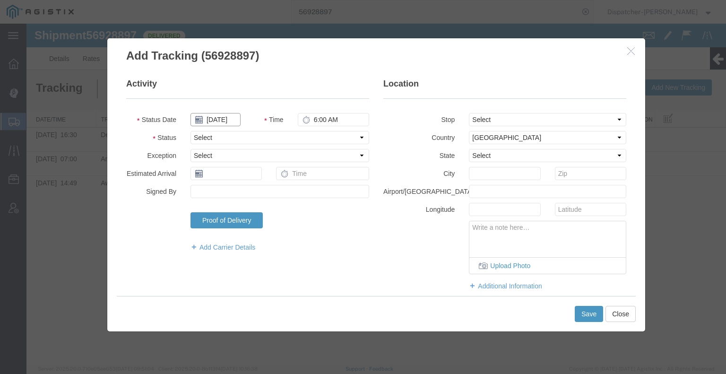
click at [220, 118] on input "[DATE]" at bounding box center [216, 119] width 50 height 13
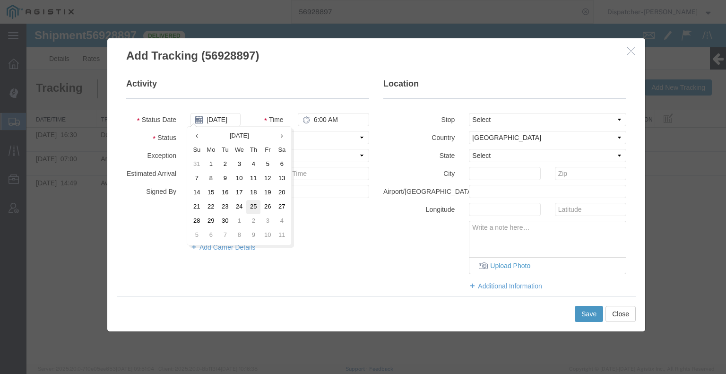
click at [254, 208] on td "25" at bounding box center [253, 207] width 14 height 14
type input "[DATE]"
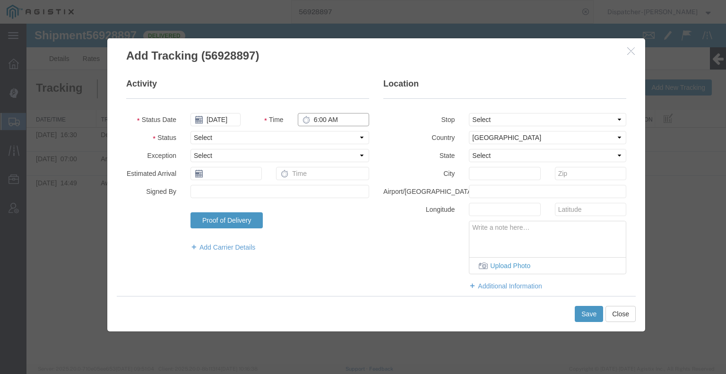
click at [316, 119] on input "6:00 AM" at bounding box center [333, 119] width 71 height 13
type input "1:15 PM"
click at [314, 138] on select "Select Arrival Notice Available Arrival Notice Imported Arrive at Delivery Loca…" at bounding box center [280, 137] width 179 height 13
select select "BREAKSTART"
click at [191, 131] on select "Select Arrival Notice Available Arrival Notice Imported Arrive at Delivery Loca…" at bounding box center [280, 137] width 179 height 13
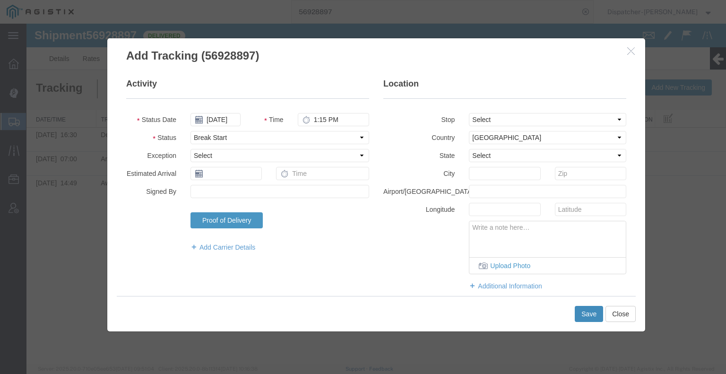
click at [594, 314] on button "Save" at bounding box center [589, 314] width 28 height 16
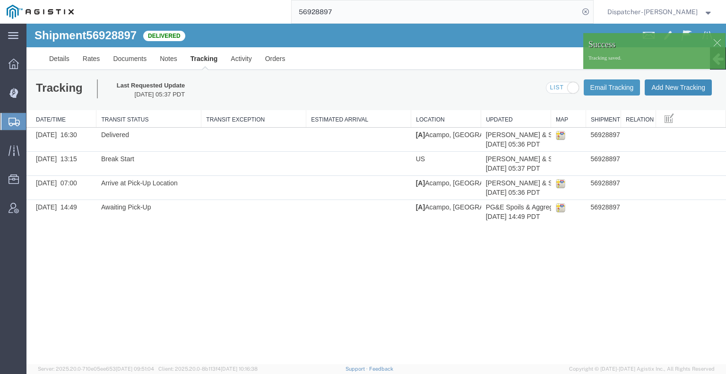
click at [672, 90] on button "Add New Tracking" at bounding box center [678, 87] width 67 height 16
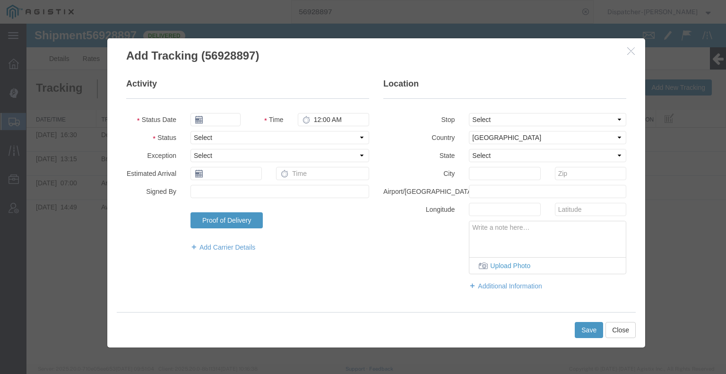
type input "[DATE]"
type input "6:00 AM"
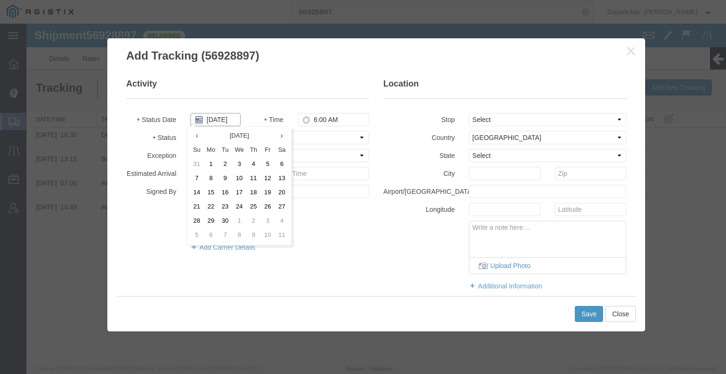
click at [218, 122] on input "[DATE]" at bounding box center [216, 119] width 50 height 13
click at [250, 204] on td "25" at bounding box center [253, 207] width 14 height 14
type input "[DATE]"
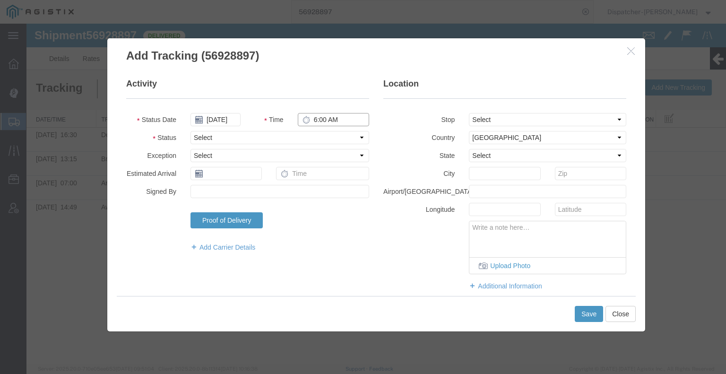
click at [329, 122] on input "6:00 AM" at bounding box center [333, 119] width 71 height 13
type input "1:45 PM"
click at [322, 138] on select "Select Arrival Notice Available Arrival Notice Imported Arrive at Delivery Loca…" at bounding box center [280, 137] width 179 height 13
select select "BREAKSTOP"
click at [191, 131] on select "Select Arrival Notice Available Arrival Notice Imported Arrive at Delivery Loca…" at bounding box center [280, 137] width 179 height 13
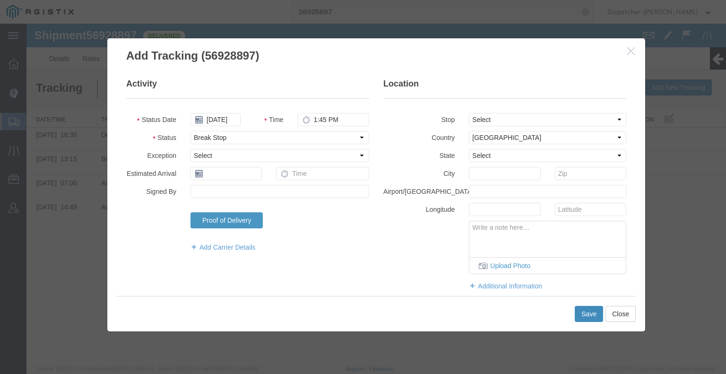
click at [588, 316] on button "Save" at bounding box center [589, 314] width 28 height 16
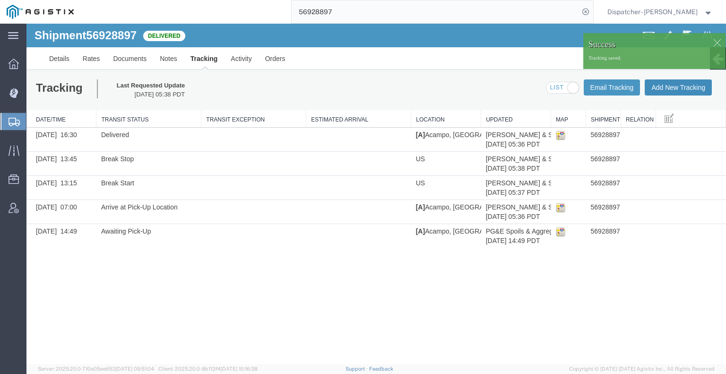
click at [675, 88] on button "Add New Tracking" at bounding box center [678, 87] width 67 height 16
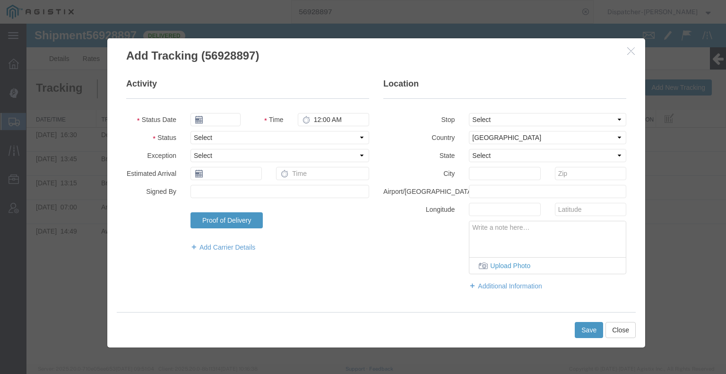
type input "[DATE]"
type input "6:00 AM"
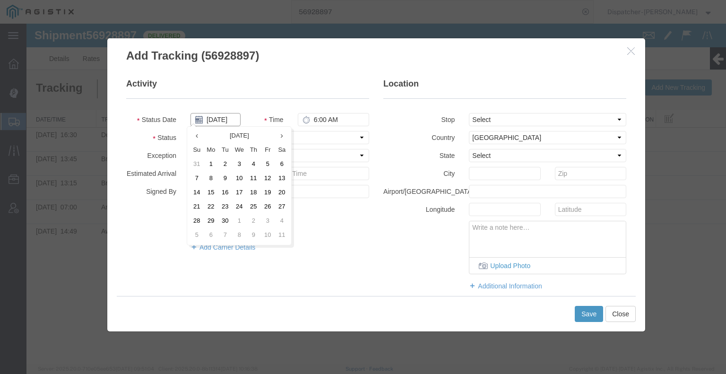
click at [220, 119] on input "[DATE]" at bounding box center [216, 119] width 50 height 13
click at [253, 209] on td "25" at bounding box center [253, 207] width 14 height 14
type input "[DATE]"
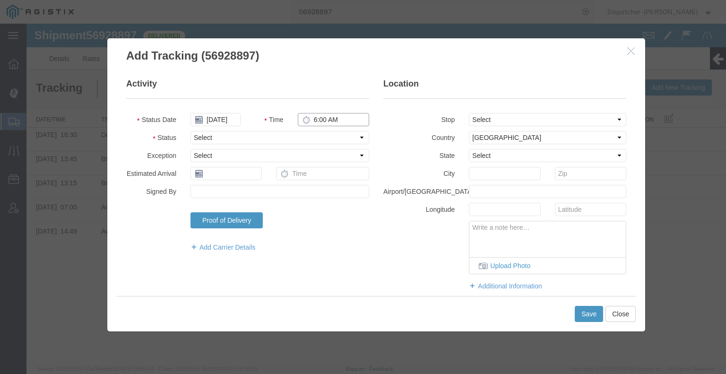
click at [325, 122] on input "6:00 AM" at bounding box center [333, 119] width 71 height 13
type input "4:30 PM"
click at [320, 137] on select "Select Arrival Notice Available Arrival Notice Imported Arrive at Delivery Loca…" at bounding box center [280, 137] width 179 height 13
select select "DPTDLVLOC"
click at [191, 131] on select "Select Arrival Notice Available Arrival Notice Imported Arrive at Delivery Loca…" at bounding box center [280, 137] width 179 height 13
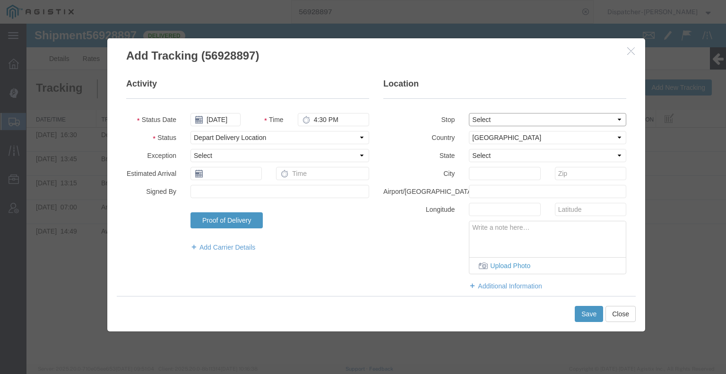
click at [488, 121] on select "Select From: [STREET_ADDRESS] To: The Final Destination is not defined yet, Aca…" at bounding box center [547, 119] width 157 height 13
select select "{"pickupDeliveryInfoId": "123159248","pickupOrDelivery": "P","stopNum": "1","lo…"
click at [469, 113] on select "Select From: [STREET_ADDRESS] To: The Final Destination is not defined yet, Aca…" at bounding box center [547, 119] width 157 height 13
select select "CA"
type input "Acampo"
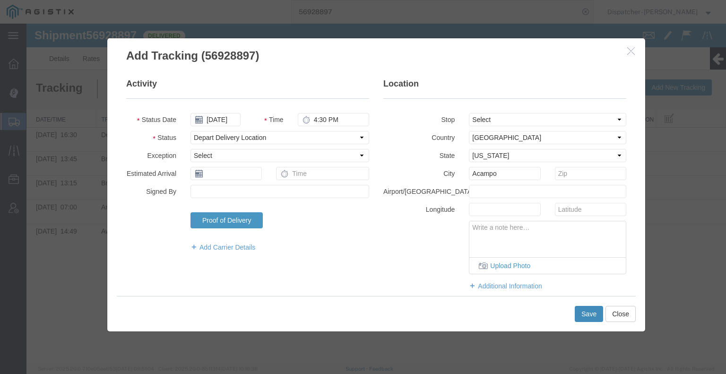
click at [593, 310] on button "Save" at bounding box center [589, 314] width 28 height 16
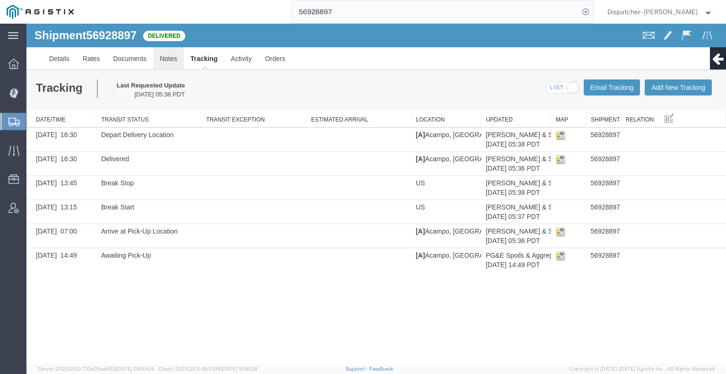
click at [174, 60] on link "Notes" at bounding box center [168, 58] width 31 height 23
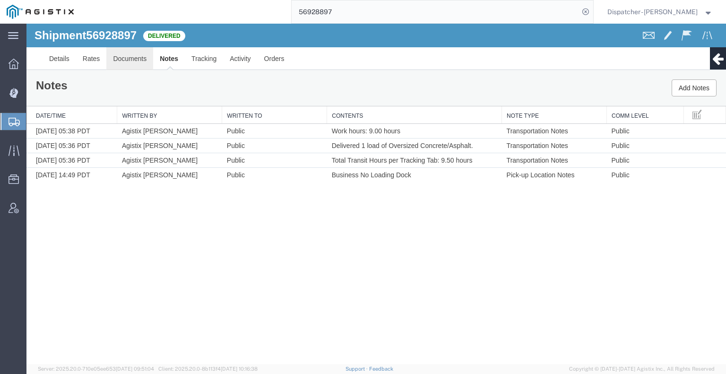
click at [128, 57] on link "Documents" at bounding box center [129, 58] width 47 height 23
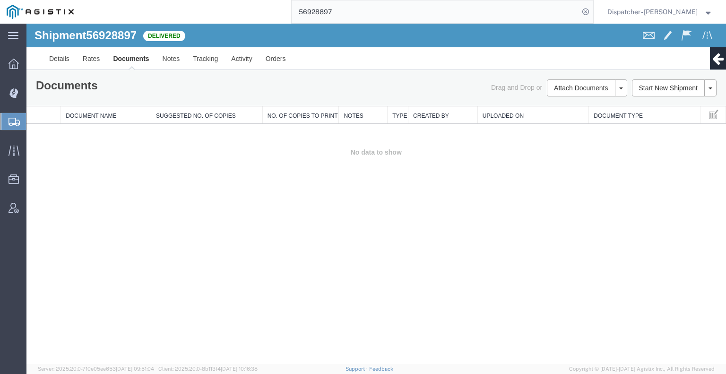
click at [99, 207] on div "Shipment 56928897 0 of 0 Delivered Details Rates Documents Notes Tracking Activ…" at bounding box center [376, 194] width 700 height 340
click at [642, 225] on div "Shipment 56928897 0 of 0 Delivered Details Rates Documents Notes Tracking Activ…" at bounding box center [376, 194] width 700 height 340
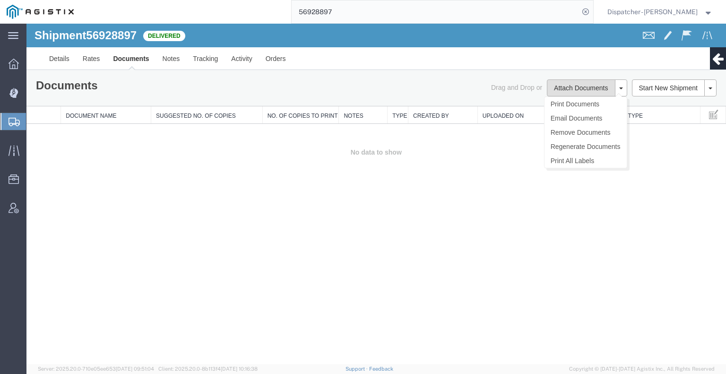
click at [552, 90] on button "Attach Documents" at bounding box center [581, 87] width 68 height 17
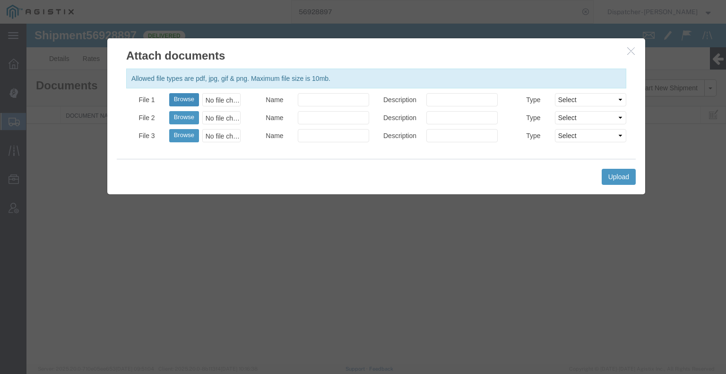
click at [187, 103] on button "Browse" at bounding box center [184, 99] width 30 height 13
type input "C:\fakepath\56928897quarrytag.pdf"
click at [176, 120] on button "Browse" at bounding box center [184, 117] width 30 height 13
type input "C:\fakepath\56928897trktag.pdf"
click at [617, 181] on button "Upload" at bounding box center [619, 177] width 34 height 16
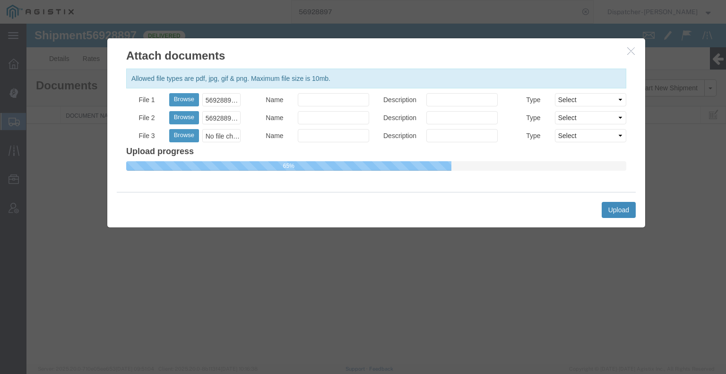
select select
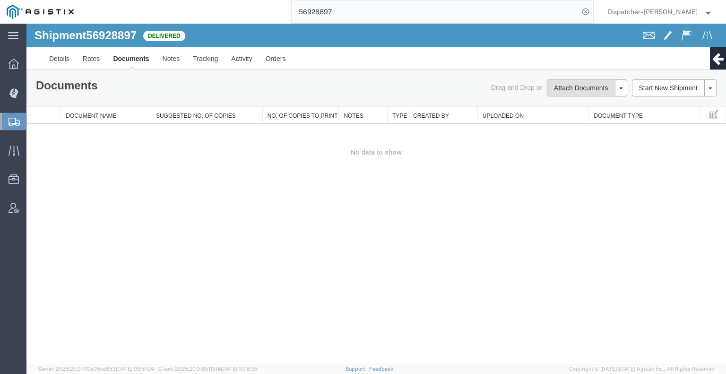
click at [563, 94] on button "Attach Documents" at bounding box center [581, 87] width 68 height 17
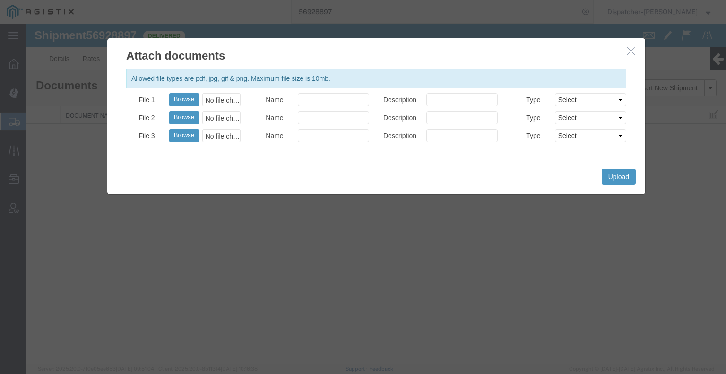
click at [199, 103] on div "Browse No file chosen" at bounding box center [204, 99] width 71 height 13
click at [194, 98] on button "Browse" at bounding box center [184, 99] width 30 height 13
type input "C:\fakepath\56928897quarrytag.pdf"
click at [182, 121] on button "Browse" at bounding box center [184, 117] width 30 height 13
type input "C:\fakepath\56928897trktag.pdf"
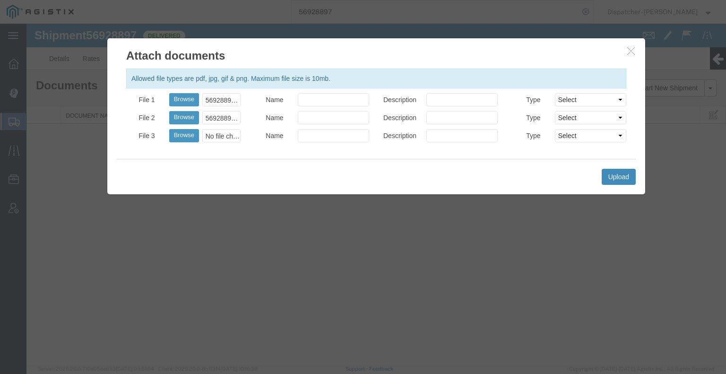
click at [604, 174] on button "Upload" at bounding box center [619, 177] width 34 height 16
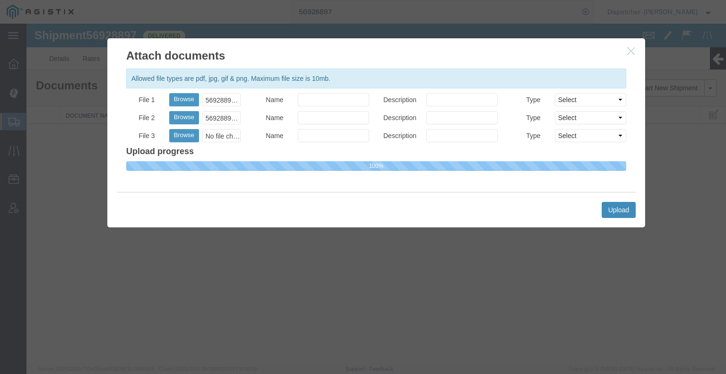
select select
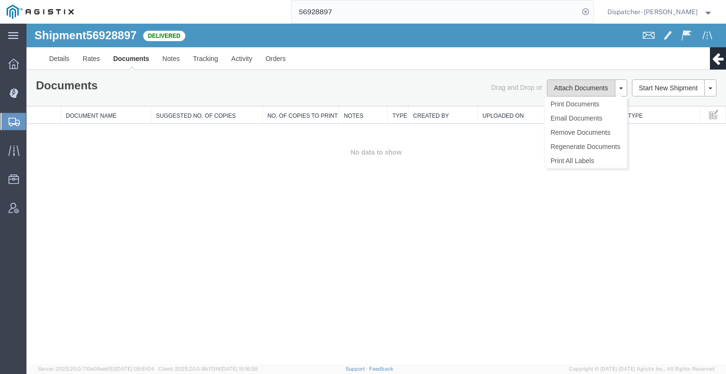
click at [574, 94] on button "Attach Documents" at bounding box center [581, 87] width 68 height 17
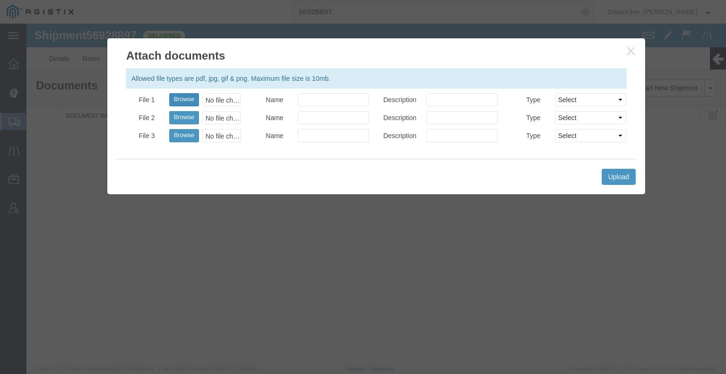
click at [180, 102] on button "Browse" at bounding box center [184, 99] width 30 height 13
type input "C:\fakepath\56928897quarrytag.pdf"
click at [189, 119] on button "Browse" at bounding box center [184, 117] width 30 height 13
type input "C:\fakepath\56928897trktag.pdf"
click at [617, 173] on button "Upload" at bounding box center [619, 177] width 34 height 16
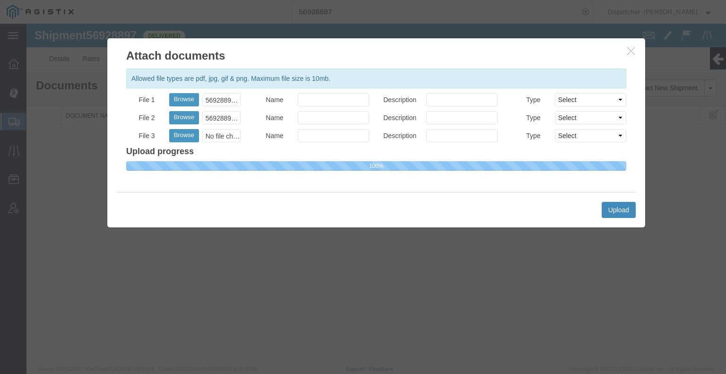
select select
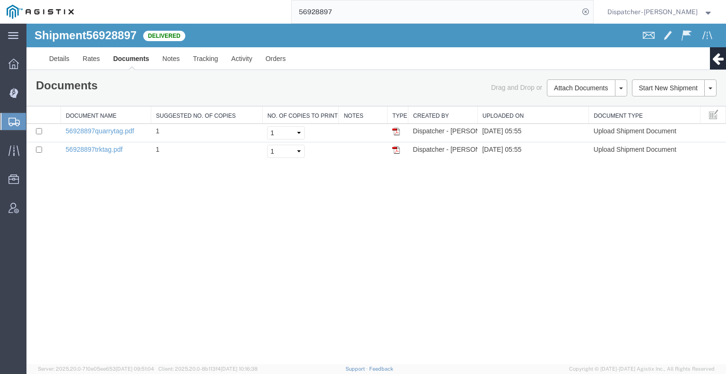
drag, startPoint x: 342, startPoint y: 18, endPoint x: 265, endPoint y: 20, distance: 77.6
click at [280, 20] on div "56928897" at bounding box center [336, 12] width 513 height 24
type input "56915345"
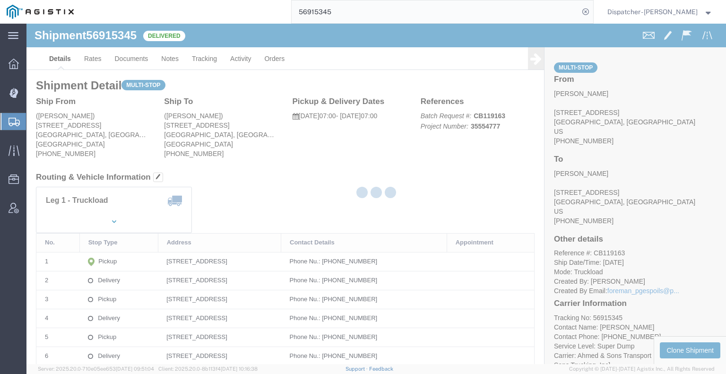
click at [166, 58] on div at bounding box center [376, 194] width 700 height 340
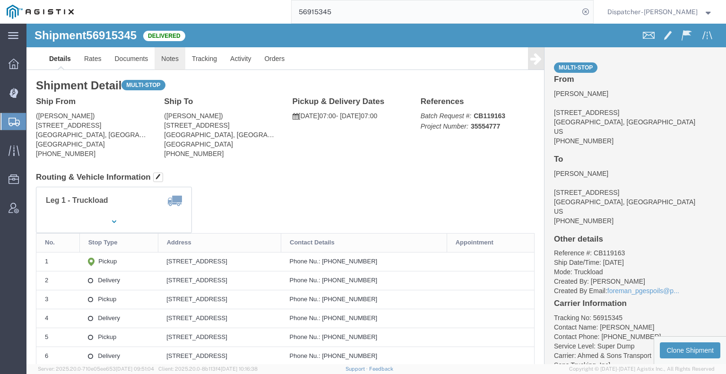
drag, startPoint x: 166, startPoint y: 58, endPoint x: 140, endPoint y: 35, distance: 35.5
click link "Notes"
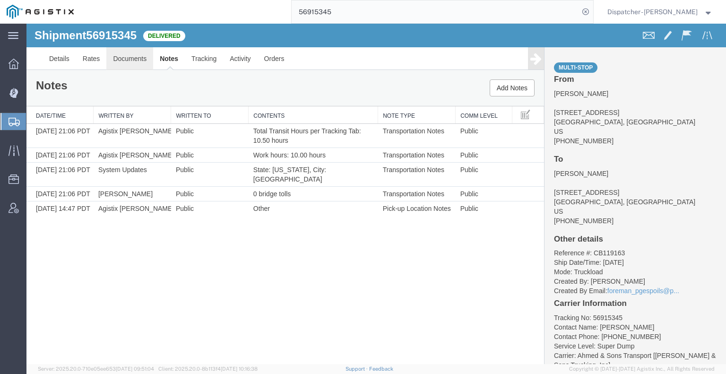
click at [148, 57] on link "Documents" at bounding box center [129, 58] width 47 height 23
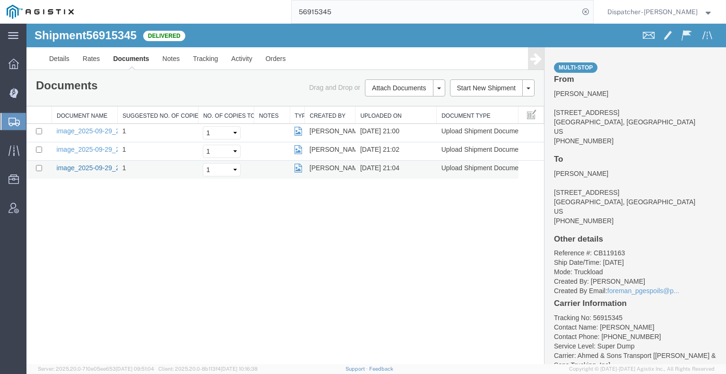
click at [84, 170] on link "image_2025-09-29_21_04_21.jpg" at bounding box center [106, 168] width 99 height 8
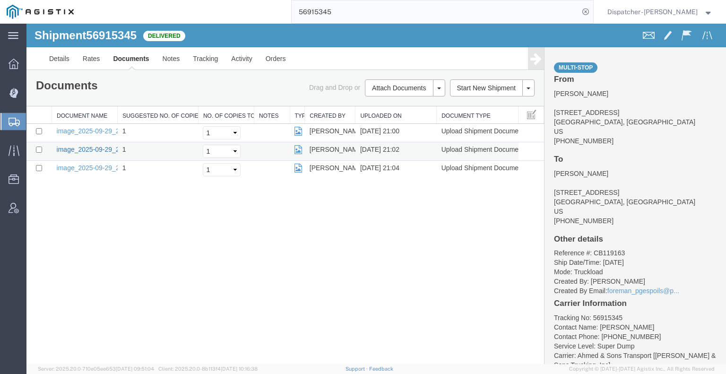
click at [80, 149] on link "image_2025-09-29_21_02_17.jpg" at bounding box center [106, 150] width 99 height 8
click at [74, 134] on td "image_2025-09-29_21_00_09.jpg" at bounding box center [85, 133] width 66 height 18
click at [74, 127] on link "image_2025-09-29_21_00_09.jpg" at bounding box center [106, 131] width 99 height 8
click at [80, 230] on div "Shipment 56915345 3 of 3 Delivered Details Rates Documents Notes Tracking Activ…" at bounding box center [376, 194] width 700 height 340
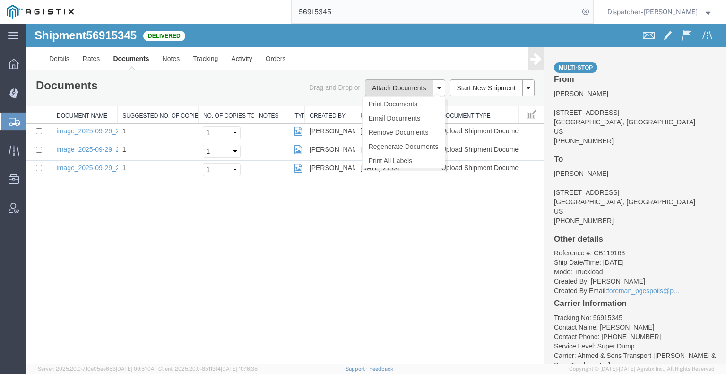
click at [376, 92] on button "Attach Documents" at bounding box center [399, 87] width 68 height 17
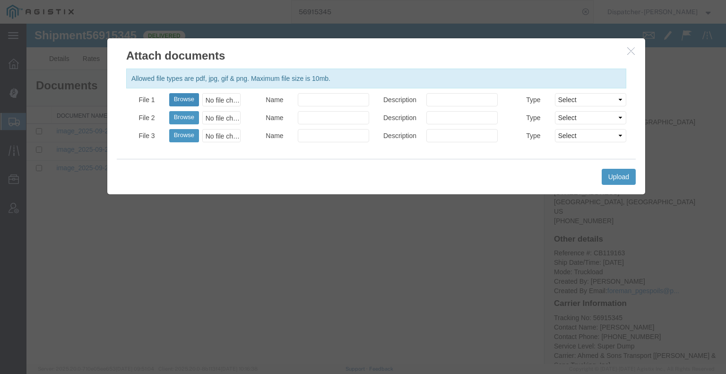
click at [181, 97] on button "Browse" at bounding box center [184, 99] width 30 height 13
type input "C:\fakepath\56915345trktag.pdf"
click at [620, 176] on button "Upload" at bounding box center [619, 177] width 34 height 16
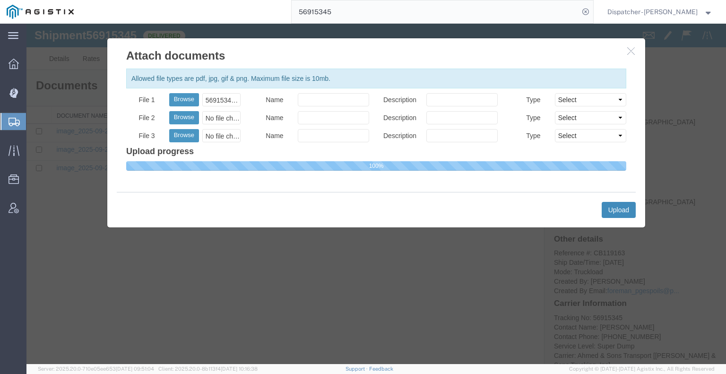
select select
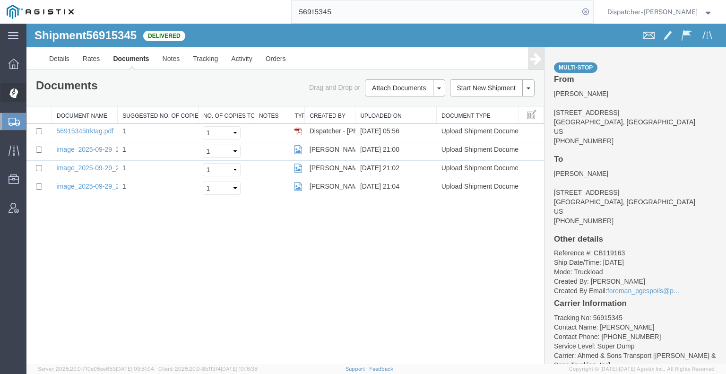
click at [7, 94] on div at bounding box center [13, 92] width 26 height 19
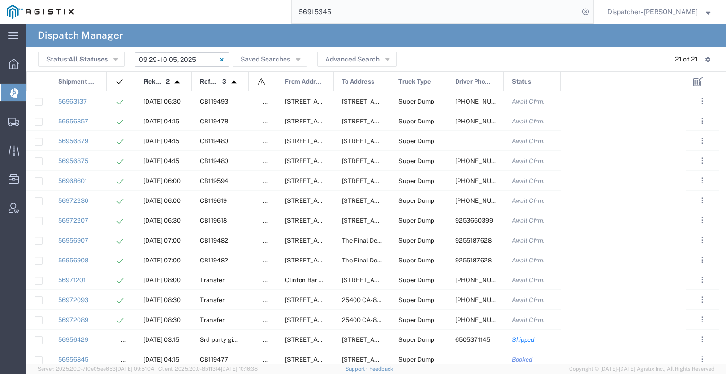
click at [182, 56] on input "[DATE] - [DATE]" at bounding box center [182, 59] width 95 height 14
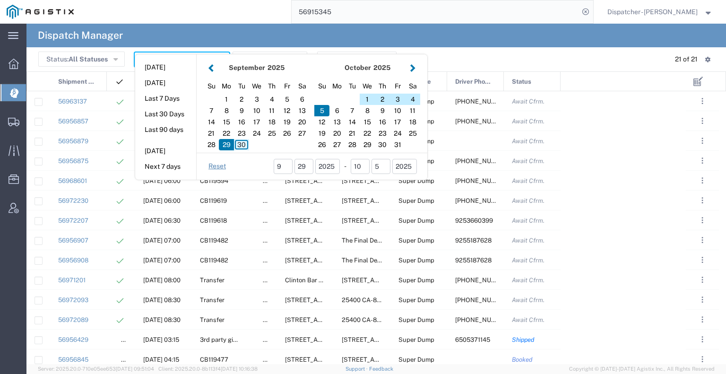
click at [238, 143] on div "30" at bounding box center [241, 144] width 15 height 11
type input "[DATE]"
type input "[DATE] - [DATE]"
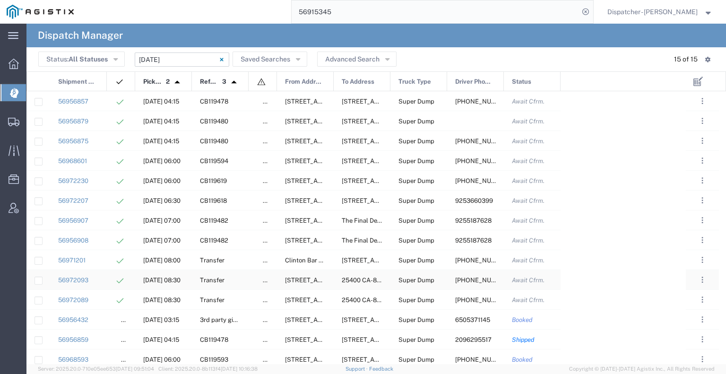
click at [108, 284] on div at bounding box center [121, 279] width 28 height 19
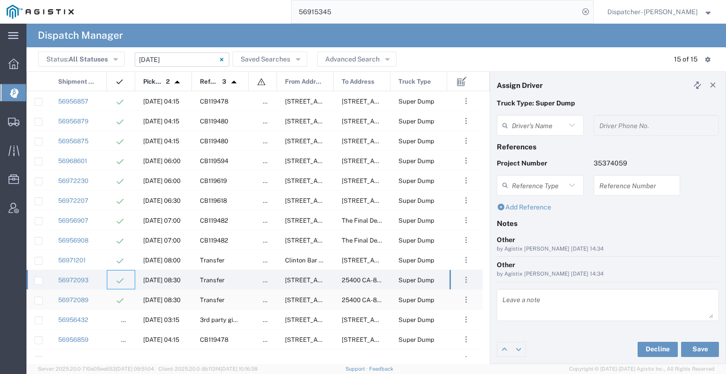
type input "[PERSON_NAME]"
type input "[PHONE_NUMBER]"
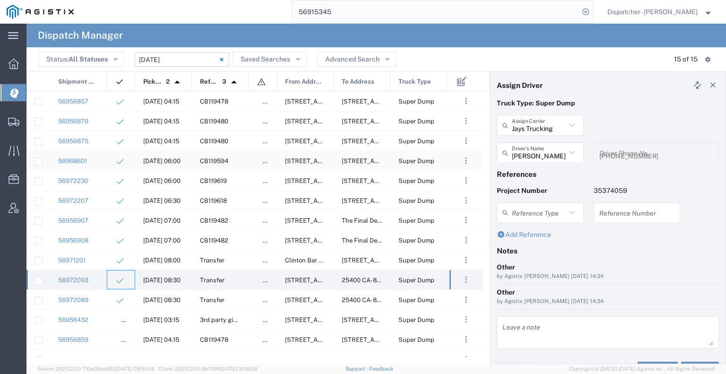
click at [101, 157] on div "56968601" at bounding box center [78, 160] width 57 height 19
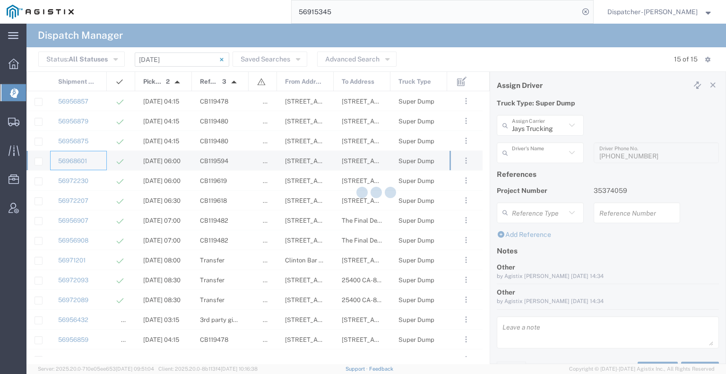
type input "[PERSON_NAME] & Sons Trucking, Inc"
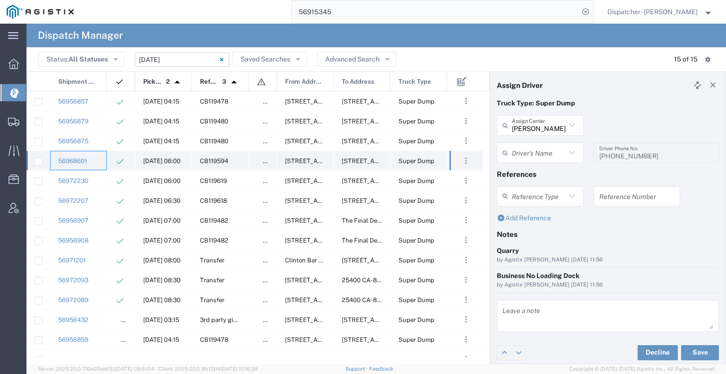
type input "[PERSON_NAME]"
type input "[PHONE_NUMBER]"
click at [105, 259] on div "56971201" at bounding box center [78, 259] width 57 height 19
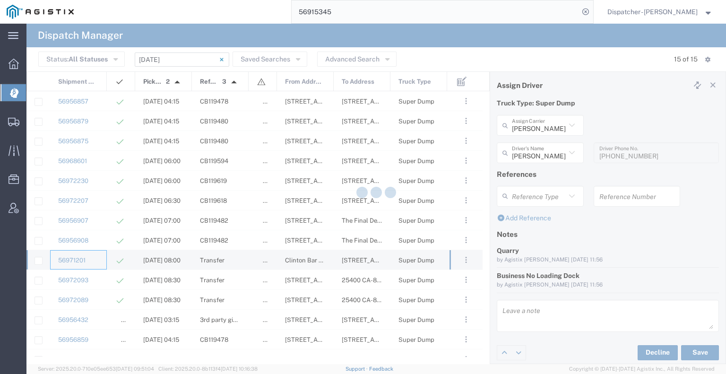
type input "[PERSON_NAME]"
type input "[PHONE_NUMBER]"
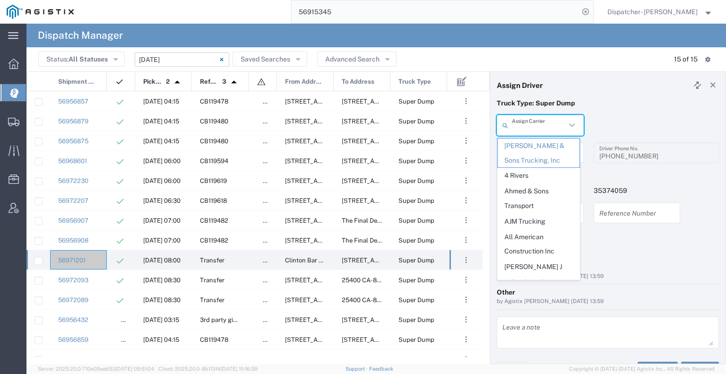
click at [536, 126] on input "text" at bounding box center [539, 125] width 54 height 17
click at [155, 1] on div "56915345" at bounding box center [336, 12] width 513 height 24
type input "[PERSON_NAME] & Sons Trucking, Inc"
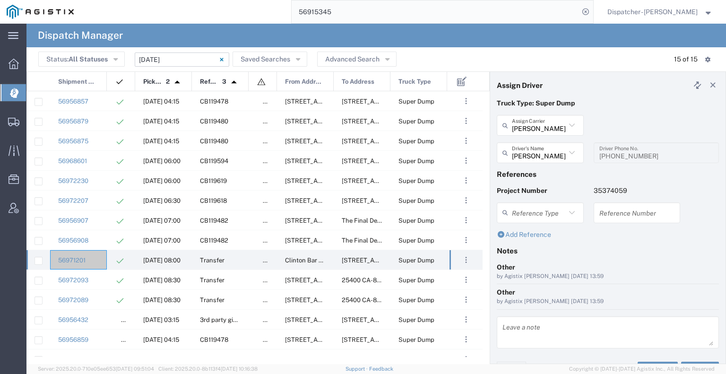
click at [177, 61] on input "[DATE] - [DATE]" at bounding box center [182, 59] width 95 height 14
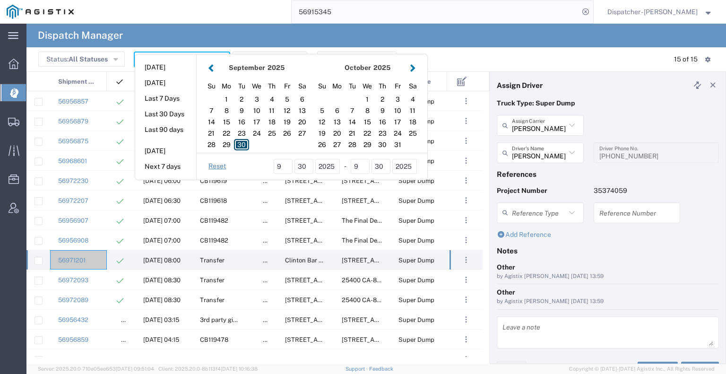
click at [239, 145] on div "30" at bounding box center [241, 144] width 15 height 11
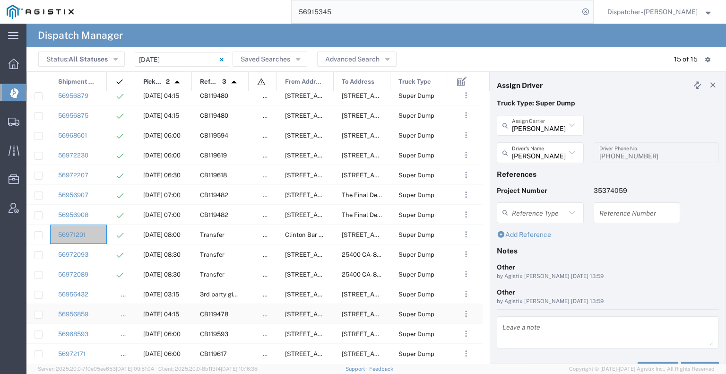
scroll to position [32, 0]
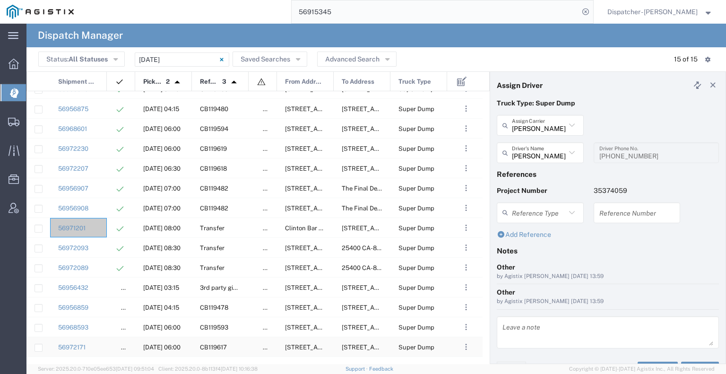
click at [100, 349] on div "56972171" at bounding box center [78, 346] width 57 height 19
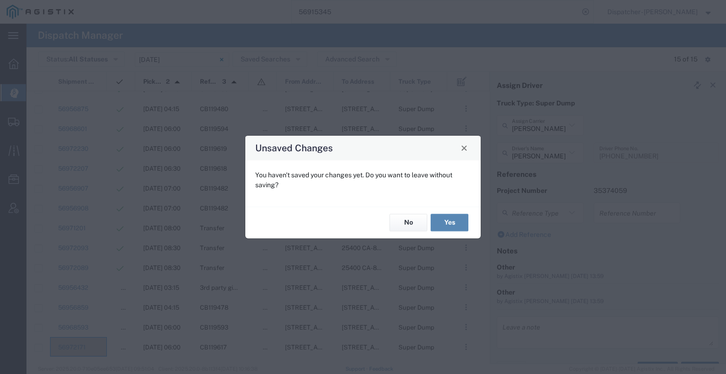
click at [438, 225] on button "Yes" at bounding box center [450, 222] width 38 height 17
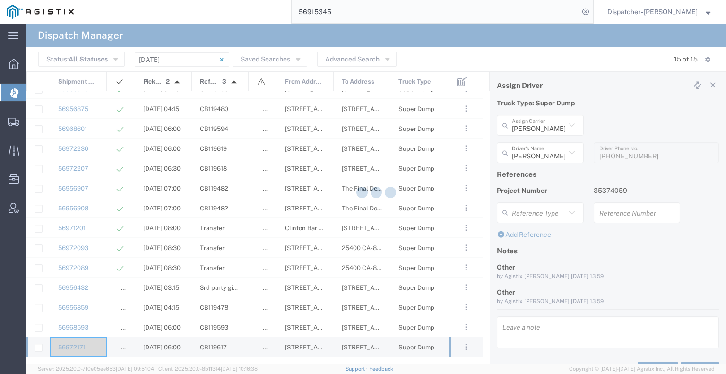
type input "[PERSON_NAME]"
type input "[PHONE_NUMBER]"
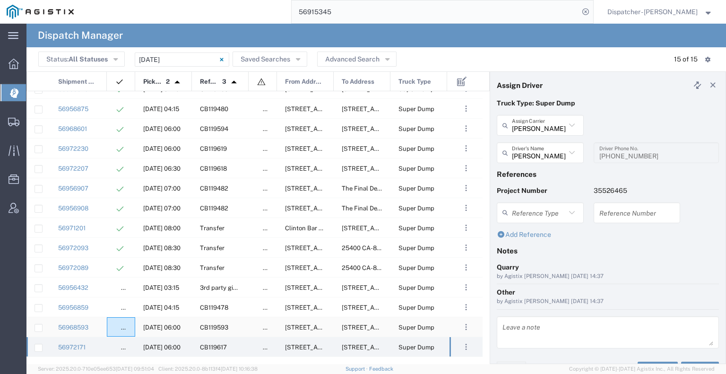
click at [111, 326] on div "ACCEPTED" at bounding box center [121, 326] width 28 height 19
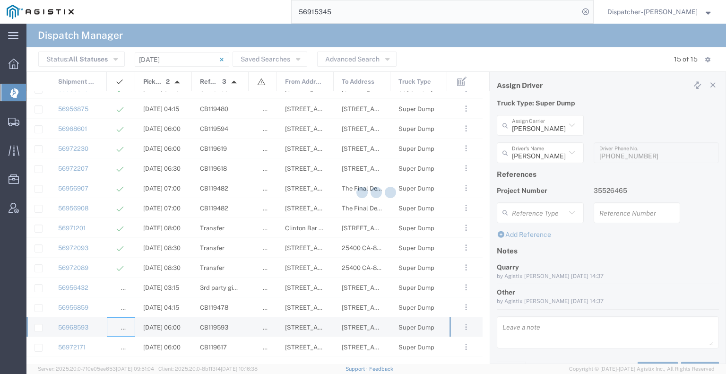
type input "[PERSON_NAME]"
type input "[PHONE_NUMBER]"
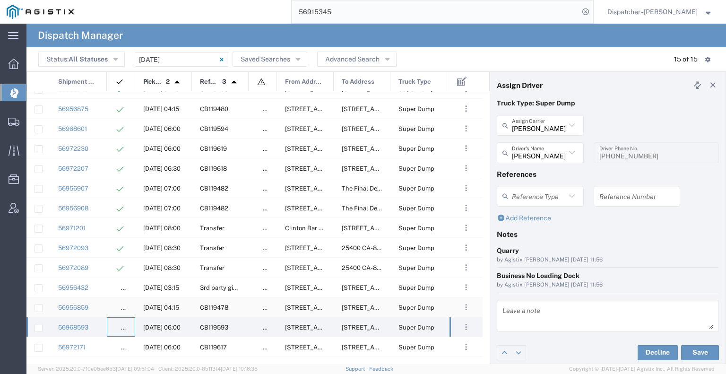
click at [108, 313] on div "ACCEPTED" at bounding box center [121, 306] width 28 height 19
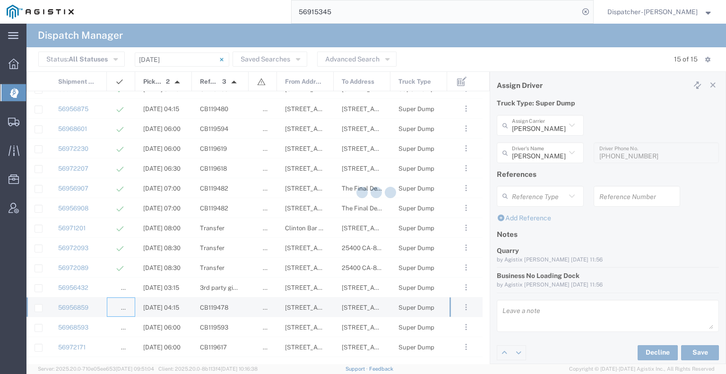
type input "[PERSON_NAME]"
type input "2096295517"
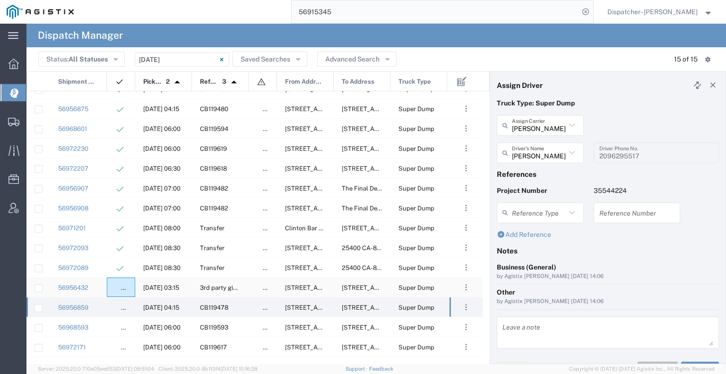
click at [113, 285] on div "ACCEPTED" at bounding box center [121, 287] width 28 height 19
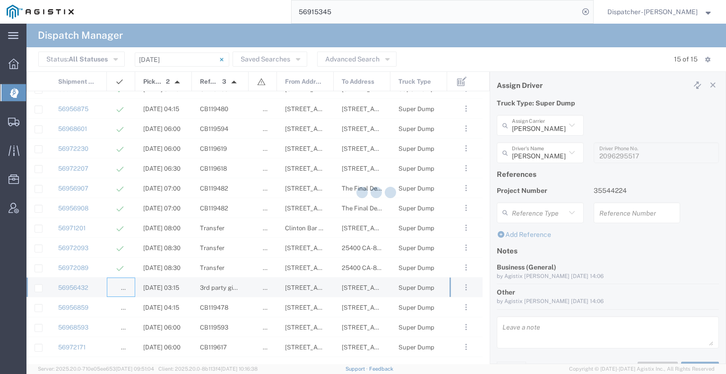
type input "E.P.A. Trucking"
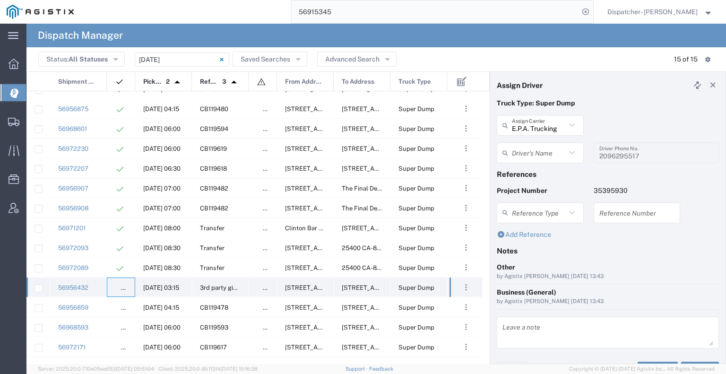
type input "[PERSON_NAME]"
type input "6505371145"
click at [113, 264] on div at bounding box center [121, 267] width 28 height 19
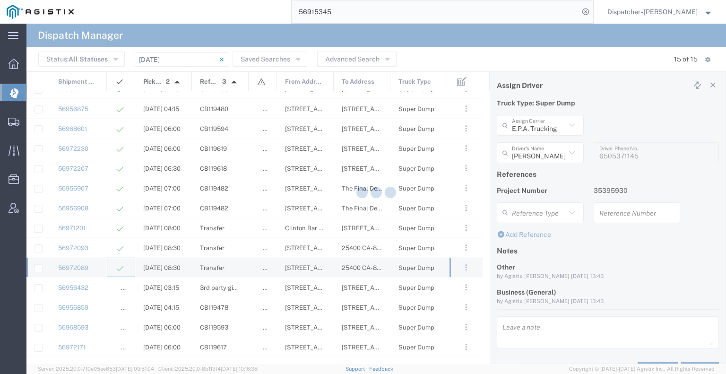
type input "[PERSON_NAME] & Sons Trucking, Inc"
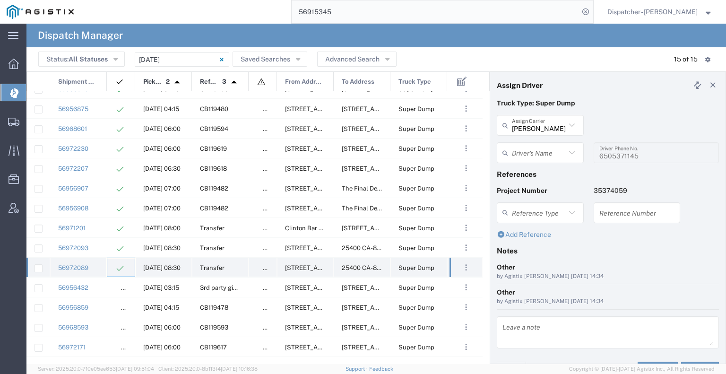
type input "[PERSON_NAME]"
type input "[PHONE_NUMBER]"
click at [107, 248] on div at bounding box center [121, 247] width 28 height 19
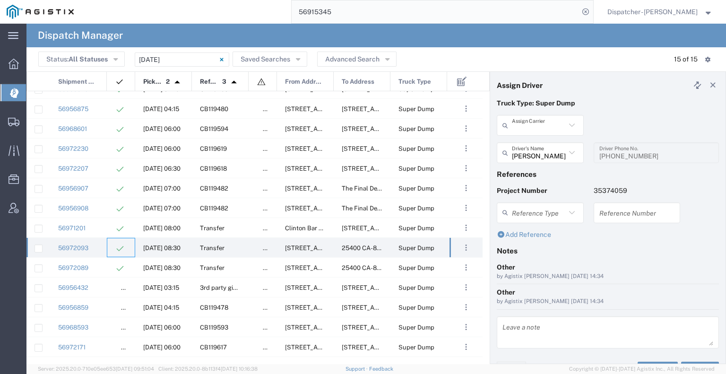
click at [552, 128] on input "text" at bounding box center [539, 125] width 54 height 17
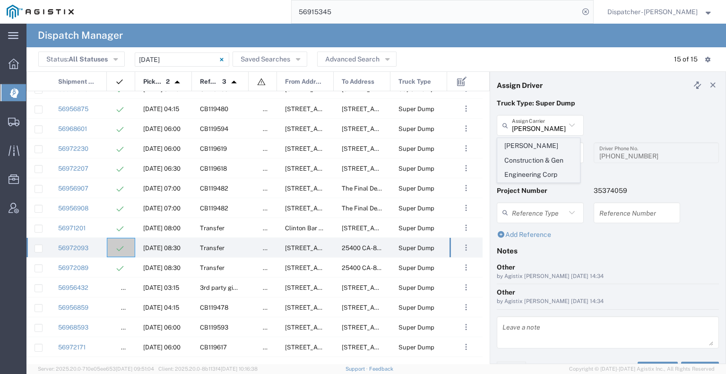
click at [538, 152] on span "[PERSON_NAME] Construction & Gen Engineering Corp" at bounding box center [539, 161] width 82 height 44
click at [537, 152] on input "text" at bounding box center [539, 153] width 54 height 17
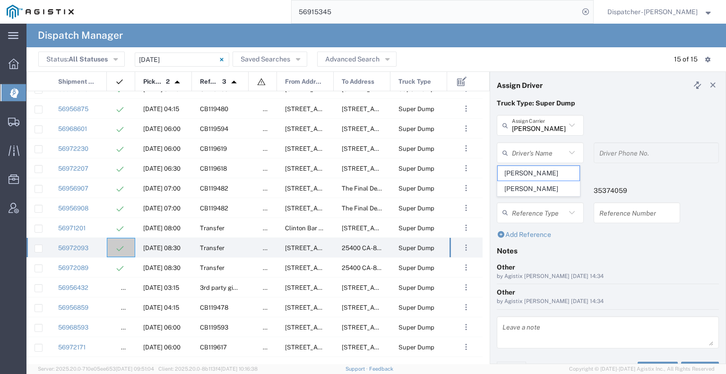
click at [535, 171] on span "[PERSON_NAME]" at bounding box center [539, 173] width 82 height 15
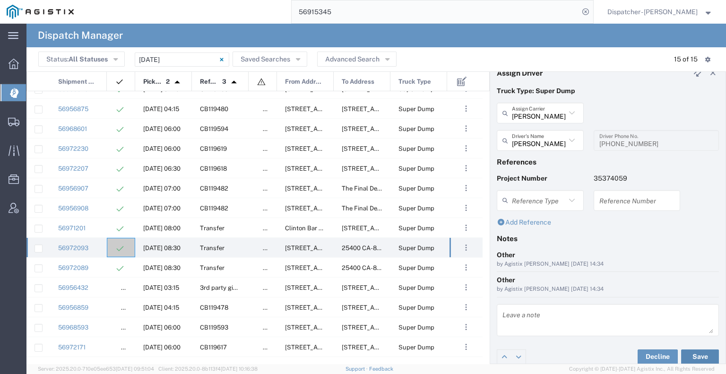
scroll to position [18, 0]
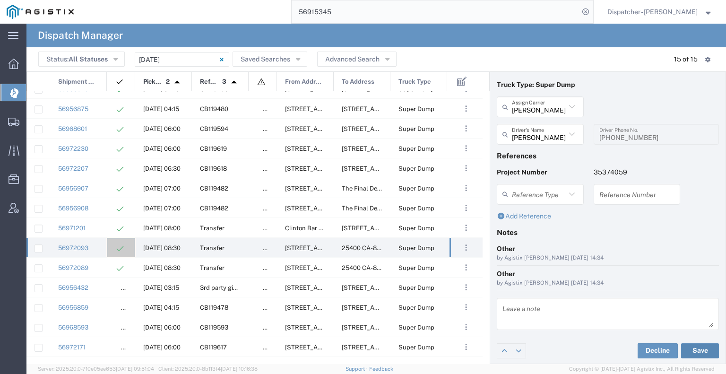
click at [699, 348] on button "Save" at bounding box center [700, 350] width 38 height 15
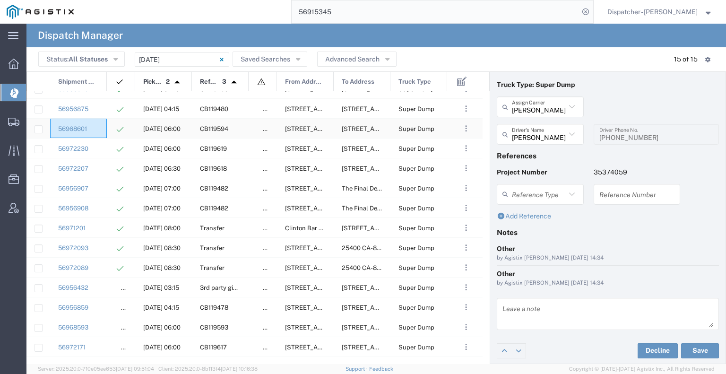
click at [105, 132] on div "56968601" at bounding box center [78, 128] width 57 height 19
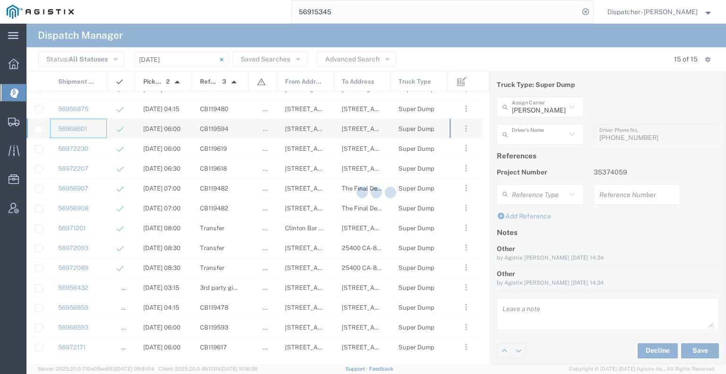
scroll to position [2, 0]
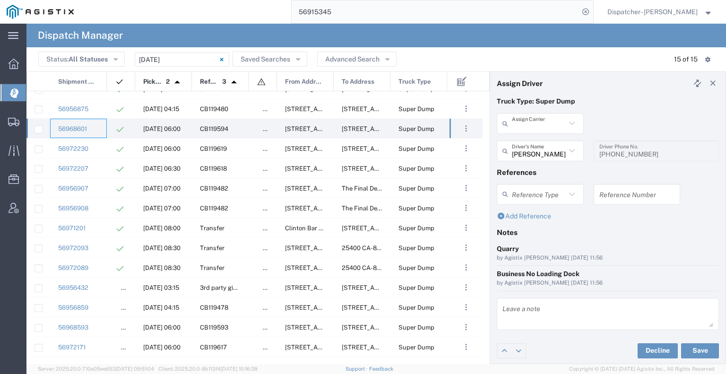
click at [534, 124] on input "text" at bounding box center [539, 123] width 54 height 17
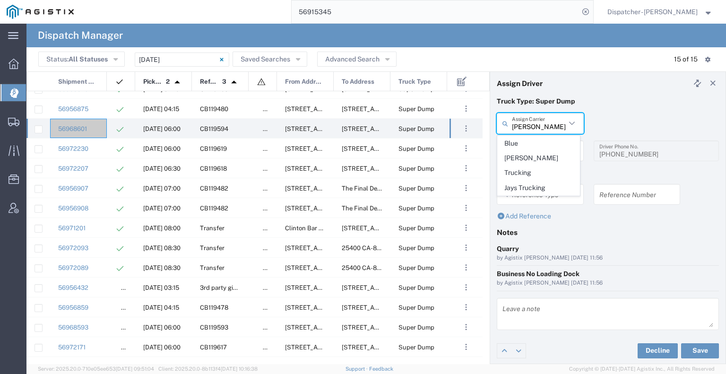
click at [544, 181] on span "Jays Trucking" at bounding box center [539, 188] width 82 height 15
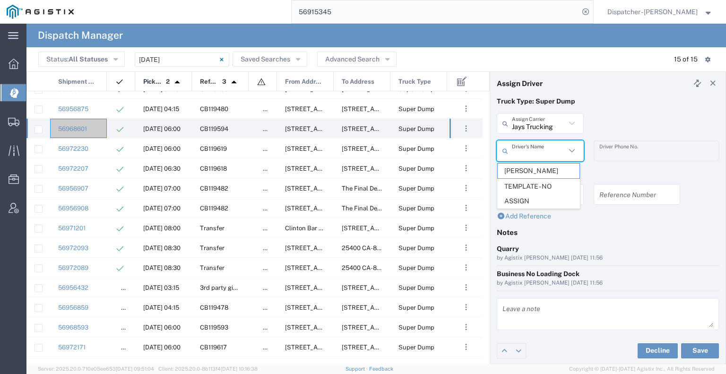
click at [544, 155] on input "text" at bounding box center [539, 151] width 54 height 17
click at [543, 168] on span "[PERSON_NAME]" at bounding box center [539, 171] width 82 height 15
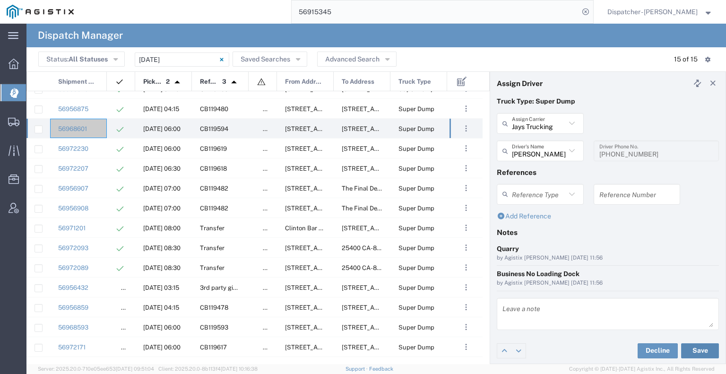
click at [700, 351] on button "Save" at bounding box center [700, 350] width 38 height 15
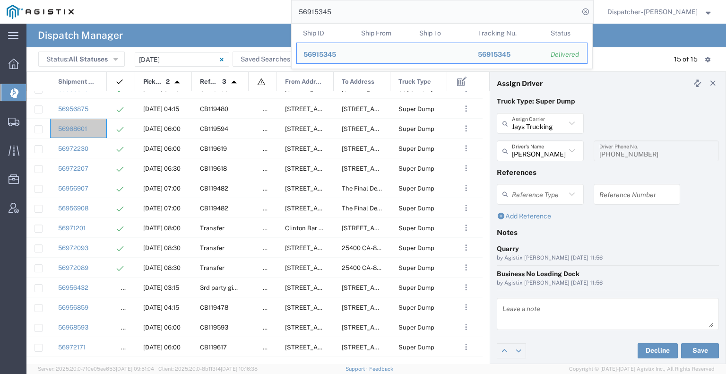
drag, startPoint x: 343, startPoint y: 15, endPoint x: 274, endPoint y: 13, distance: 69.1
click at [292, 13] on input "56915345" at bounding box center [436, 11] width 288 height 23
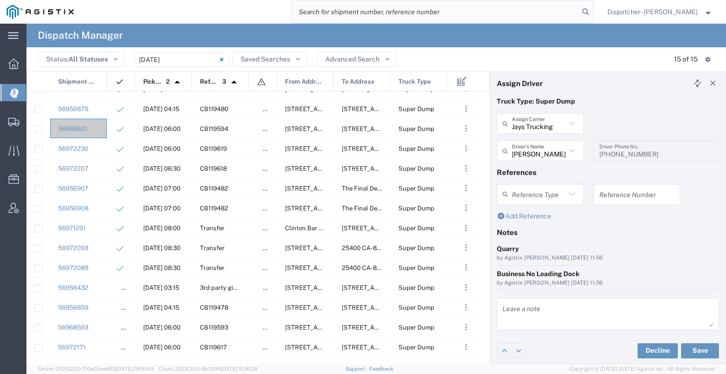
click at [315, 17] on input "search" at bounding box center [436, 11] width 288 height 23
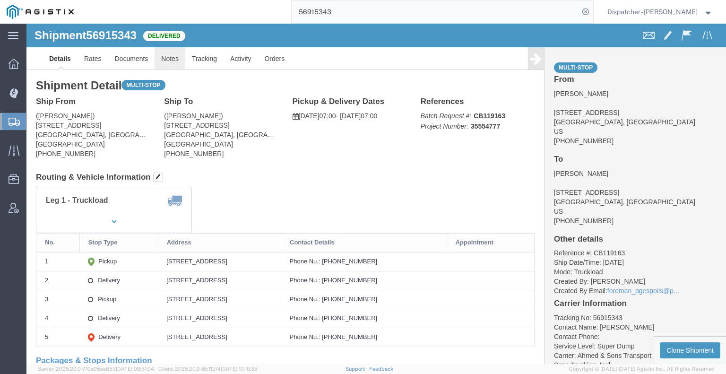
click link "Notes"
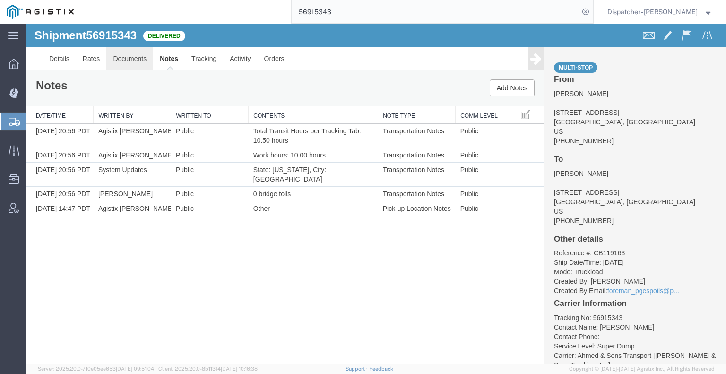
click at [147, 55] on link "Documents" at bounding box center [129, 58] width 47 height 23
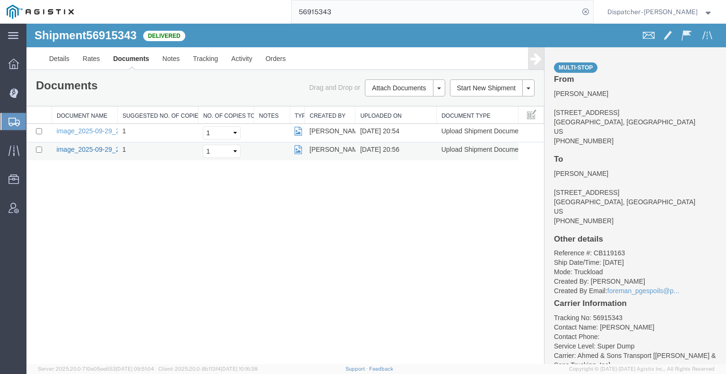
click at [111, 147] on link "image_2025-09-29_20_56_06.jpg" at bounding box center [106, 150] width 99 height 8
click at [57, 298] on div "Shipment 56915343 2 of 2 Delivered Details Rates Documents Notes Tracking Activ…" at bounding box center [376, 194] width 700 height 340
click at [404, 97] on link "Print Documents" at bounding box center [404, 104] width 82 height 14
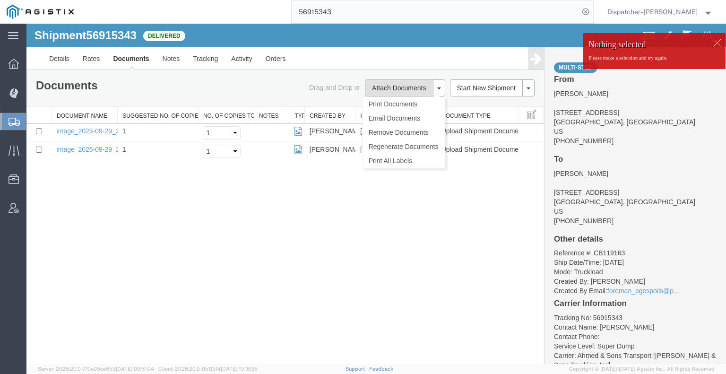
click at [399, 90] on button "Attach Documents" at bounding box center [399, 87] width 68 height 17
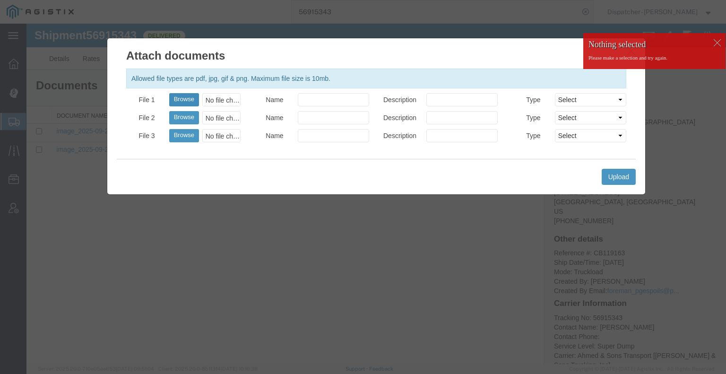
click at [173, 102] on button "Browse" at bounding box center [184, 99] width 30 height 13
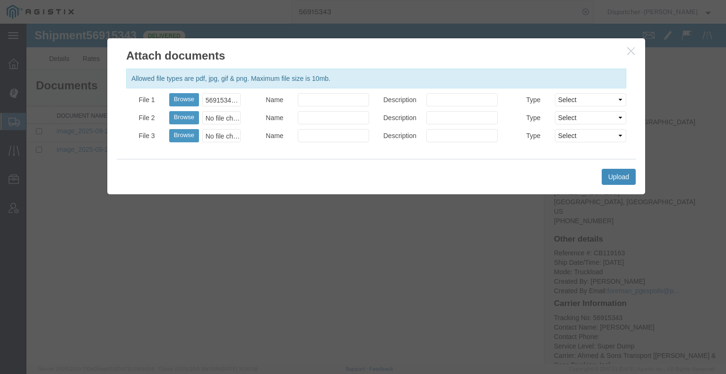
click at [613, 179] on button "Upload" at bounding box center [619, 177] width 34 height 16
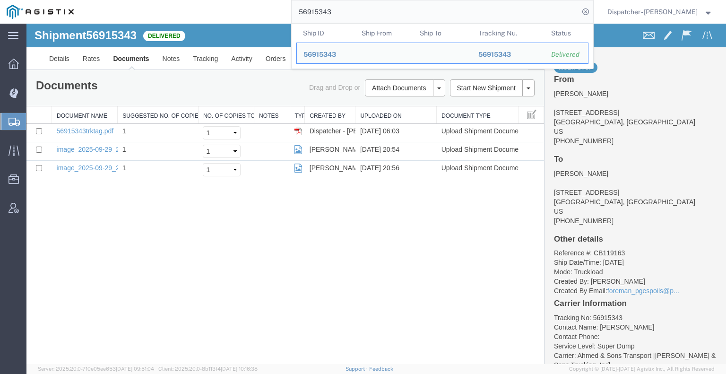
drag, startPoint x: 352, startPoint y: 15, endPoint x: 209, endPoint y: 4, distance: 142.8
click at [276, 12] on div "56915343 Ship ID Ship From Ship To Tracking Nu. Status Ship ID 56915343 Ship Fr…" at bounding box center [336, 12] width 513 height 24
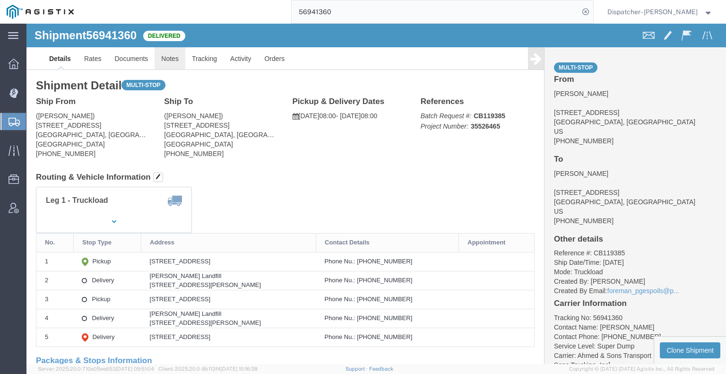
click link "Notes"
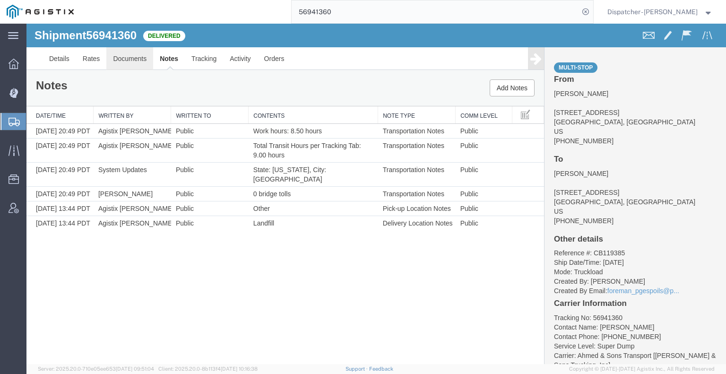
click at [131, 53] on link "Documents" at bounding box center [129, 58] width 47 height 23
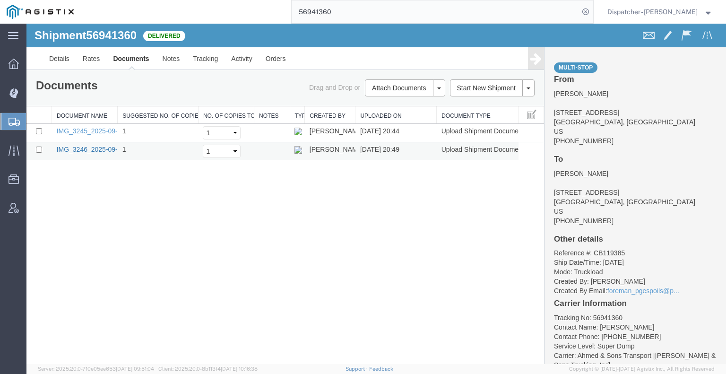
click at [90, 148] on link "IMG_3246_2025-09-29_20_49_22.jpeg" at bounding box center [115, 150] width 116 height 8
click at [107, 198] on div "Shipment 56941360 2 of 2 Delivered Details Rates Documents Notes Tracking Activ…" at bounding box center [376, 194] width 700 height 340
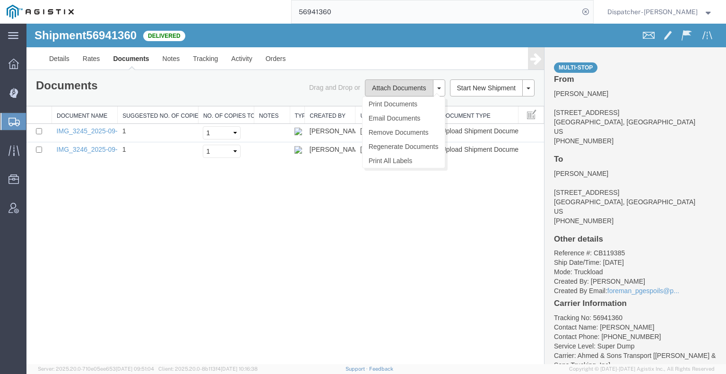
click at [387, 85] on button "Attach Documents" at bounding box center [399, 87] width 68 height 17
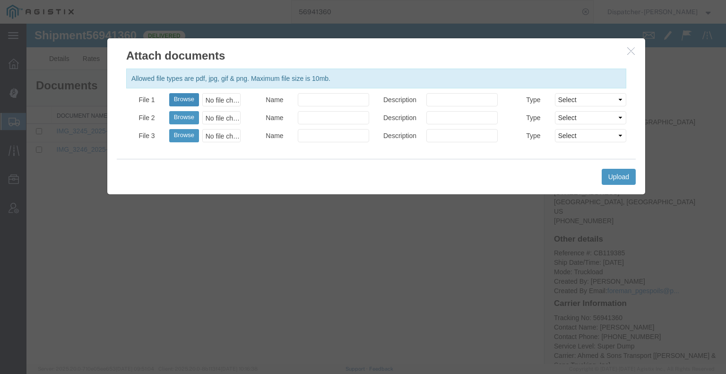
click at [185, 98] on button "Browse" at bounding box center [184, 99] width 30 height 13
click at [608, 178] on button "Upload" at bounding box center [619, 177] width 34 height 16
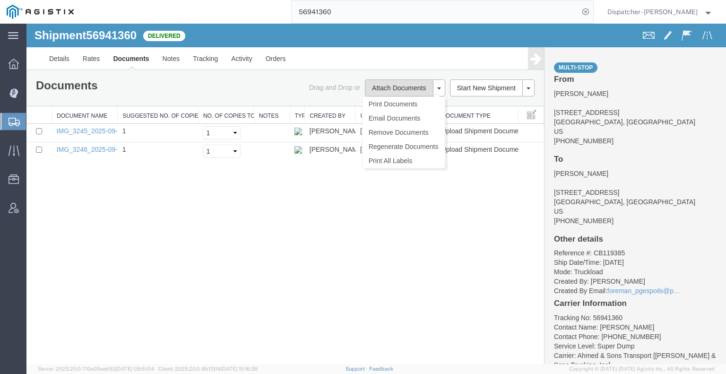
click at [375, 82] on button "Attach Documents" at bounding box center [399, 87] width 68 height 17
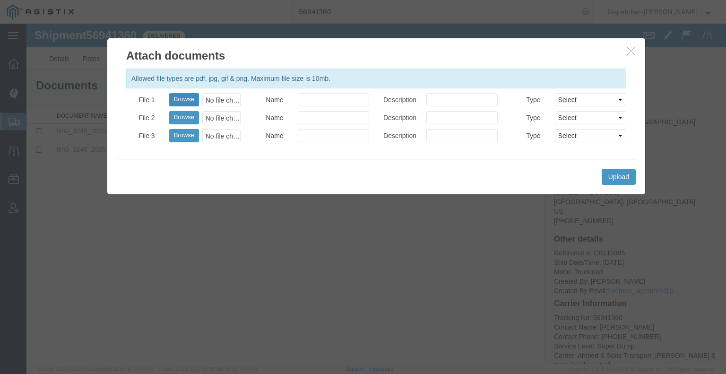
click at [182, 96] on button "Browse" at bounding box center [184, 99] width 30 height 13
click at [608, 177] on button "Upload" at bounding box center [619, 177] width 34 height 16
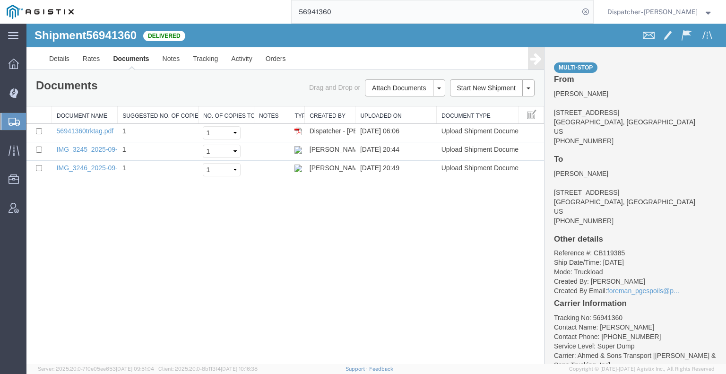
drag, startPoint x: 297, startPoint y: 17, endPoint x: 288, endPoint y: 15, distance: 10.1
click at [292, 17] on input "56941360" at bounding box center [436, 11] width 288 height 23
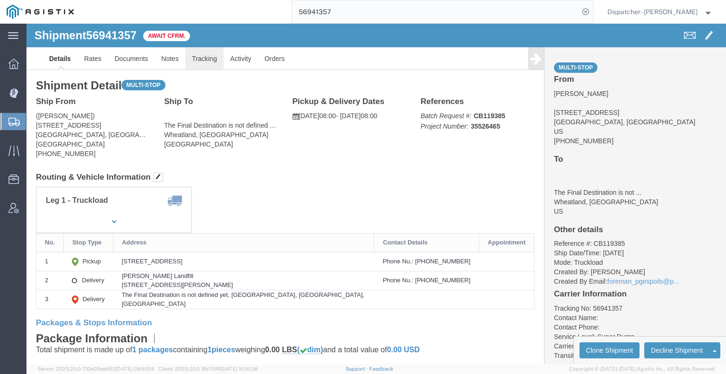
click link "Tracking"
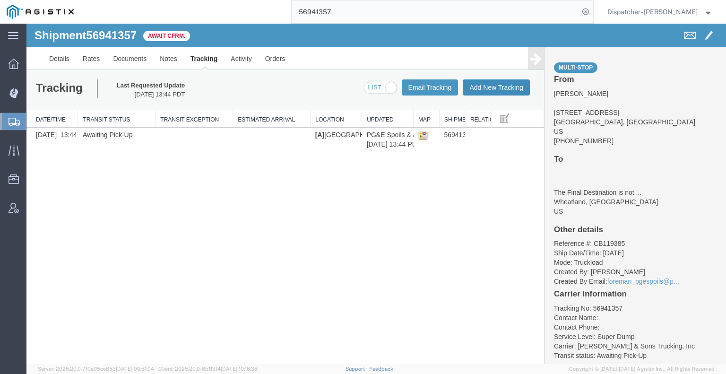
click at [505, 82] on button "Add New Tracking" at bounding box center [496, 87] width 67 height 16
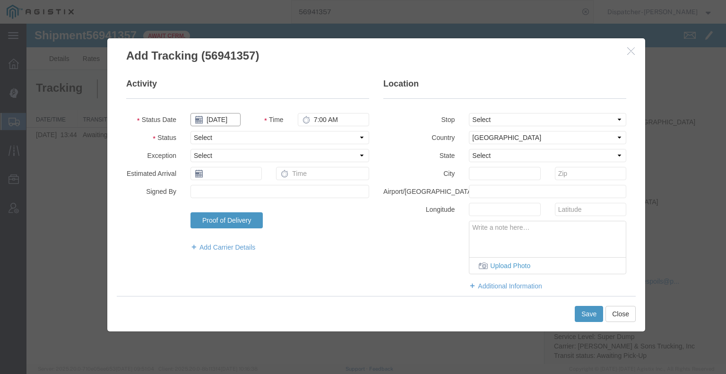
click at [223, 118] on input "[DATE]" at bounding box center [216, 119] width 50 height 13
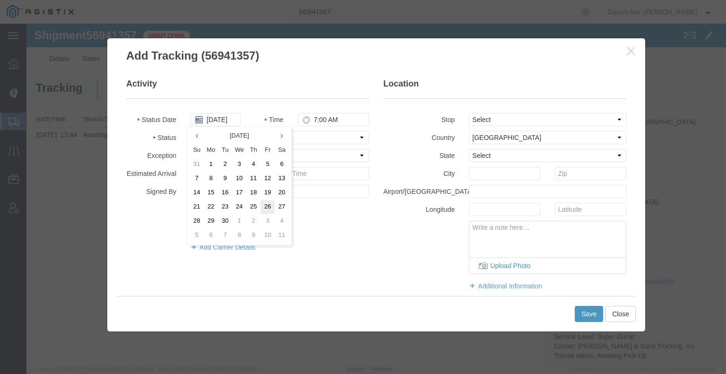
click at [272, 207] on td "26" at bounding box center [268, 207] width 14 height 14
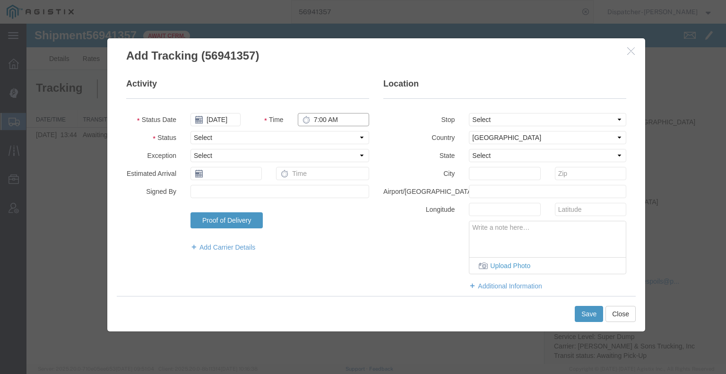
click at [328, 116] on input "7:00 AM" at bounding box center [333, 119] width 71 height 13
click at [320, 133] on select "Select Arrival Notice Available Arrival Notice Imported Arrive at Delivery Loca…" at bounding box center [280, 137] width 179 height 13
click at [191, 131] on select "Select Arrival Notice Available Arrival Notice Imported Arrive at Delivery Loca…" at bounding box center [280, 137] width 179 height 13
drag, startPoint x: 480, startPoint y: 120, endPoint x: 482, endPoint y: 125, distance: 6.0
click at [480, 120] on select "Select From: [STREET_ADDRESS] Stop 2: [STREET_ADDRESS][PERSON_NAME] To: The Fin…" at bounding box center [547, 119] width 157 height 13
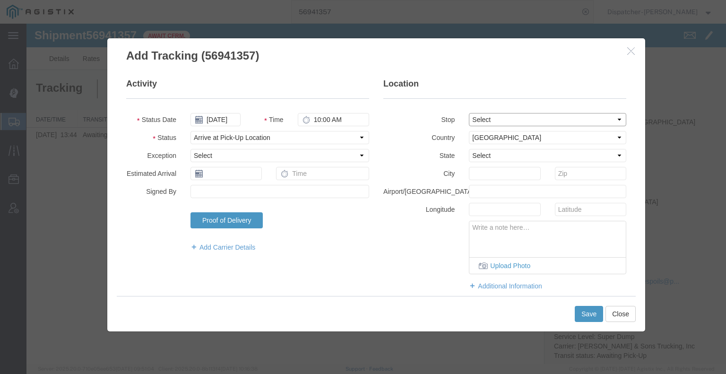
click at [469, 113] on select "Select From: [STREET_ADDRESS] Stop 2: [STREET_ADDRESS][PERSON_NAME] To: The Fin…" at bounding box center [547, 119] width 157 height 13
click at [579, 314] on button "Save" at bounding box center [589, 314] width 28 height 16
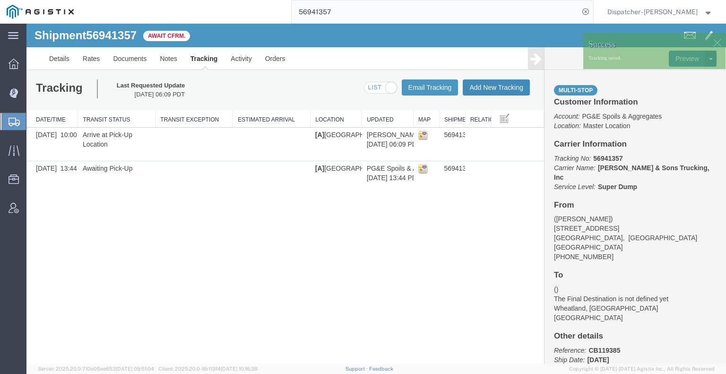
click at [507, 87] on button "Add New Tracking" at bounding box center [496, 87] width 67 height 16
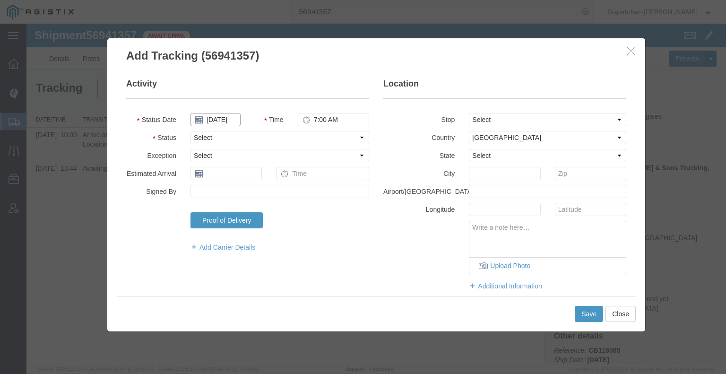
click at [227, 116] on input "[DATE]" at bounding box center [216, 119] width 50 height 13
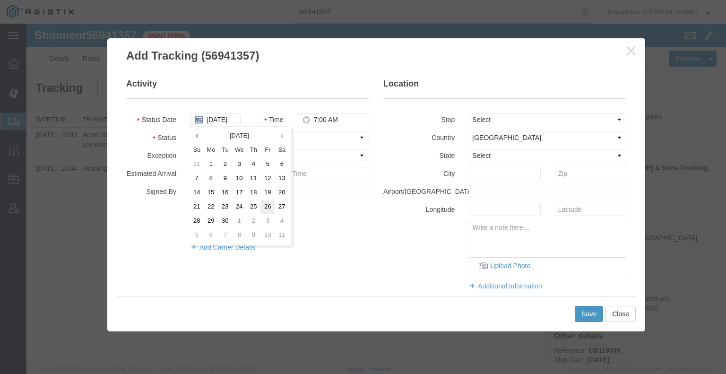
click at [265, 207] on td "26" at bounding box center [268, 207] width 14 height 14
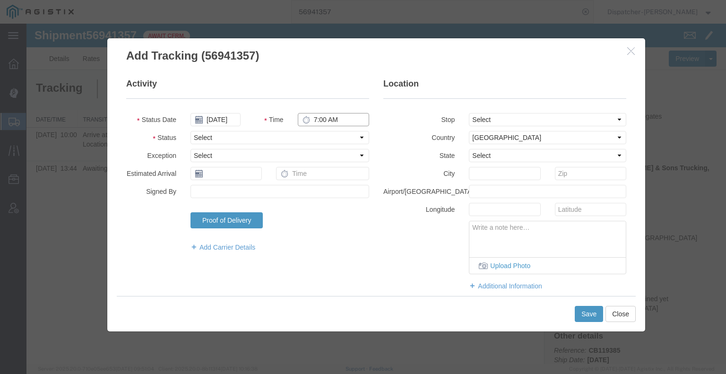
click at [322, 118] on input "7:00 AM" at bounding box center [333, 119] width 71 height 13
click at [325, 134] on select "Select Arrival Notice Available Arrival Notice Imported Arrive at Delivery Loca…" at bounding box center [280, 137] width 179 height 13
click at [191, 131] on select "Select Arrival Notice Available Arrival Notice Imported Arrive at Delivery Loca…" at bounding box center [280, 137] width 179 height 13
click at [484, 118] on select "Select From: [STREET_ADDRESS] Stop 2: [STREET_ADDRESS][PERSON_NAME] To: The Fin…" at bounding box center [547, 119] width 157 height 13
click at [469, 113] on select "Select From: [STREET_ADDRESS] Stop 2: [STREET_ADDRESS][PERSON_NAME] To: The Fin…" at bounding box center [547, 119] width 157 height 13
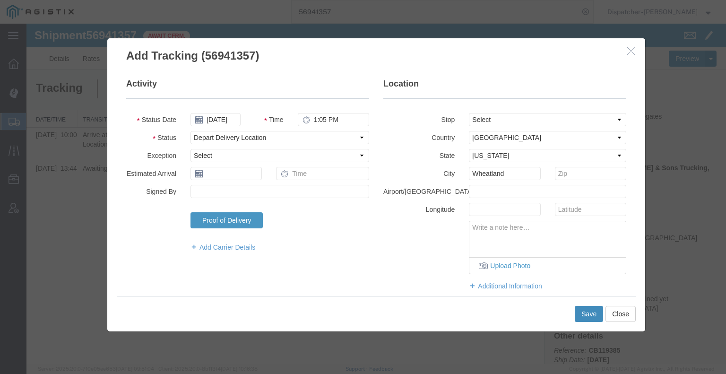
click at [583, 315] on button "Save" at bounding box center [589, 314] width 28 height 16
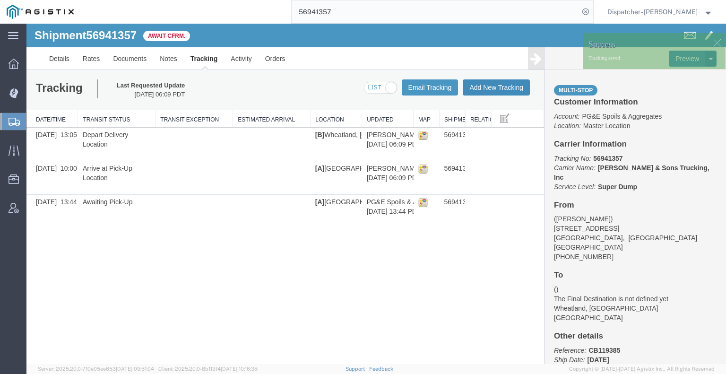
click at [504, 91] on button "Add New Tracking" at bounding box center [496, 87] width 67 height 16
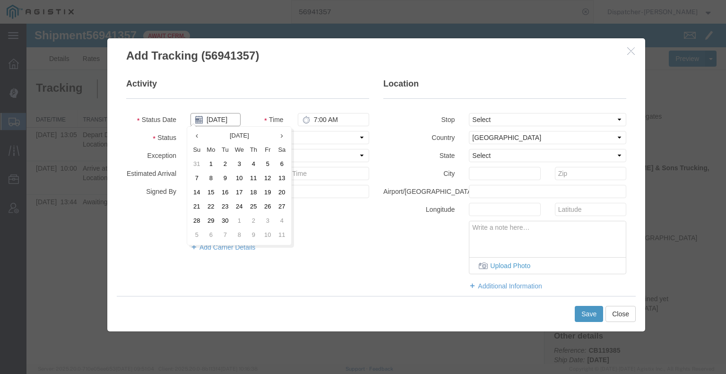
click at [219, 119] on input "[DATE]" at bounding box center [216, 119] width 50 height 13
click at [263, 211] on td "26" at bounding box center [268, 207] width 14 height 14
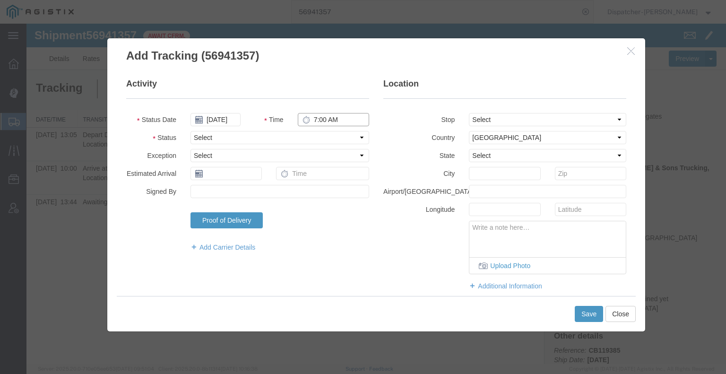
click at [319, 120] on input "7:00 AM" at bounding box center [333, 119] width 71 height 13
drag, startPoint x: 308, startPoint y: 136, endPoint x: 308, endPoint y: 142, distance: 6.6
click at [308, 136] on select "Select Arrival Notice Available Arrival Notice Imported Arrive at Delivery Loca…" at bounding box center [280, 137] width 179 height 13
click at [191, 131] on select "Select Arrival Notice Available Arrival Notice Imported Arrive at Delivery Loca…" at bounding box center [280, 137] width 179 height 13
click at [591, 315] on button "Save" at bounding box center [589, 314] width 28 height 16
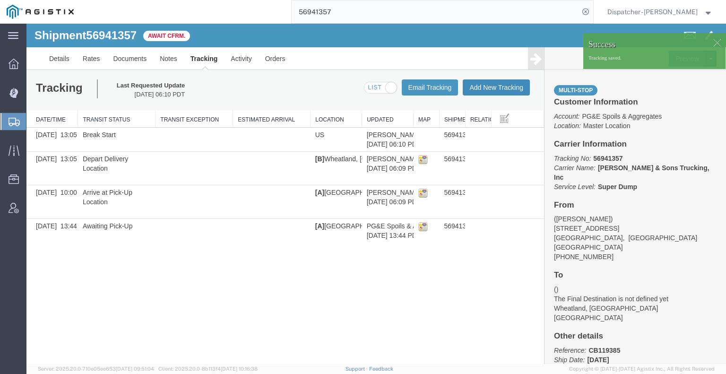
click at [492, 89] on button "Add New Tracking" at bounding box center [496, 87] width 67 height 16
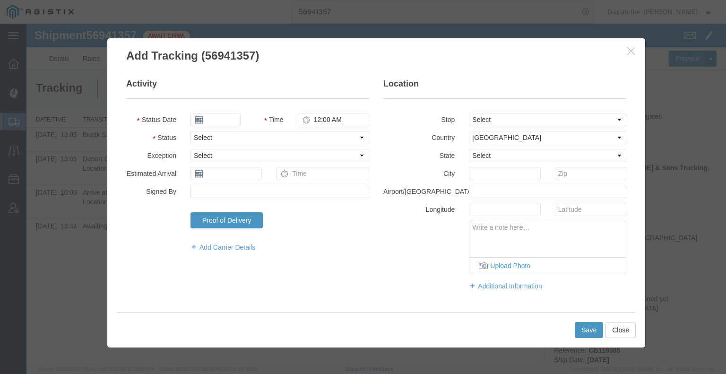
type input "[DATE]"
type input "7:00 AM"
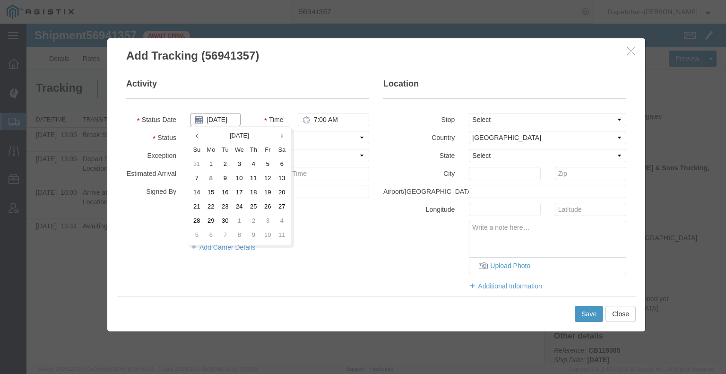
click at [219, 121] on input "[DATE]" at bounding box center [216, 119] width 50 height 13
click at [264, 206] on td "26" at bounding box center [268, 207] width 14 height 14
type input "[DATE]"
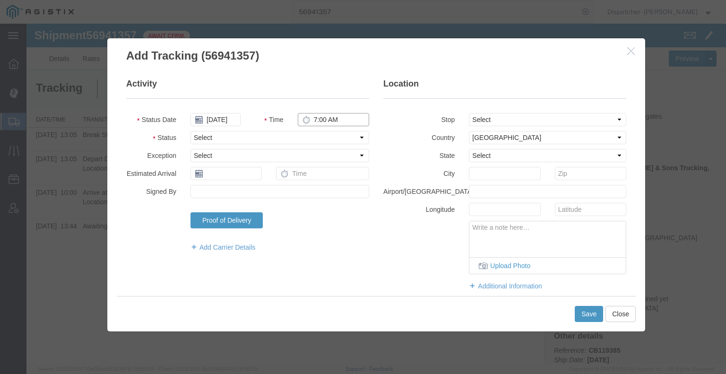
click at [323, 115] on input "7:00 AM" at bounding box center [333, 119] width 71 height 13
type input "1:35 PM"
click at [315, 141] on select "Select Arrival Notice Available Arrival Notice Imported Arrive at Delivery Loca…" at bounding box center [280, 137] width 179 height 13
select select "BREAKSTOP"
click at [191, 131] on select "Select Arrival Notice Available Arrival Notice Imported Arrive at Delivery Loca…" at bounding box center [280, 137] width 179 height 13
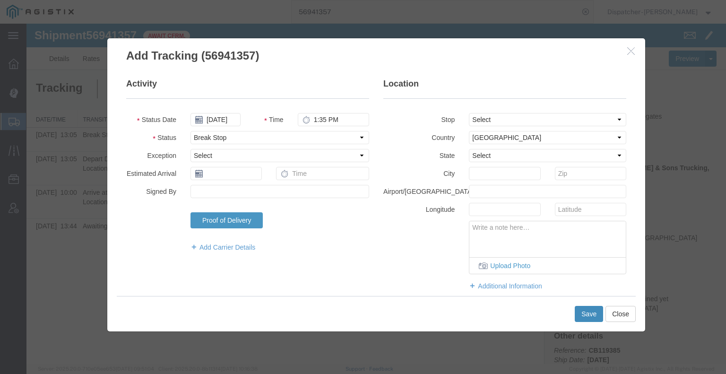
click at [581, 313] on button "Save" at bounding box center [589, 314] width 28 height 16
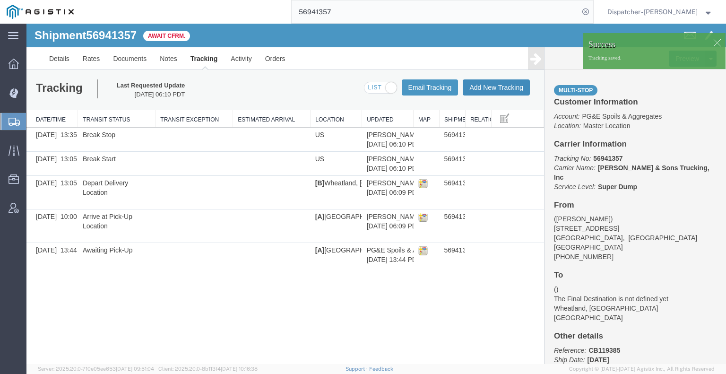
click at [485, 87] on button "Add New Tracking" at bounding box center [496, 87] width 67 height 16
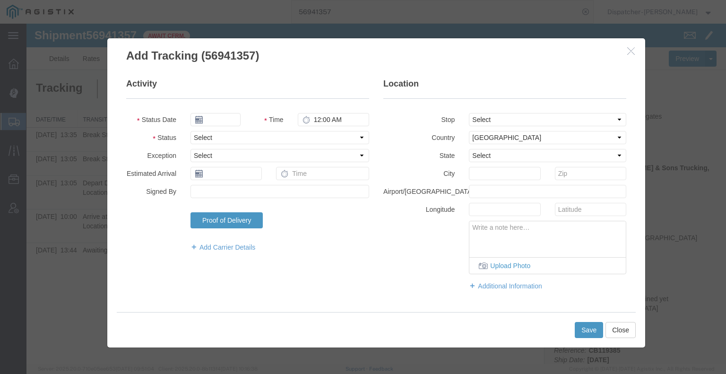
type input "[DATE]"
type input "7:00 AM"
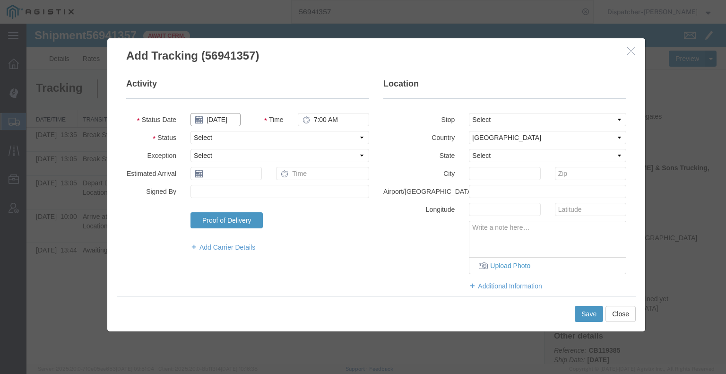
click at [219, 118] on input "[DATE]" at bounding box center [216, 119] width 50 height 13
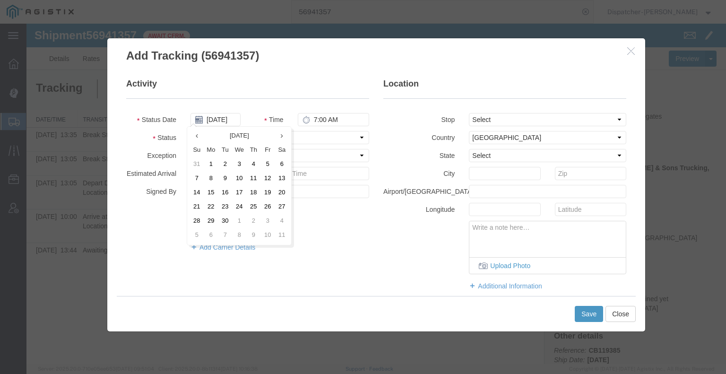
drag, startPoint x: 263, startPoint y: 207, endPoint x: 268, endPoint y: 204, distance: 5.8
click at [263, 207] on td "26" at bounding box center [268, 207] width 14 height 14
type input "[DATE]"
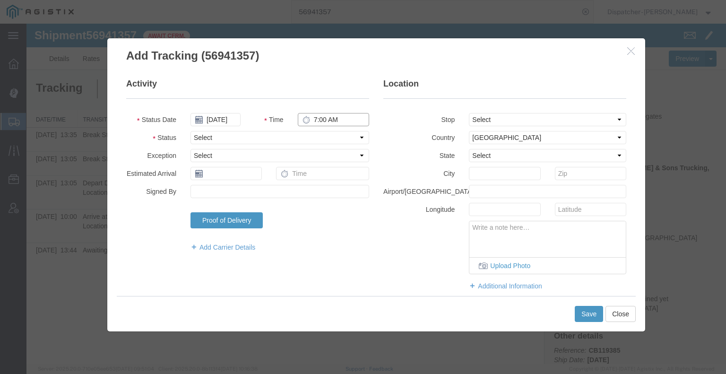
click at [328, 118] on input "7:00 AM" at bounding box center [333, 119] width 71 height 13
type input "3:00 PM"
click at [319, 143] on select "Select Arrival Notice Available Arrival Notice Imported Arrive at Delivery Loca…" at bounding box center [280, 137] width 179 height 13
select select "DELIVRED"
click at [191, 131] on select "Select Arrival Notice Available Arrival Notice Imported Arrive at Delivery Loca…" at bounding box center [280, 137] width 179 height 13
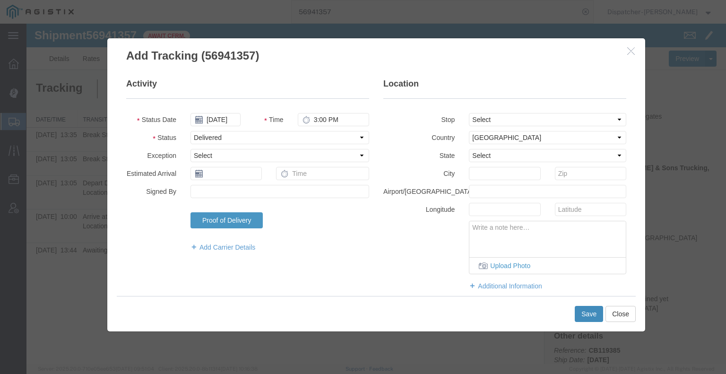
click at [587, 311] on button "Save" at bounding box center [589, 314] width 28 height 16
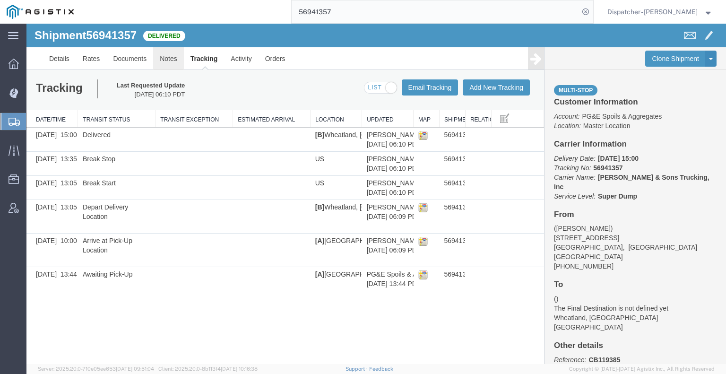
click at [170, 59] on link "Notes" at bounding box center [168, 58] width 31 height 23
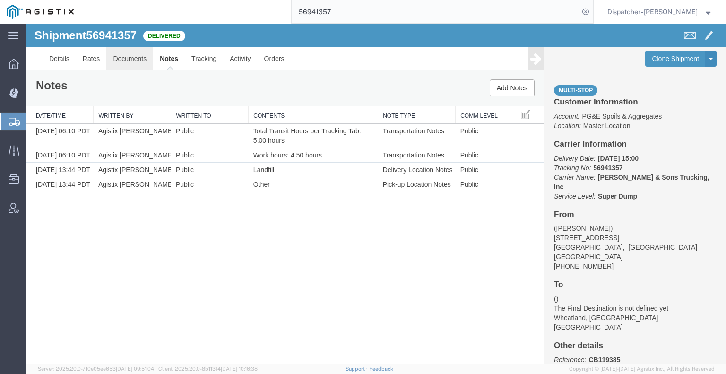
click at [127, 61] on link "Documents" at bounding box center [129, 58] width 47 height 23
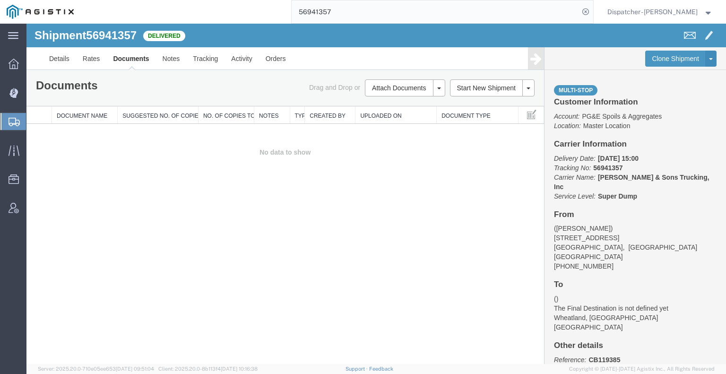
click at [110, 230] on div "Shipment 56941357 0 of 0 Delivered Details Rates Documents Notes Tracking Activ…" at bounding box center [376, 194] width 700 height 340
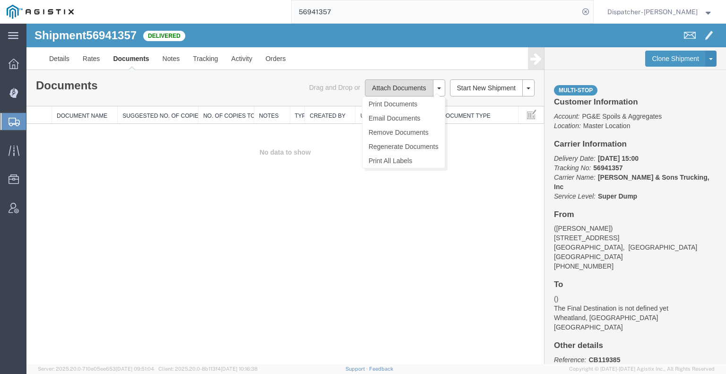
click at [400, 89] on button "Attach Documents" at bounding box center [399, 87] width 68 height 17
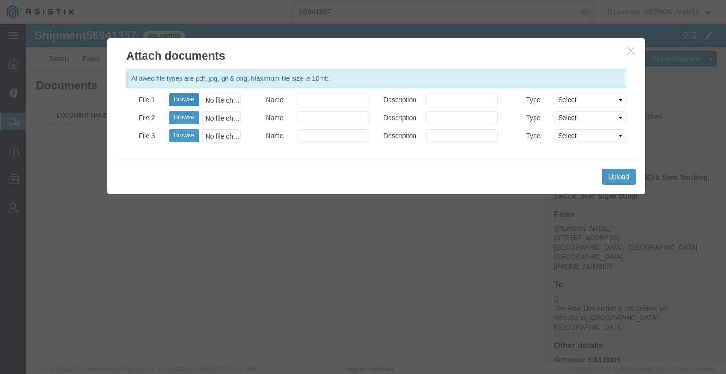
click at [177, 102] on button "Browse" at bounding box center [184, 99] width 30 height 13
type input "C:\fakepath\56941357trktag.pdf"
click at [620, 177] on button "Upload" at bounding box center [619, 177] width 34 height 16
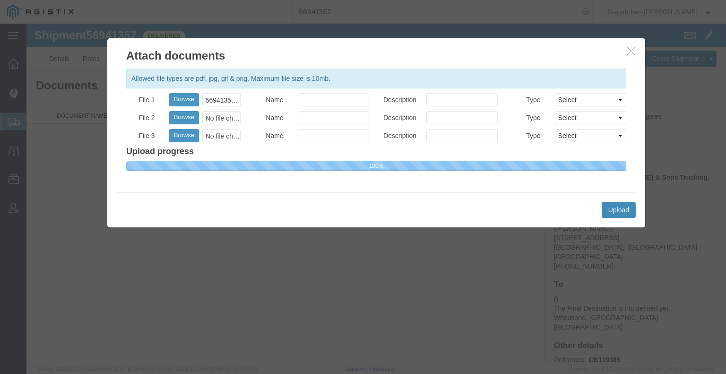
select select
